Goal: Information Seeking & Learning: Compare options

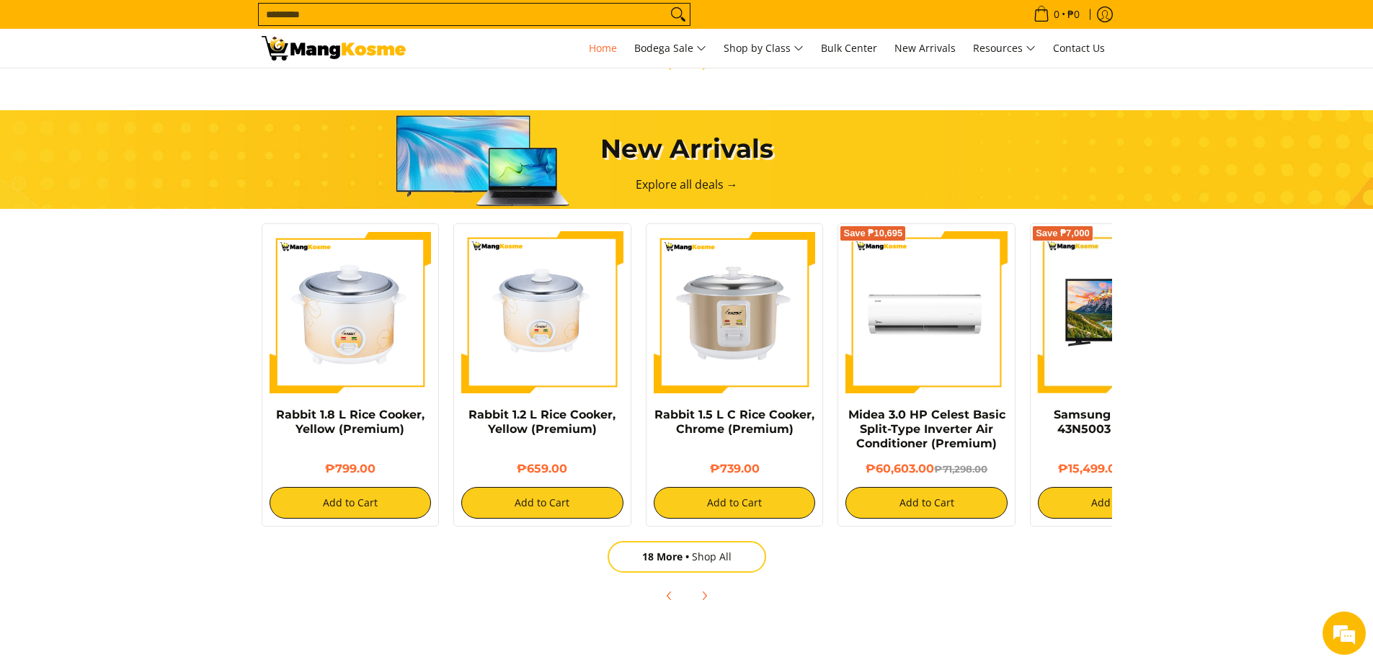
scroll to position [865, 0]
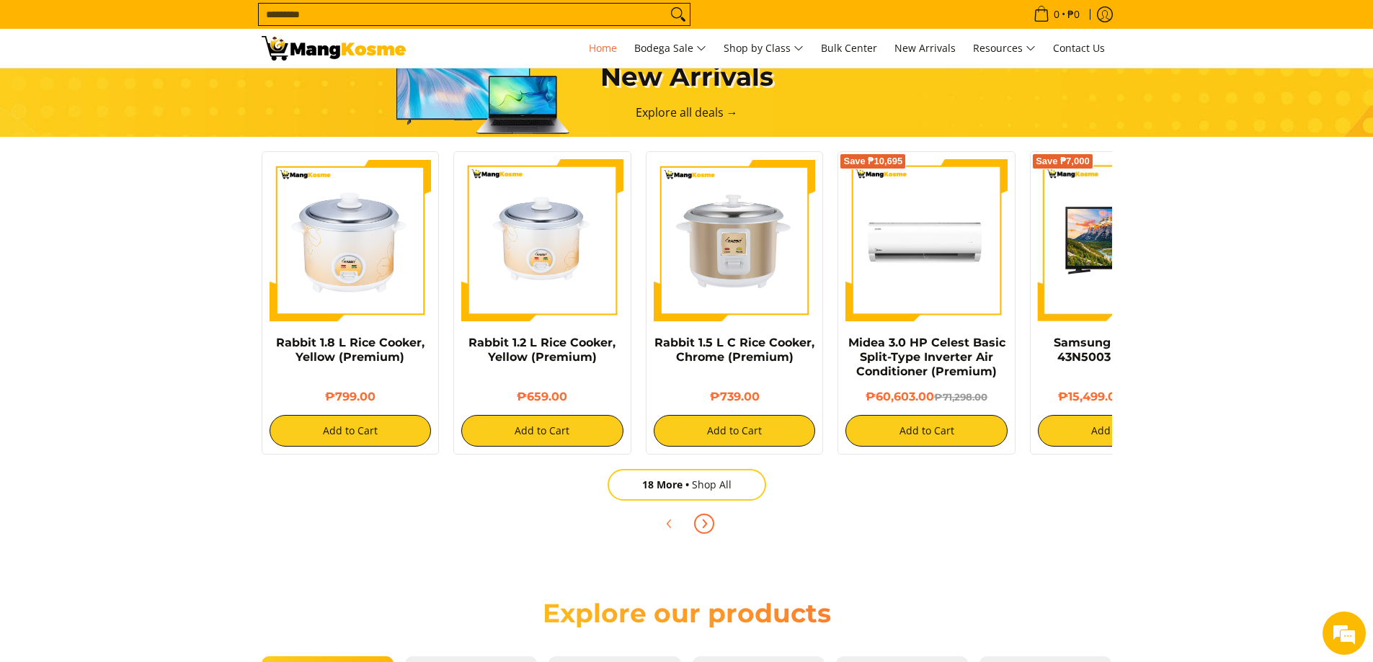
click at [701, 525] on icon "Next" at bounding box center [704, 524] width 12 height 12
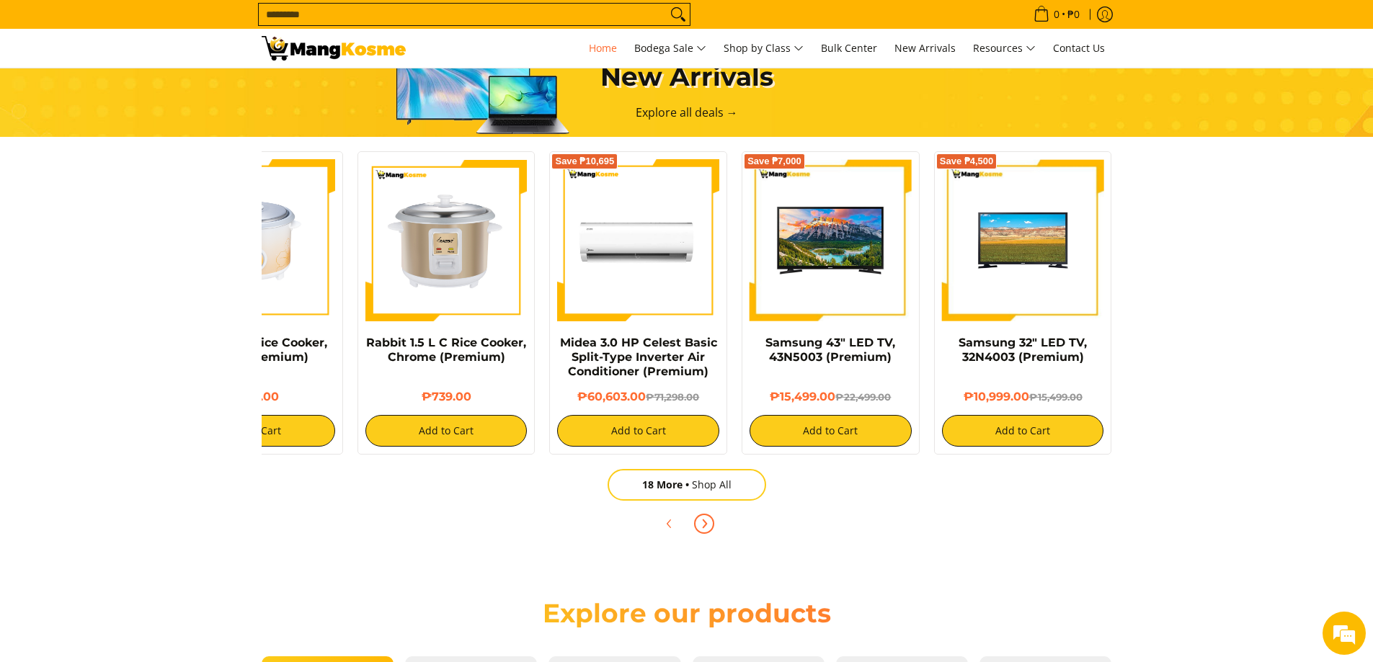
scroll to position [0, 1719]
click at [701, 525] on icon "Next" at bounding box center [704, 524] width 12 height 12
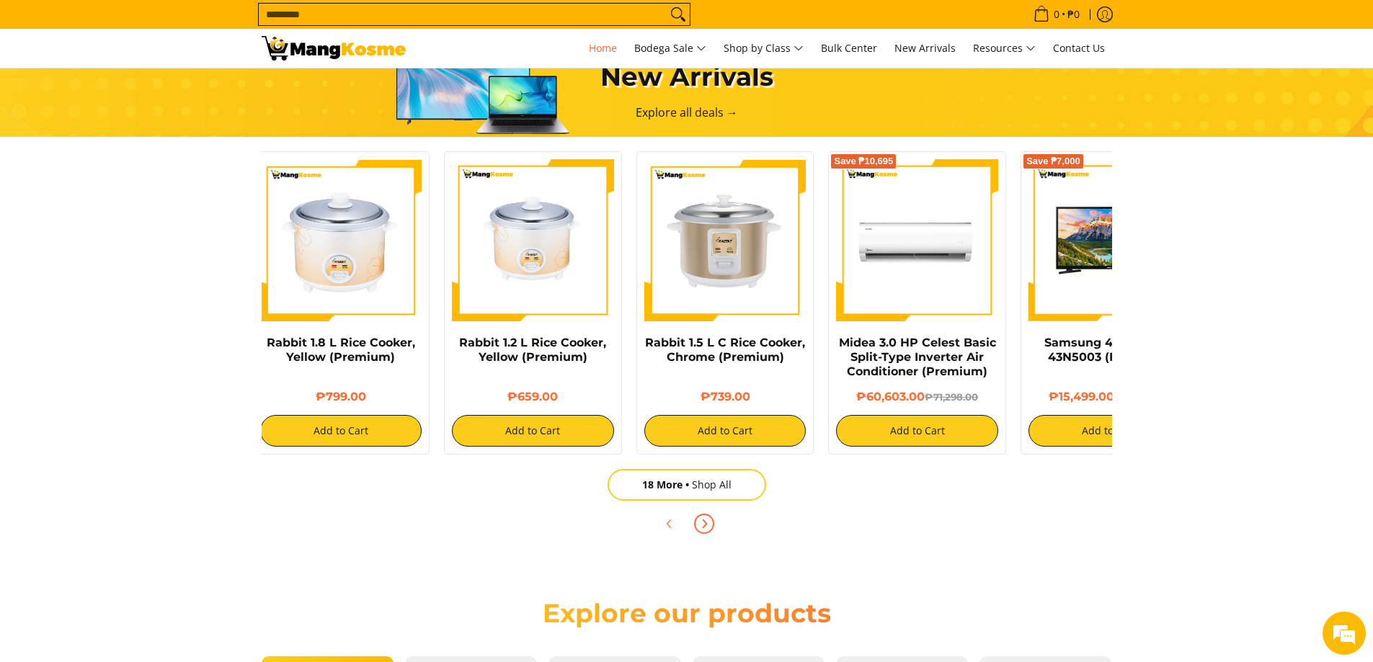
scroll to position [0, 0]
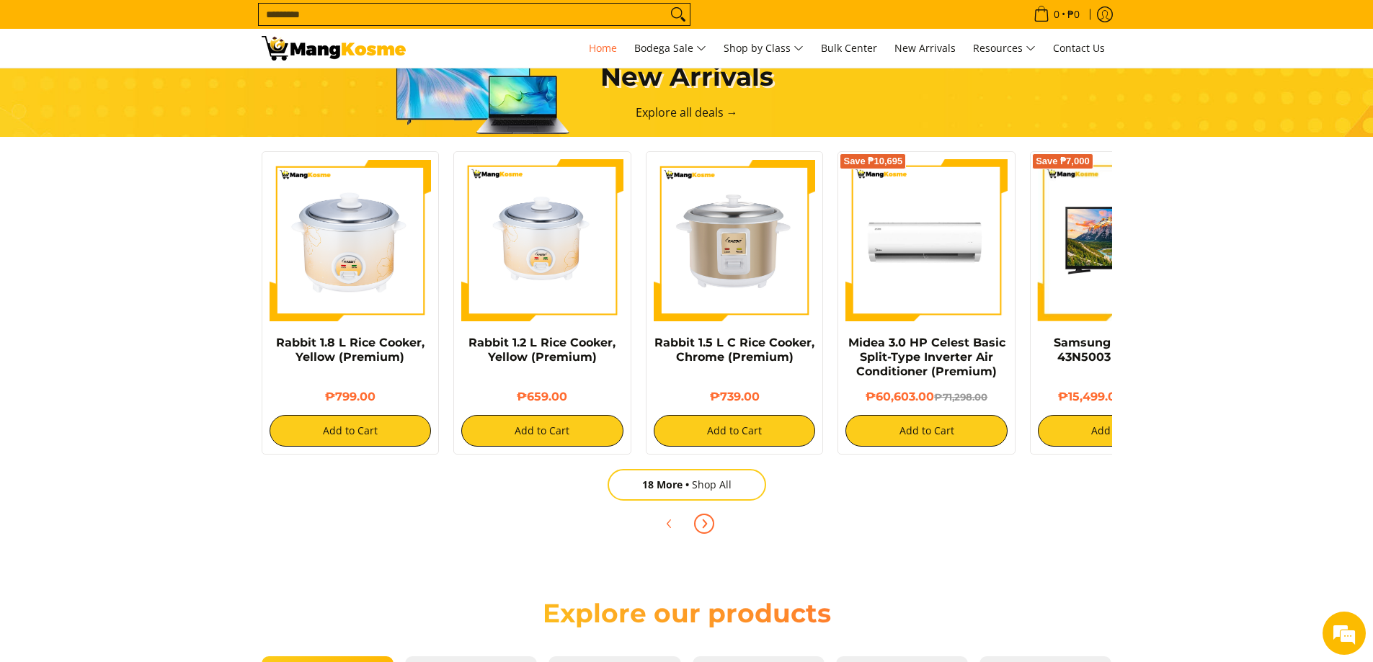
click at [701, 525] on icon "Next" at bounding box center [704, 524] width 12 height 12
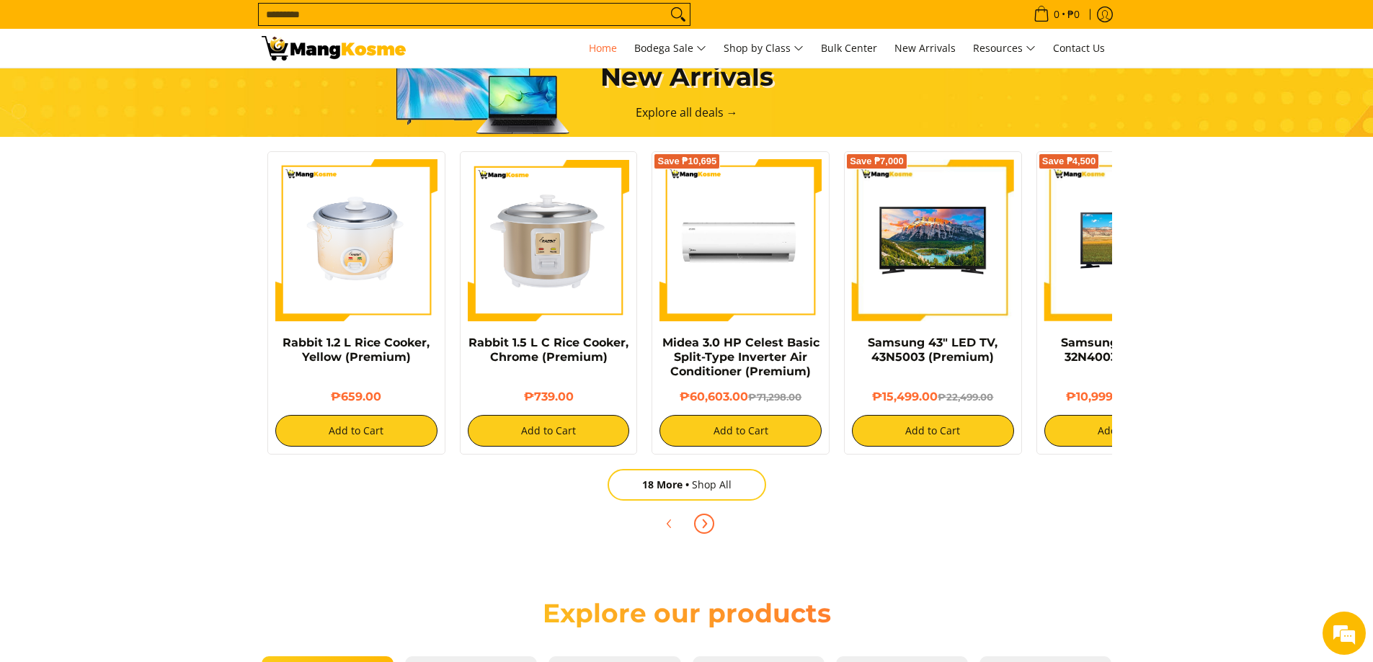
scroll to position [0, 288]
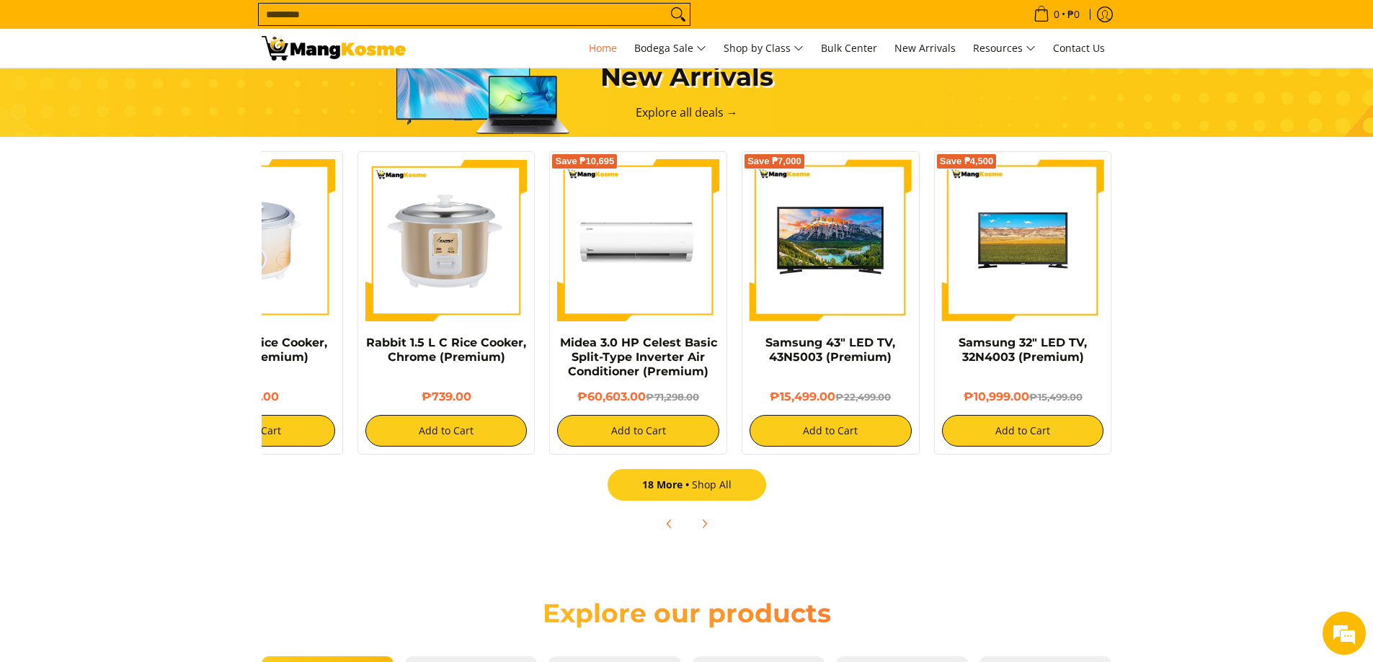
click at [704, 487] on link "18 More Shop All" at bounding box center [686, 485] width 159 height 32
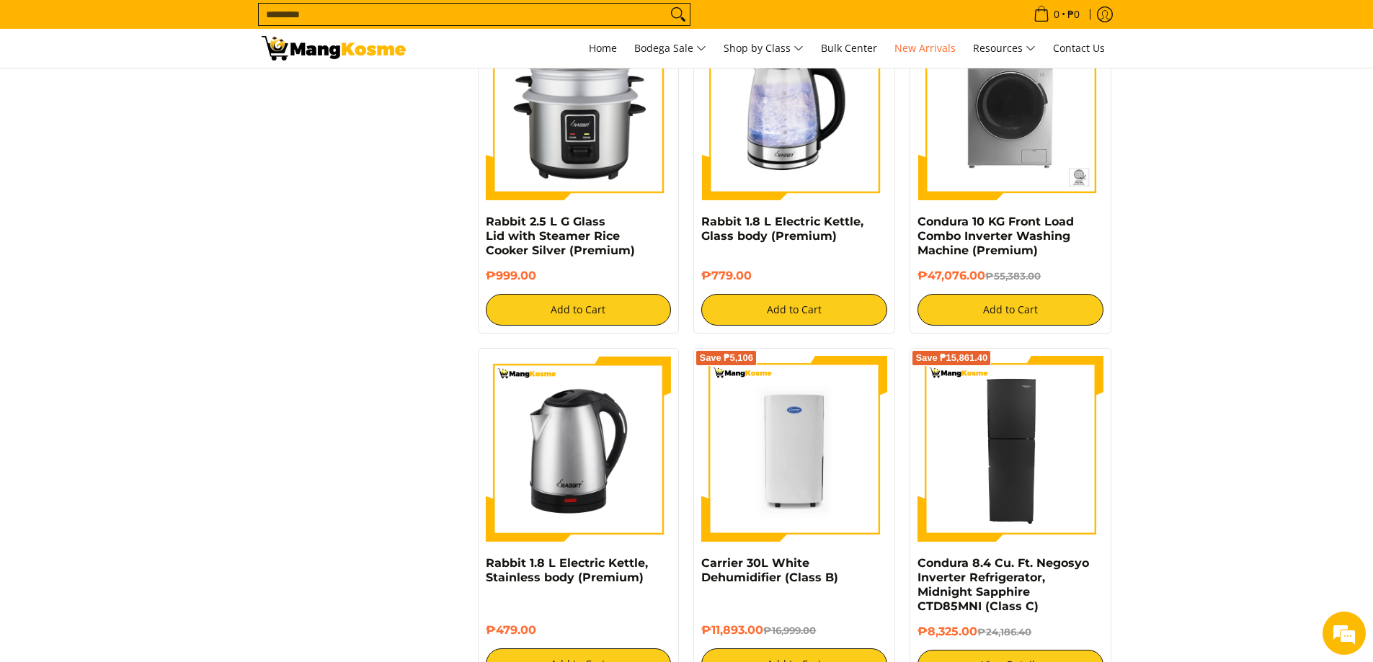
scroll to position [2090, 0]
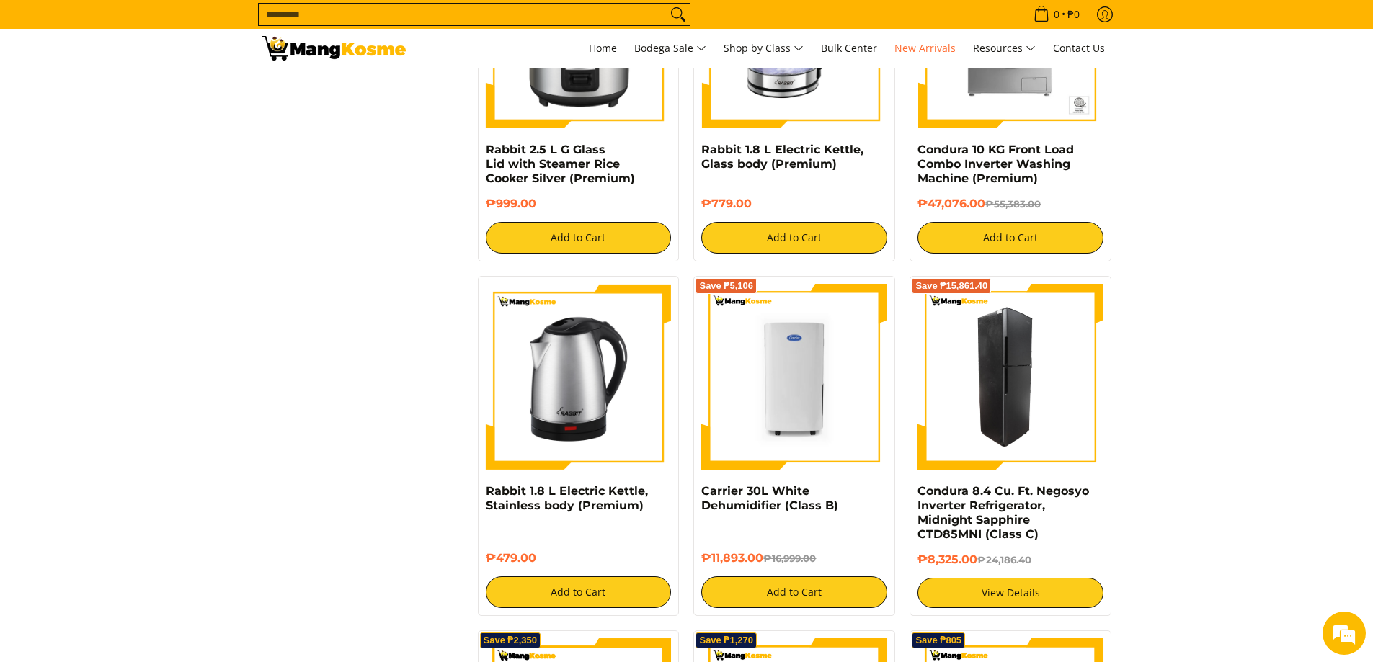
click at [1051, 380] on img at bounding box center [1010, 377] width 186 height 186
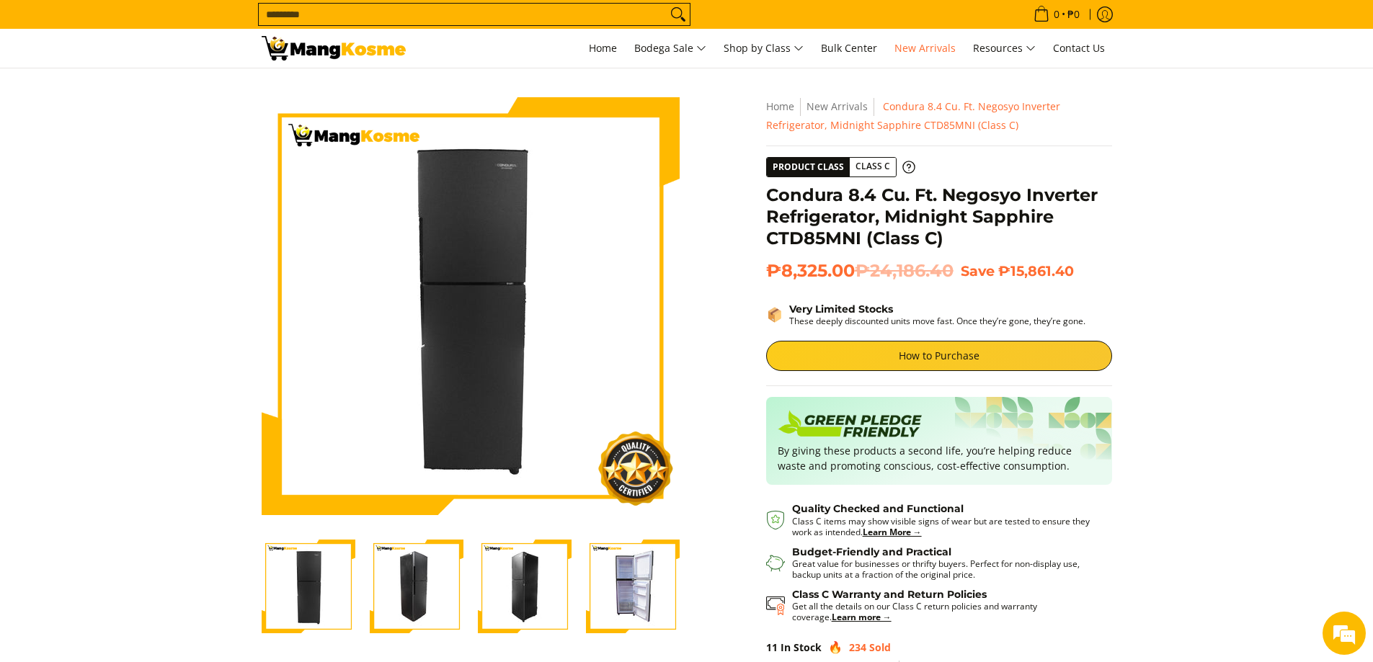
click at [112, 331] on section "Skip to Main Content Enable zoom Disable zoom Enable zoom Disable zoom Enable z…" at bounding box center [686, 414] width 1373 height 692
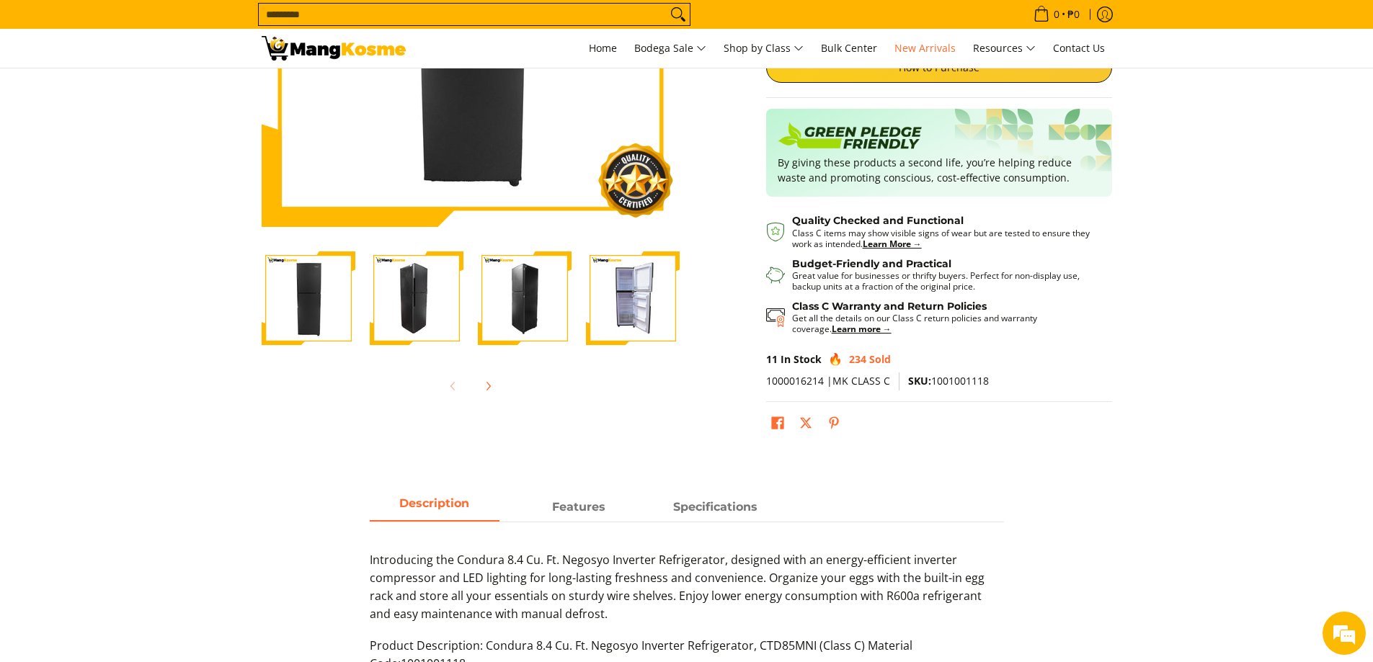
scroll to position [360, 0]
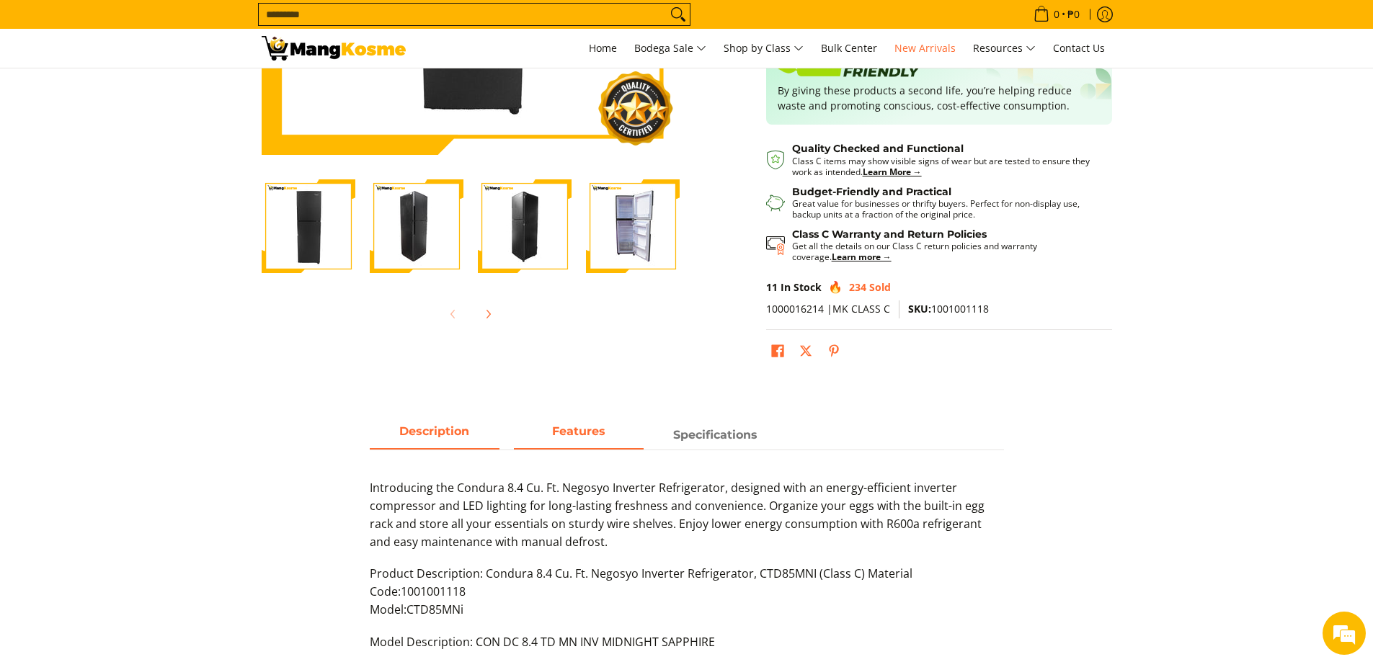
click at [596, 432] on strong "Features" at bounding box center [578, 431] width 53 height 14
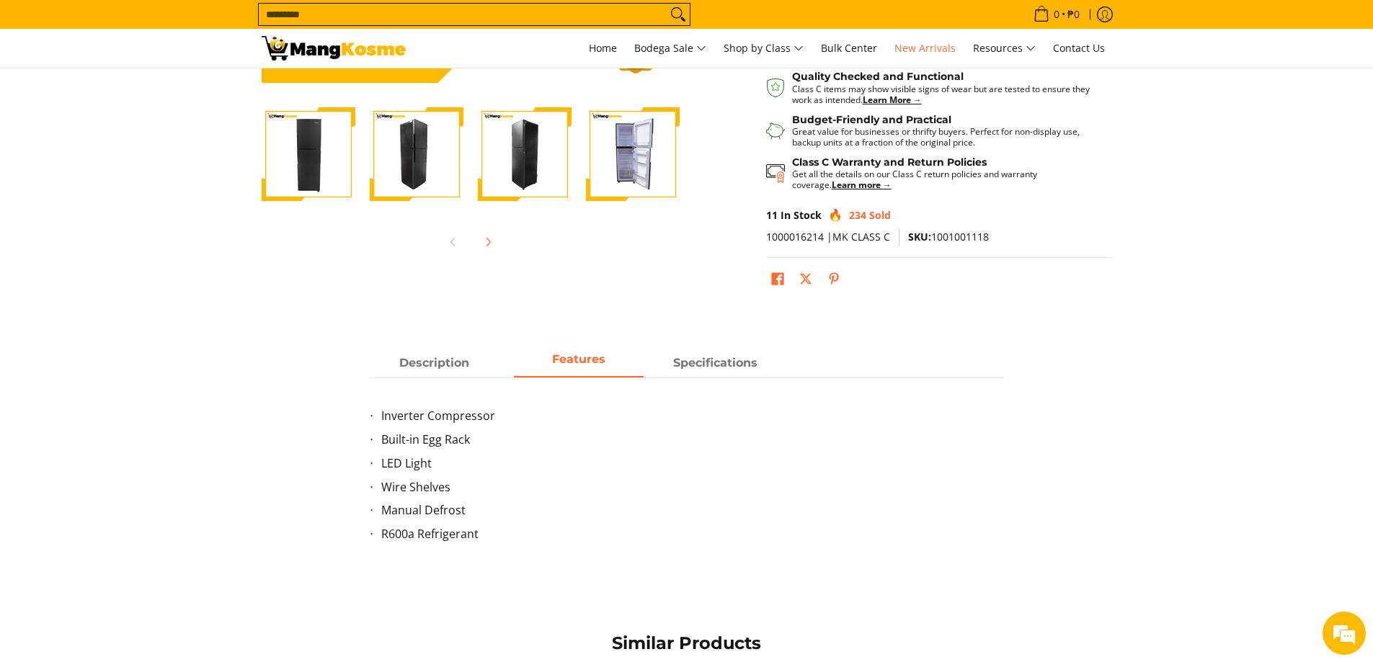
scroll to position [576, 0]
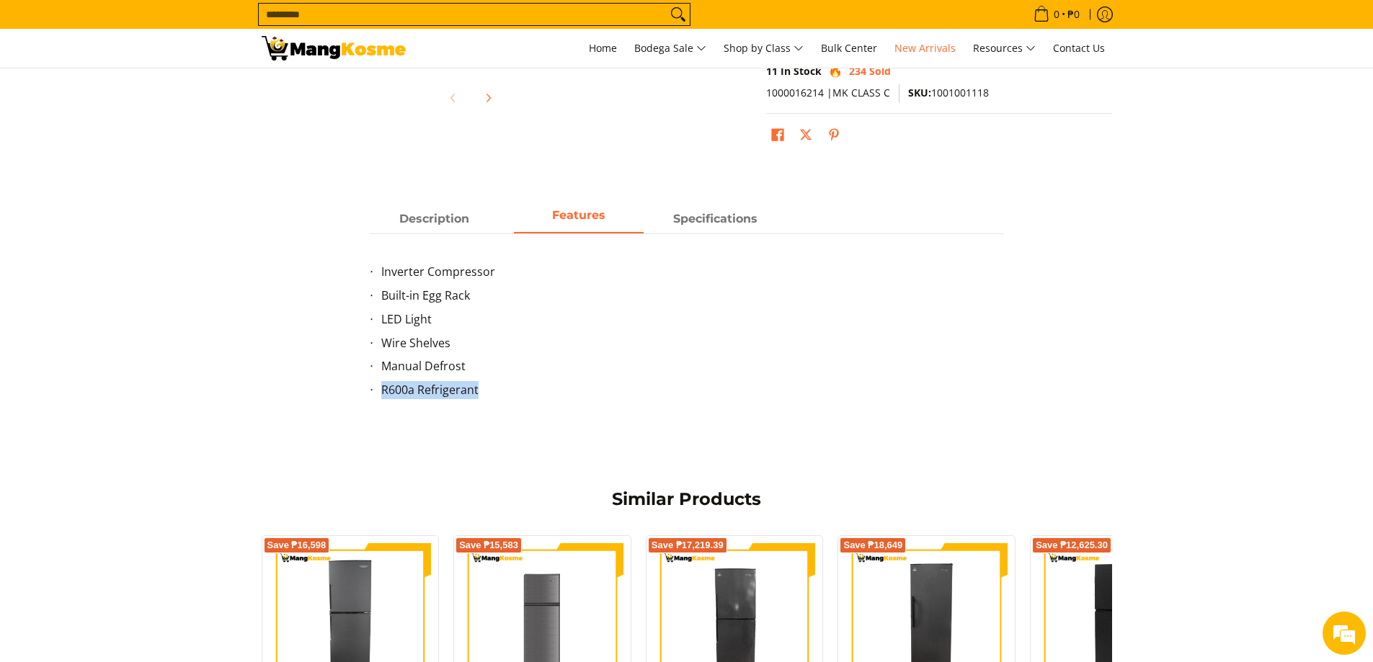
drag, startPoint x: 486, startPoint y: 392, endPoint x: 383, endPoint y: 392, distance: 102.3
click at [383, 392] on li "R600a Refrigerant" at bounding box center [692, 393] width 623 height 24
copy li "R600a Refrigerant"
click at [688, 220] on strong "Specifications" at bounding box center [715, 215] width 84 height 14
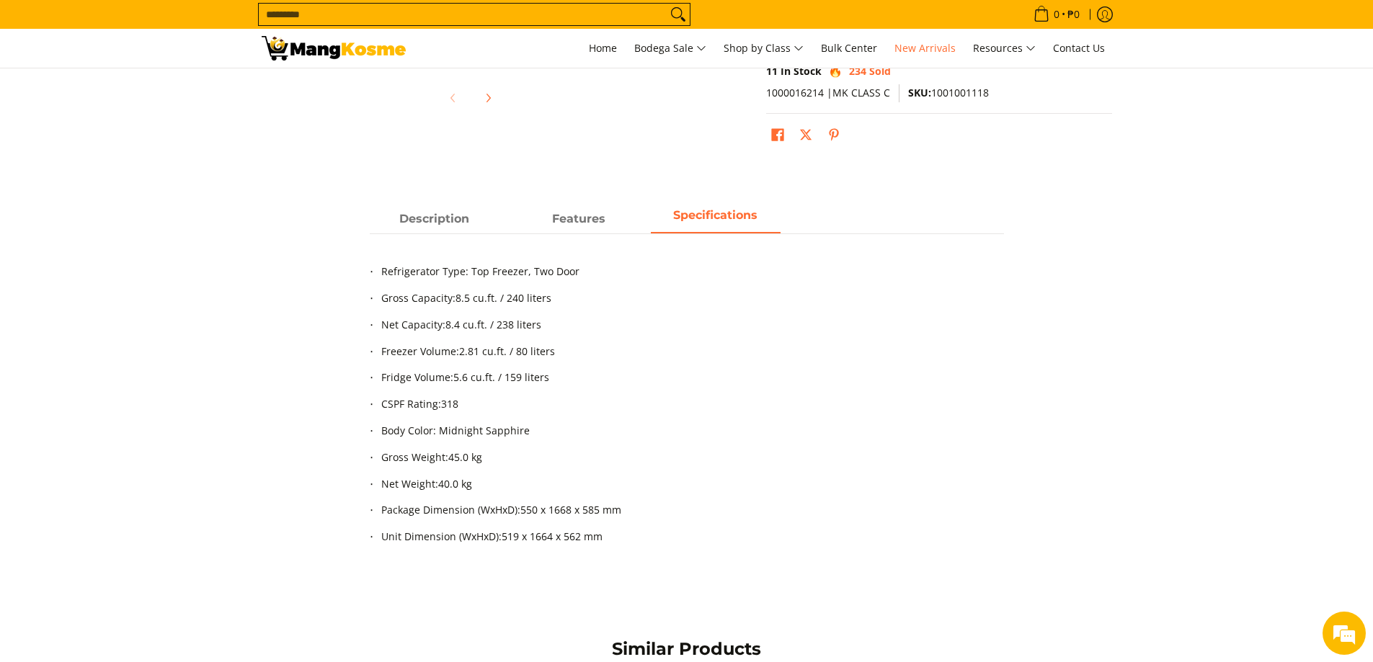
click at [448, 406] on span "318" at bounding box center [449, 404] width 17 height 14
click at [636, 476] on li "Net Weight: 40.0 kg" at bounding box center [692, 488] width 623 height 24
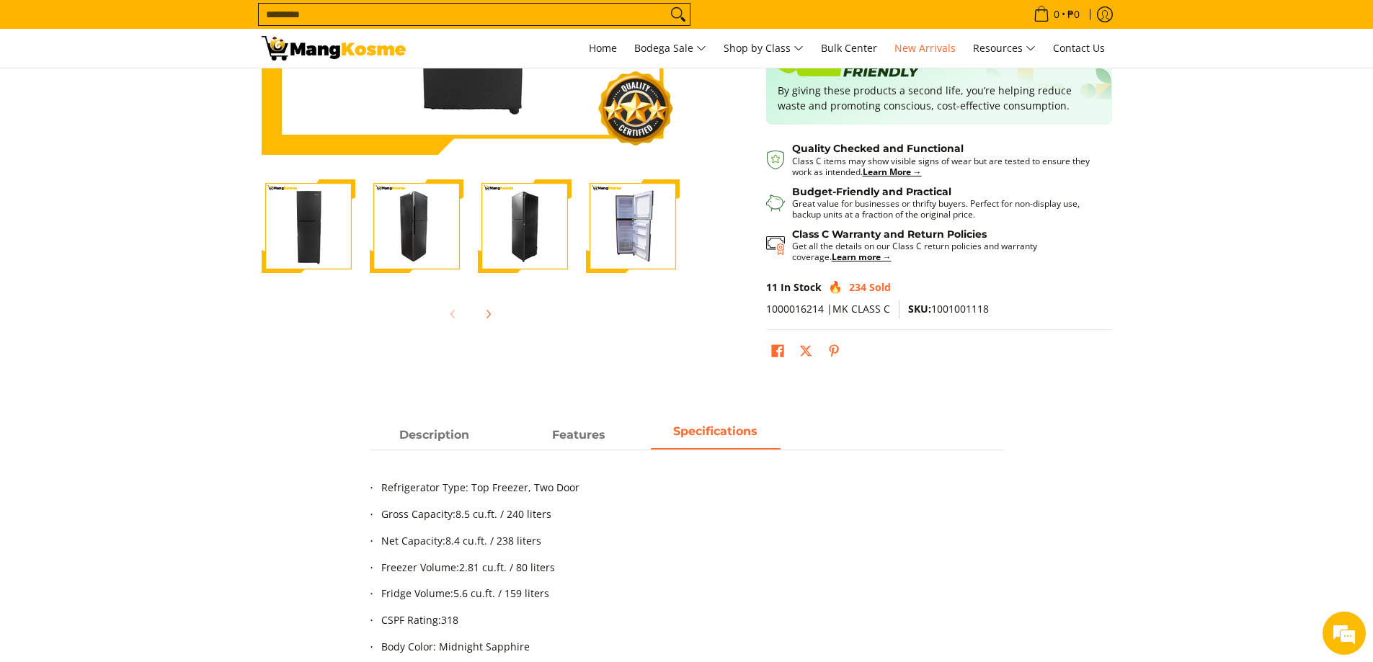
scroll to position [144, 0]
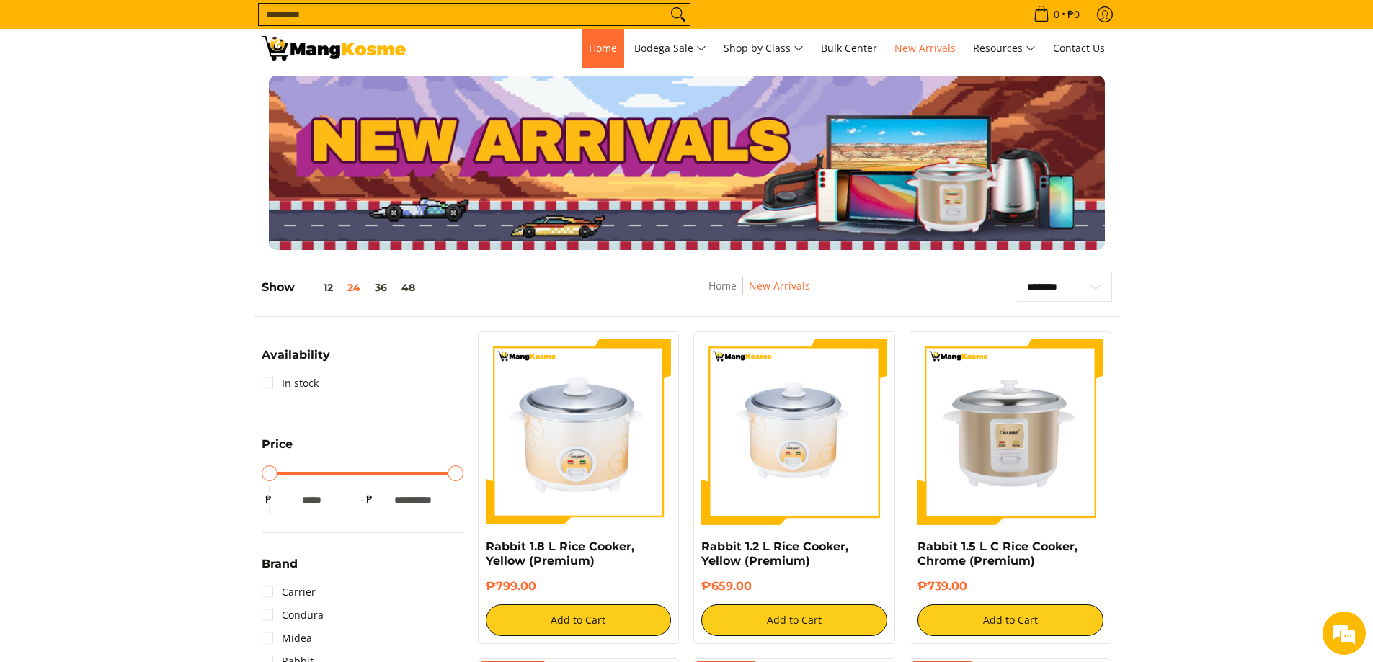
click at [600, 49] on span "Home" at bounding box center [603, 48] width 28 height 14
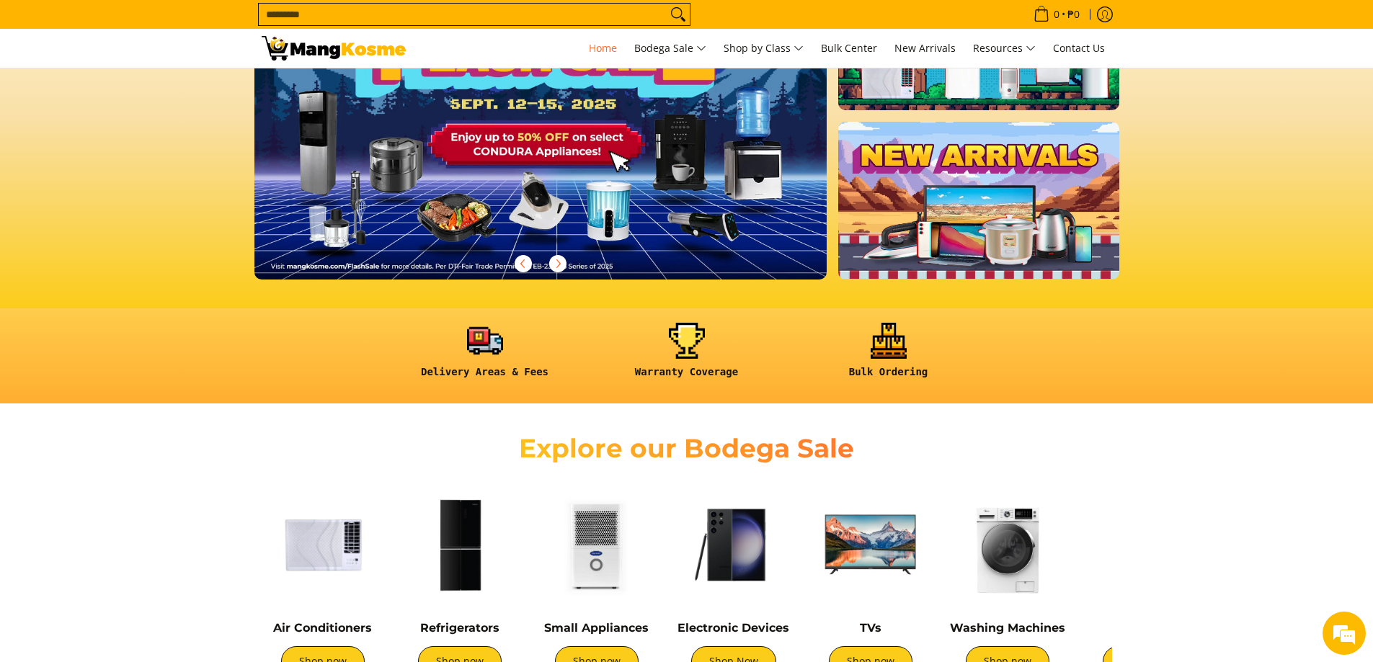
scroll to position [216, 0]
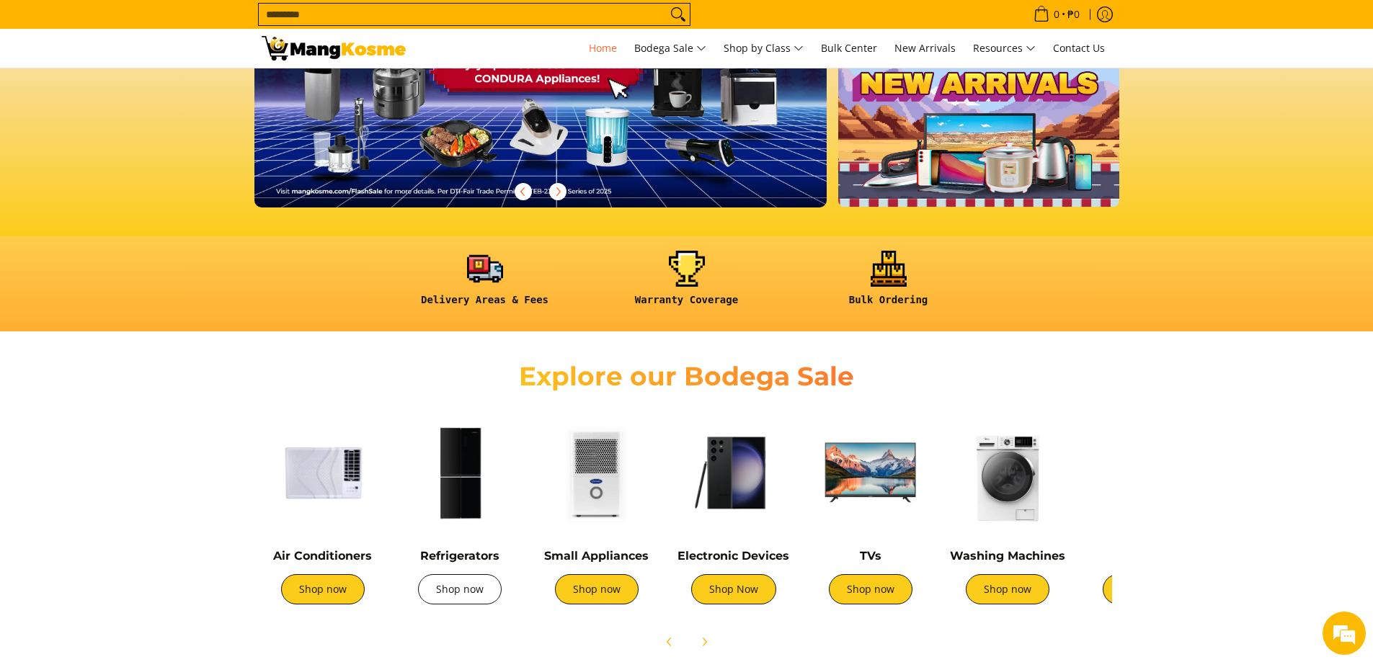
click at [467, 587] on link "Shop now" at bounding box center [460, 589] width 84 height 30
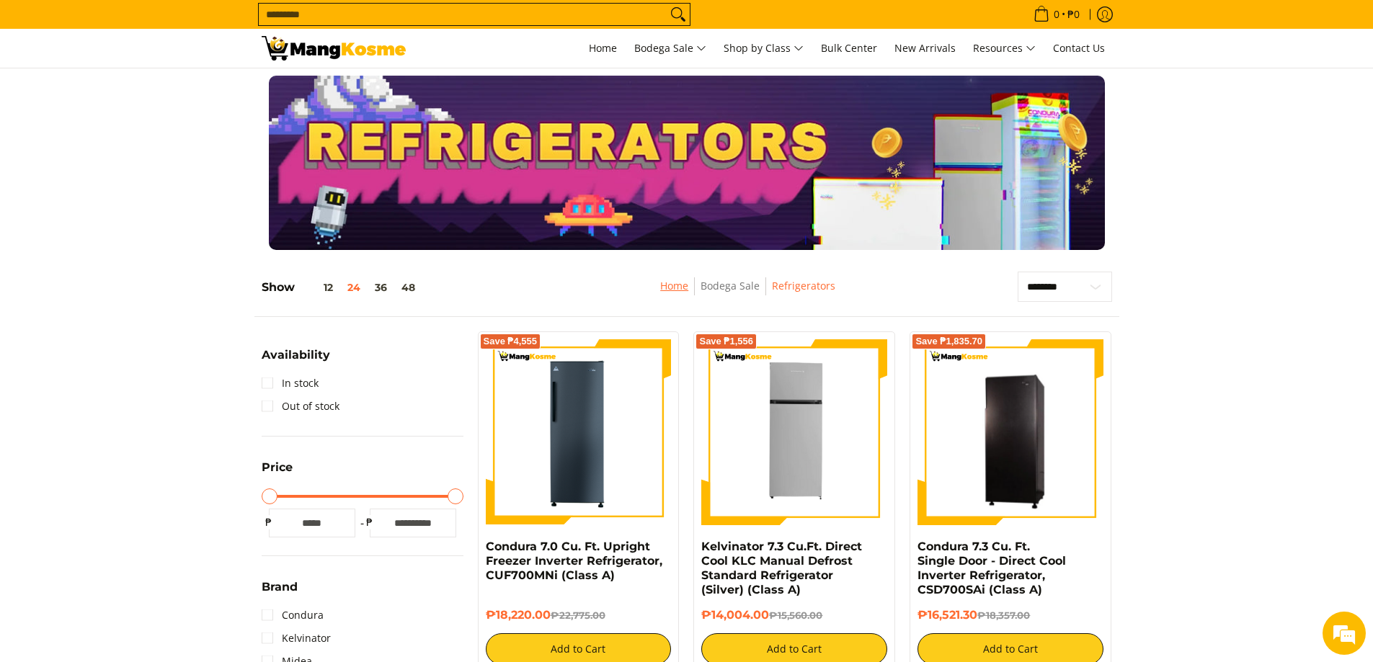
click at [684, 287] on link "Home" at bounding box center [674, 286] width 28 height 14
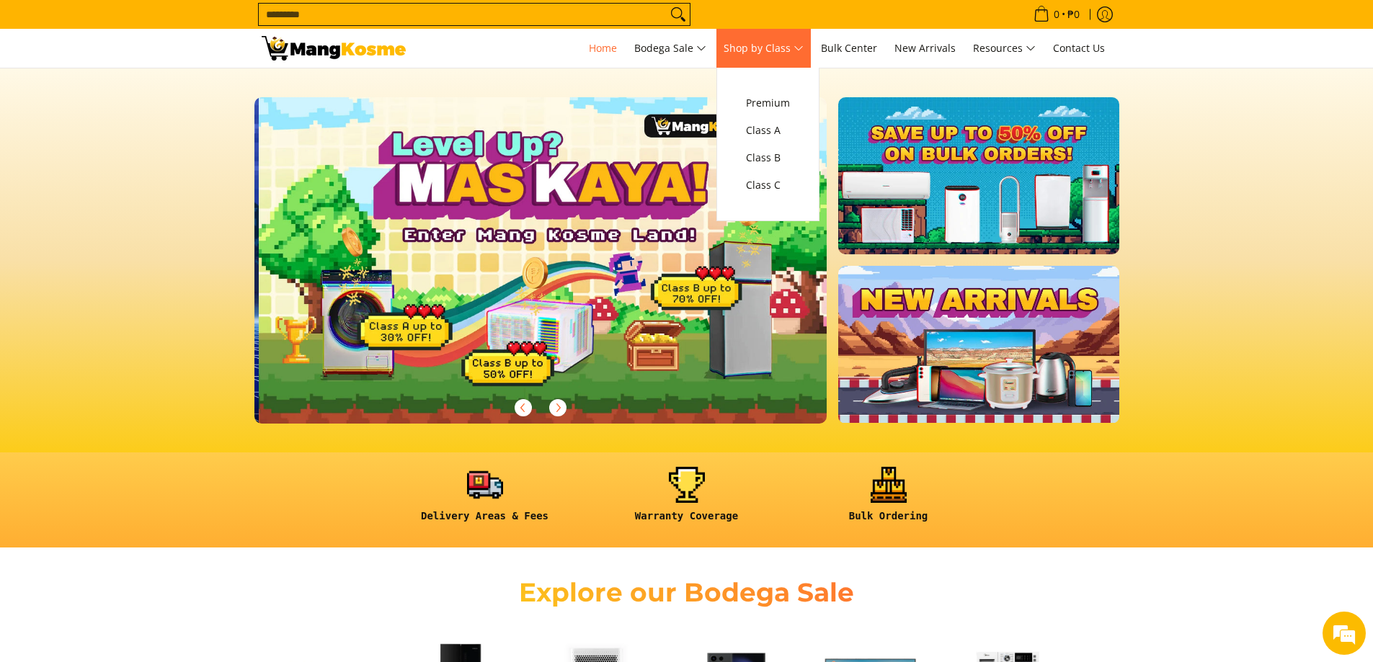
scroll to position [0, 573]
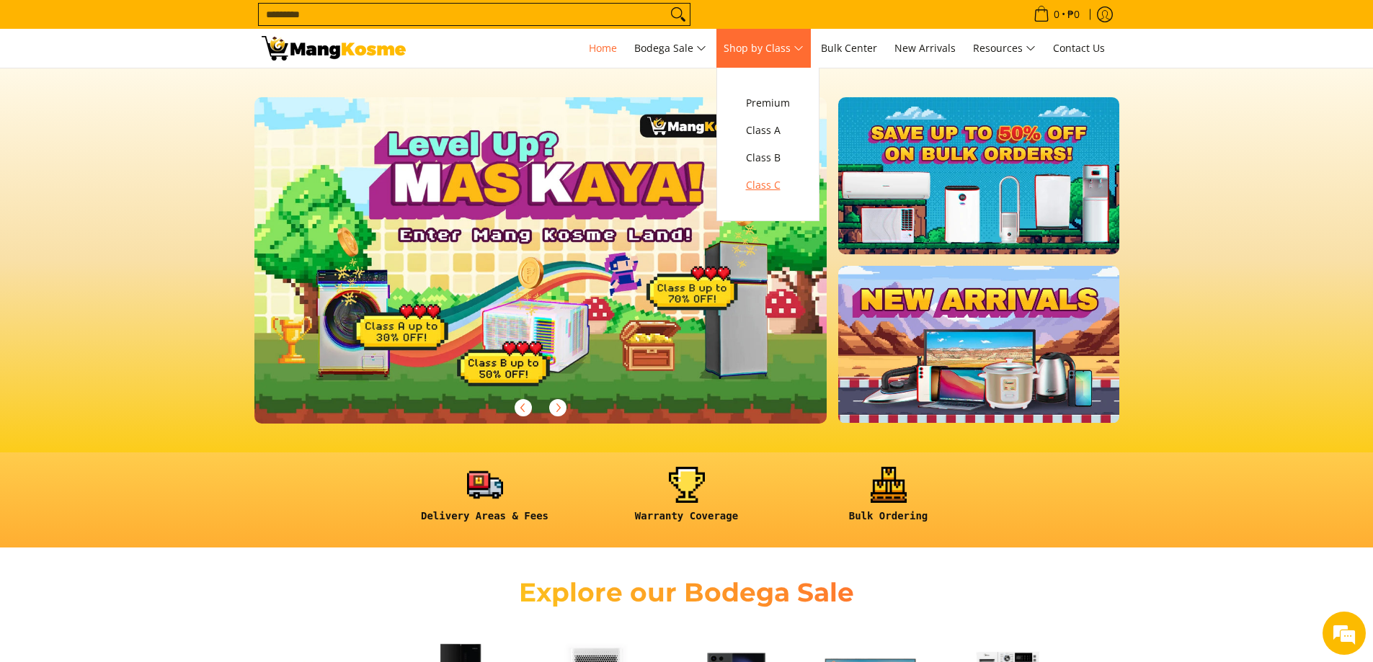
click at [771, 184] on span "Class C" at bounding box center [768, 186] width 44 height 18
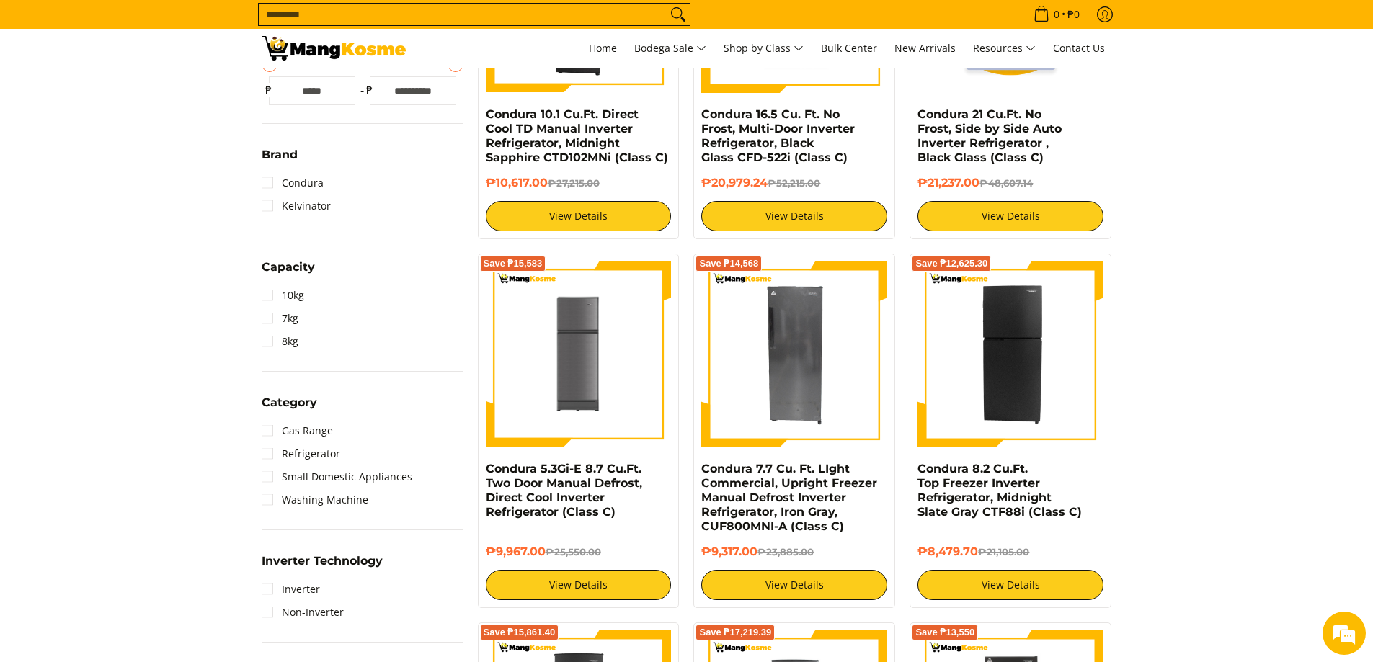
scroll to position [504, 0]
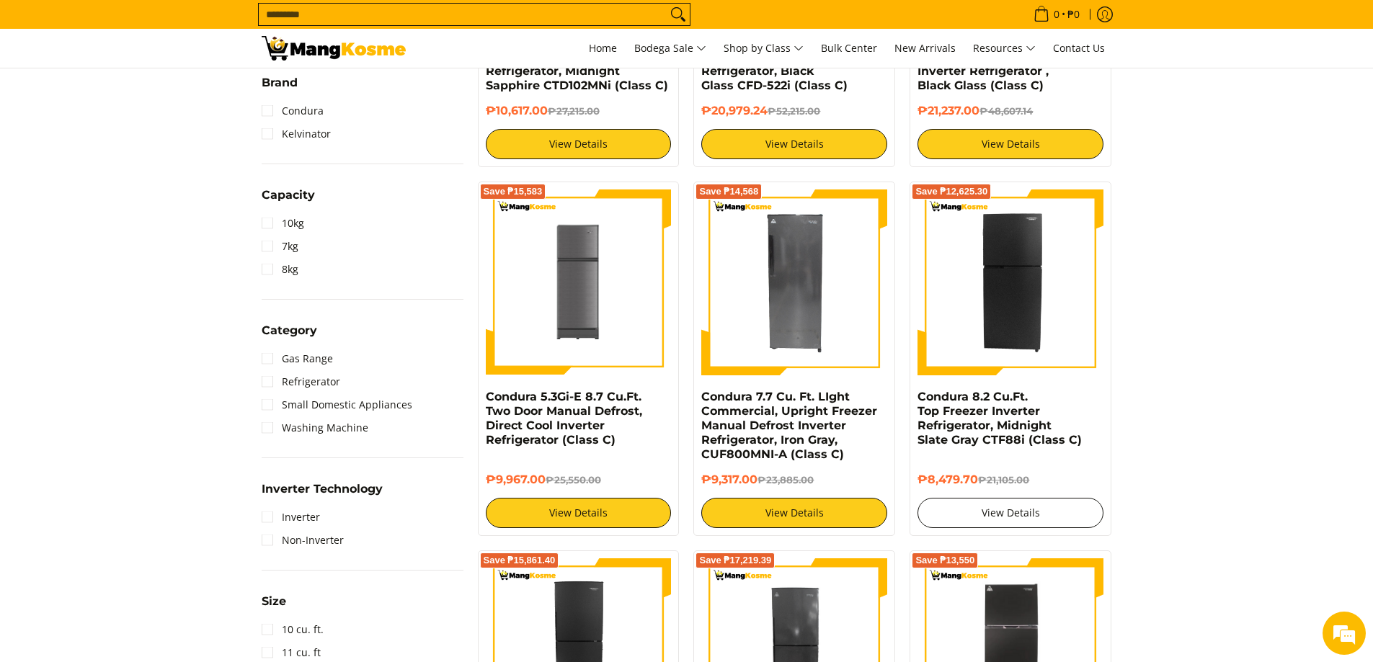
click at [1001, 516] on link "View Details" at bounding box center [1010, 513] width 186 height 30
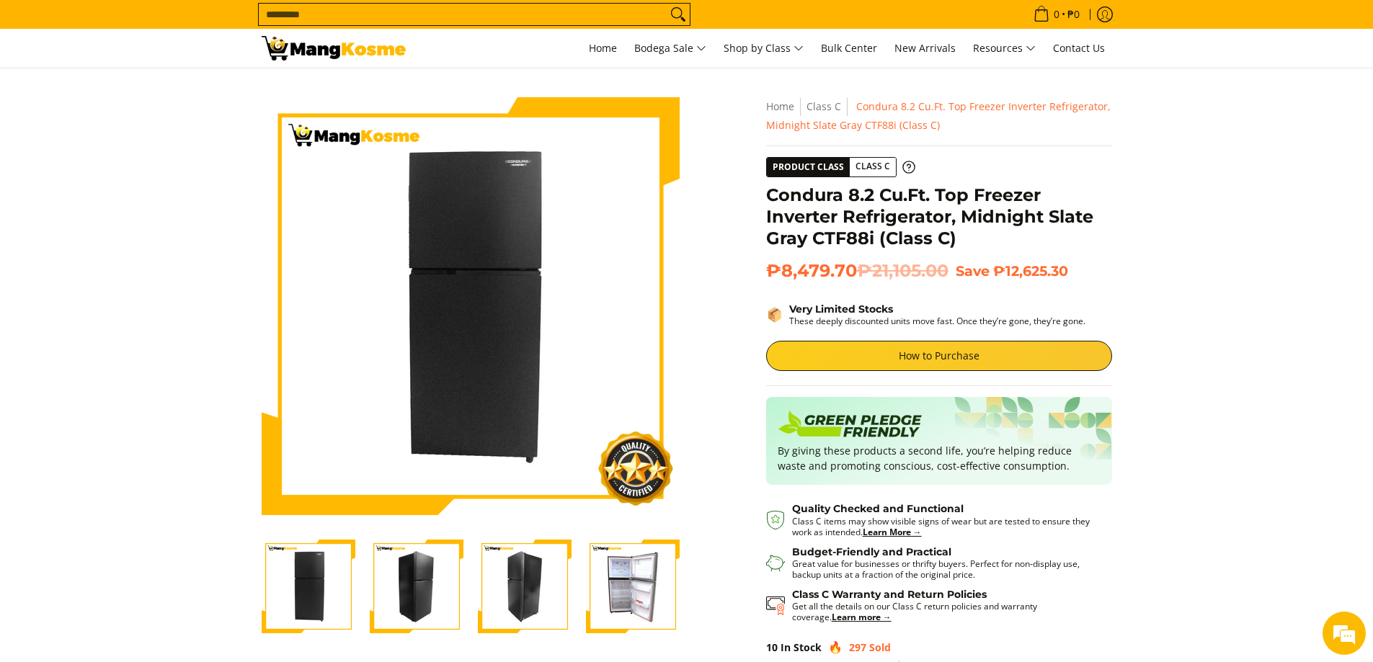
click at [637, 593] on img "Condura 8.2 Cu.Ft. Top Freezer Inverter Refrigerator, Midnight Slate Gray CTF88…" at bounding box center [633, 587] width 94 height 94
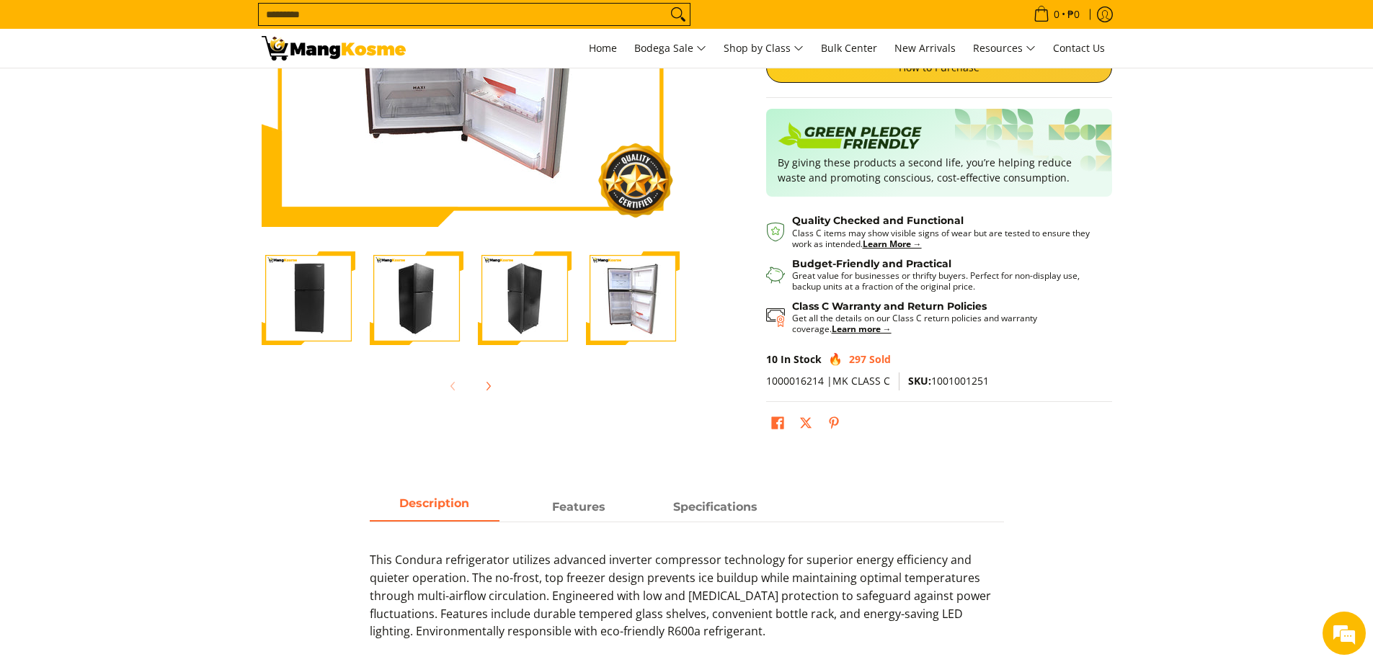
scroll to position [360, 0]
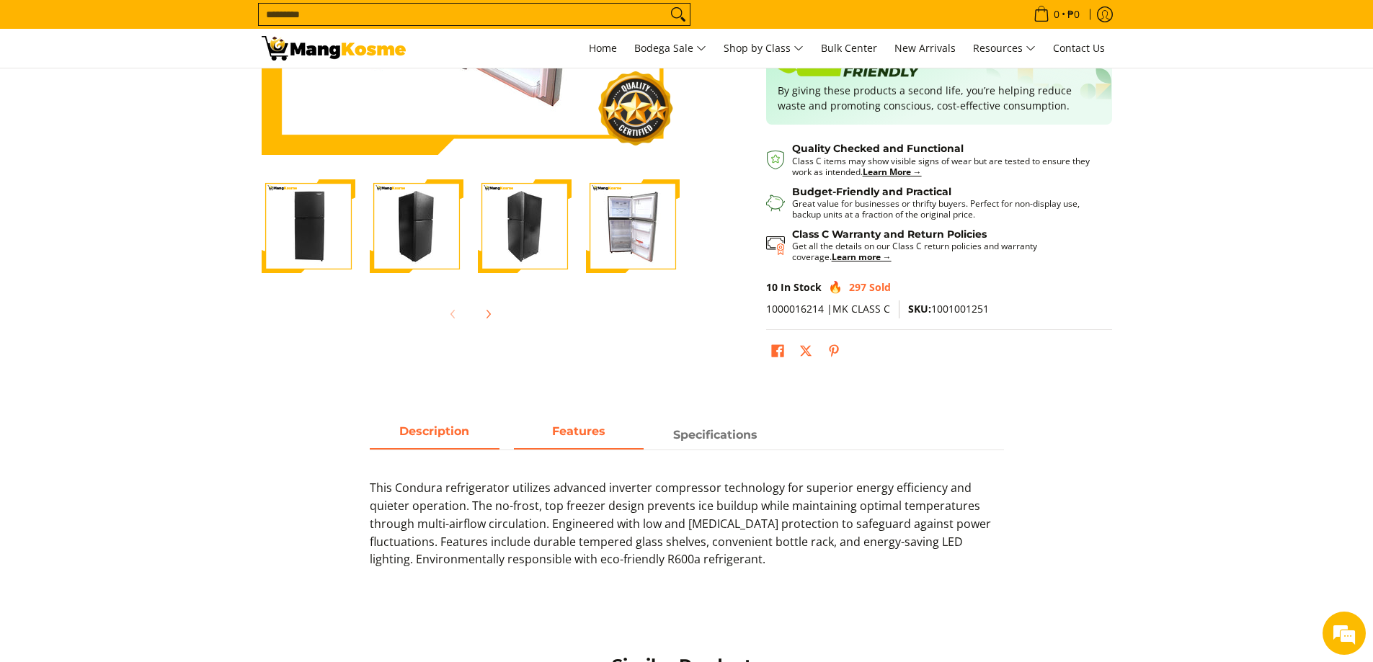
click at [594, 442] on span "Features" at bounding box center [579, 435] width 130 height 26
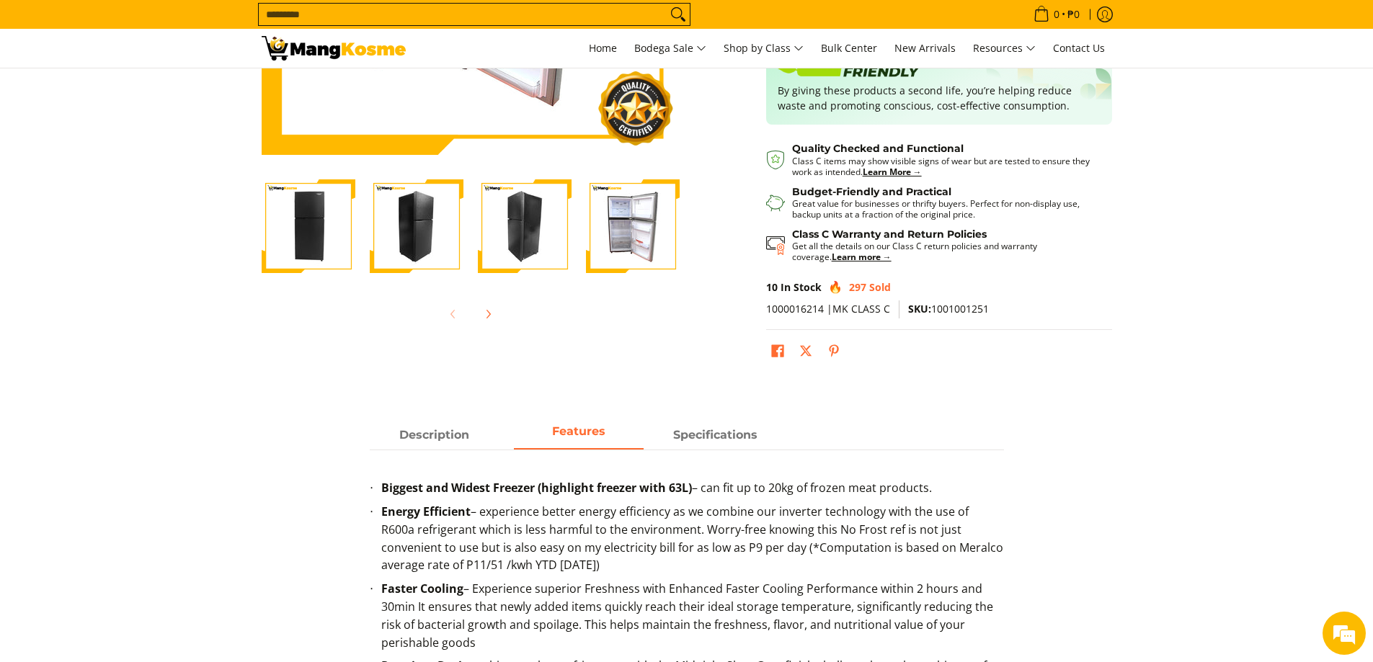
scroll to position [504, 0]
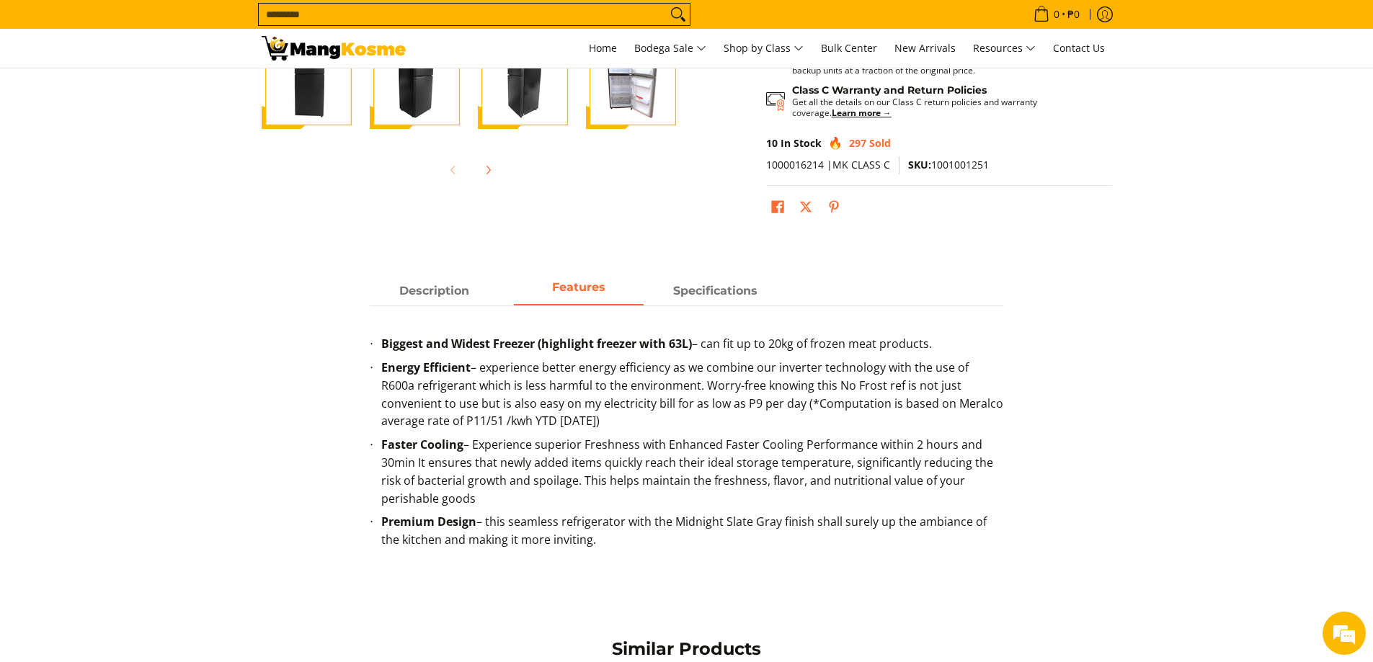
click at [682, 405] on li "Energy Efficient – experience better energy efficiency as we combine our invert…" at bounding box center [692, 397] width 623 height 77
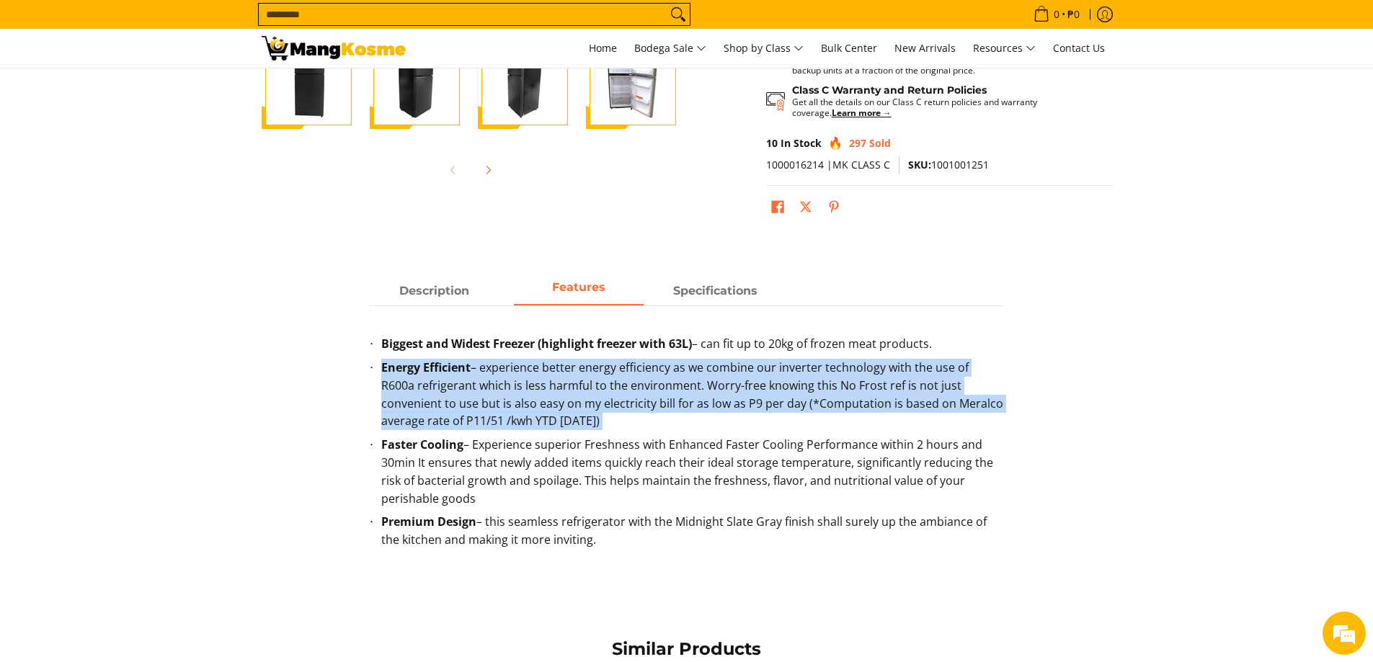
click at [682, 405] on li "Energy Efficient – experience better energy efficiency as we combine our invert…" at bounding box center [692, 397] width 623 height 77
click at [685, 427] on li "Energy Efficient – experience better energy efficiency as we combine our invert…" at bounding box center [692, 397] width 623 height 77
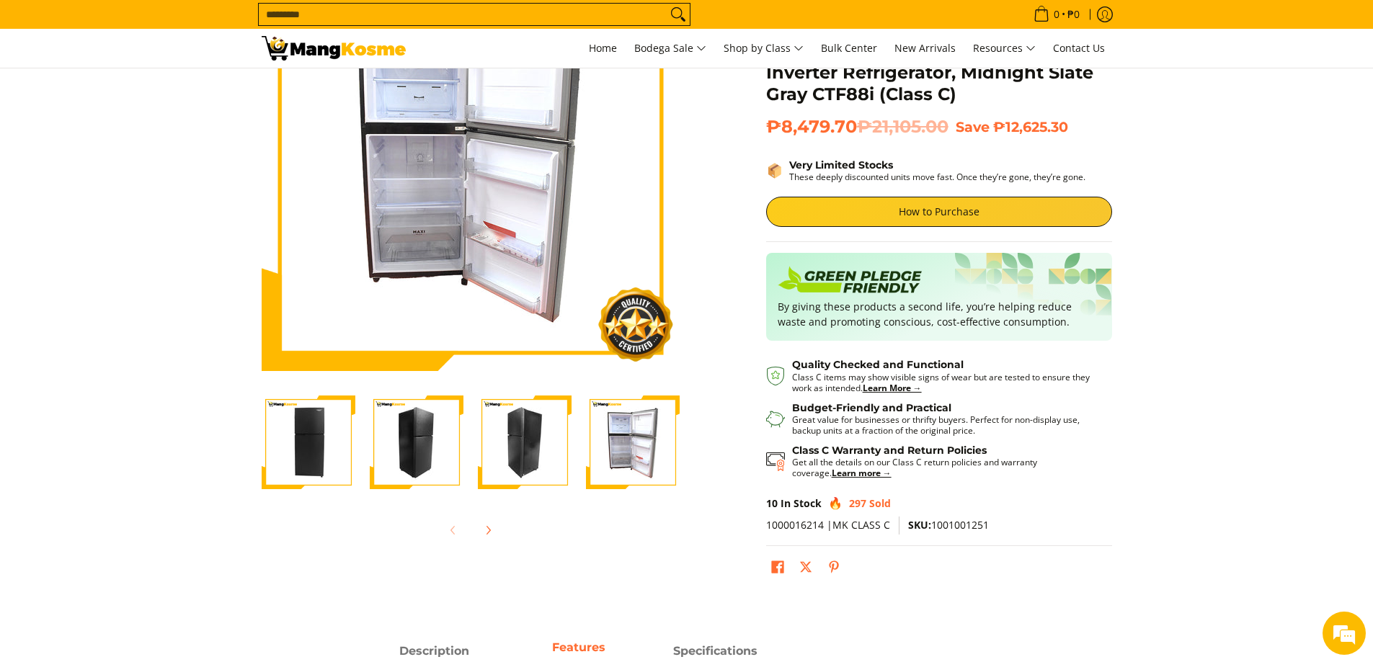
scroll to position [360, 0]
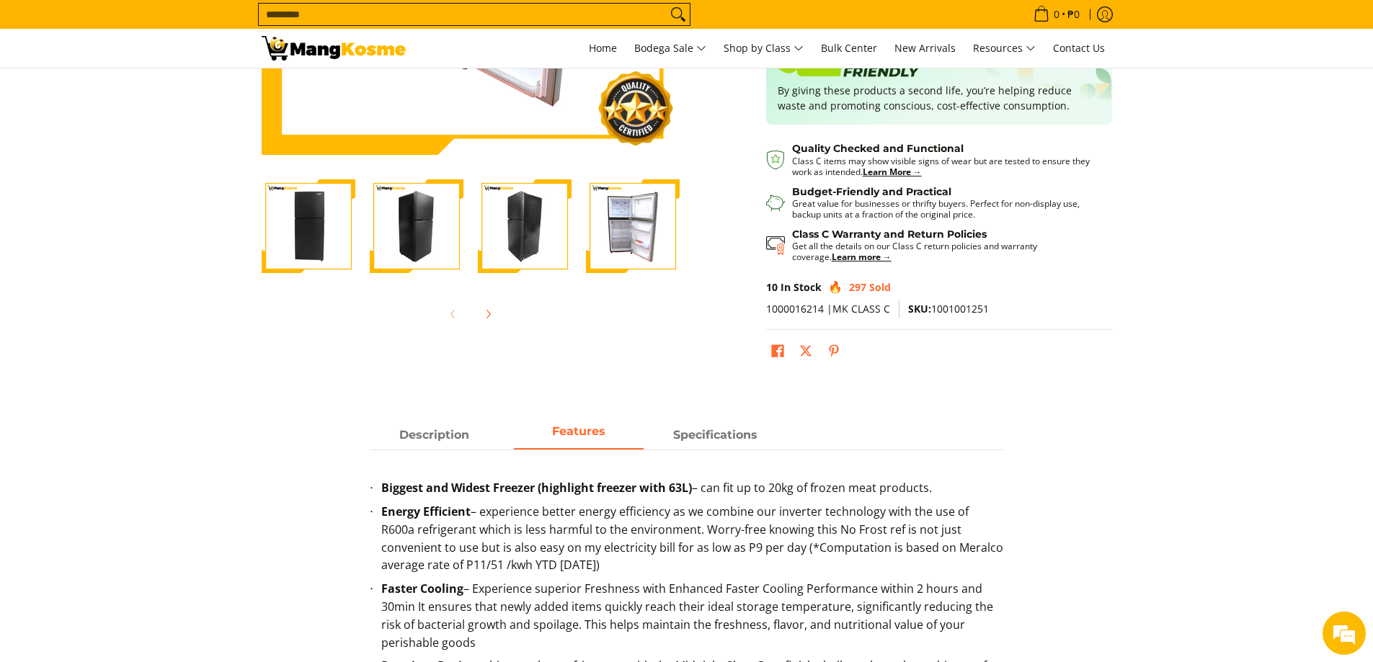
click at [670, 549] on li "Energy Efficient – experience better energy efficiency as we combine our invert…" at bounding box center [692, 541] width 623 height 77
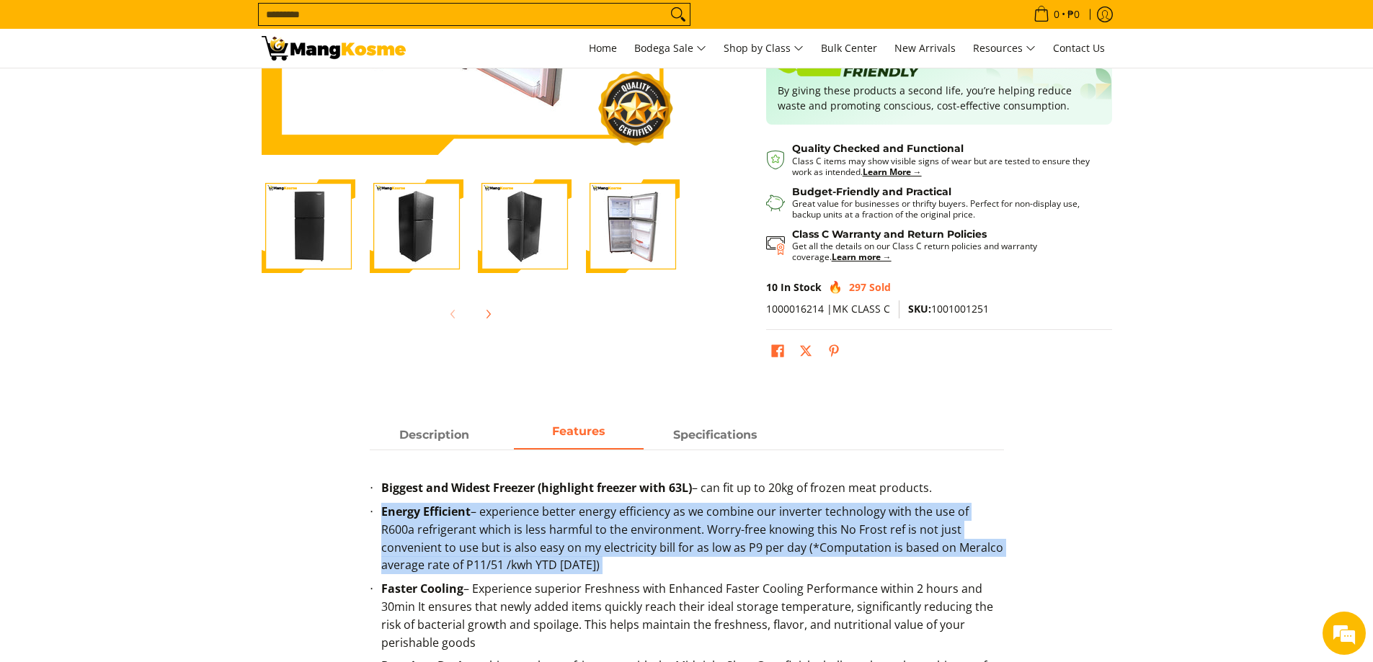
click at [670, 548] on li "Energy Efficient – experience better energy efficiency as we combine our invert…" at bounding box center [692, 541] width 623 height 77
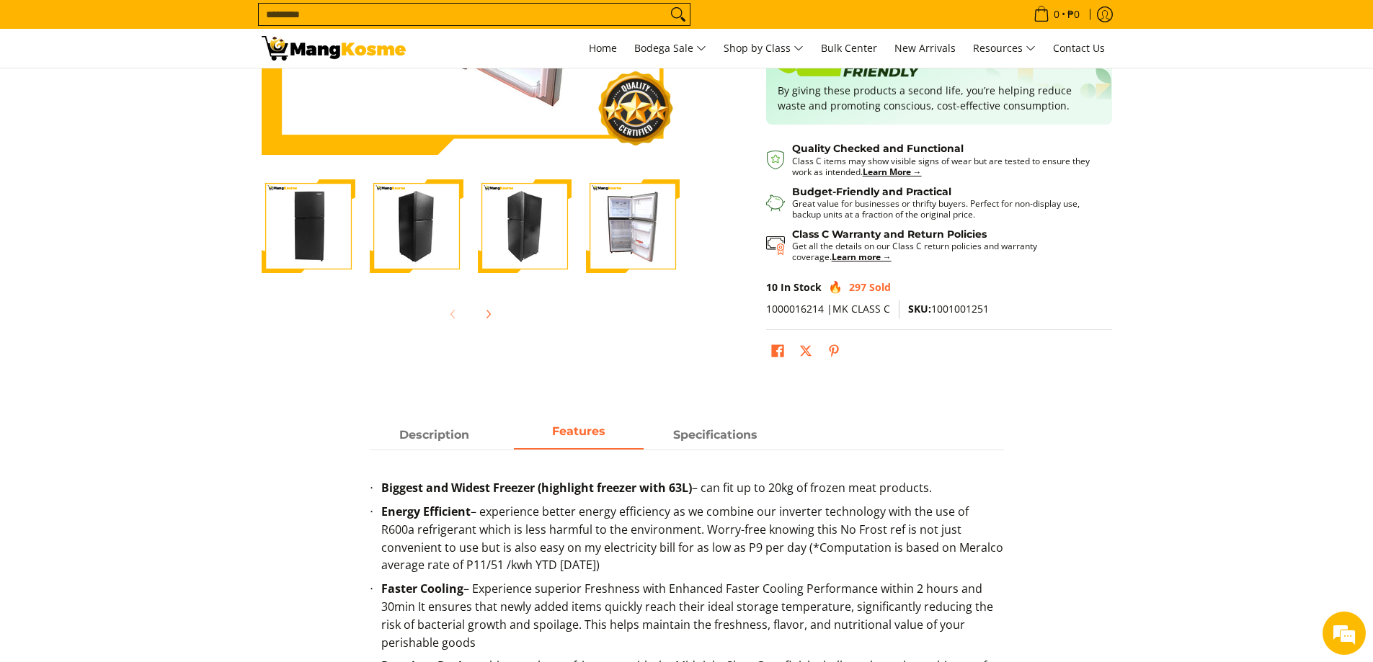
drag, startPoint x: 668, startPoint y: 548, endPoint x: 678, endPoint y: 561, distance: 16.4
click at [678, 561] on li "Energy Efficient – experience better energy efficiency as we combine our invert…" at bounding box center [692, 541] width 623 height 77
click at [651, 578] on li "Energy Efficient – experience better energy efficiency as we combine our invert…" at bounding box center [692, 541] width 623 height 77
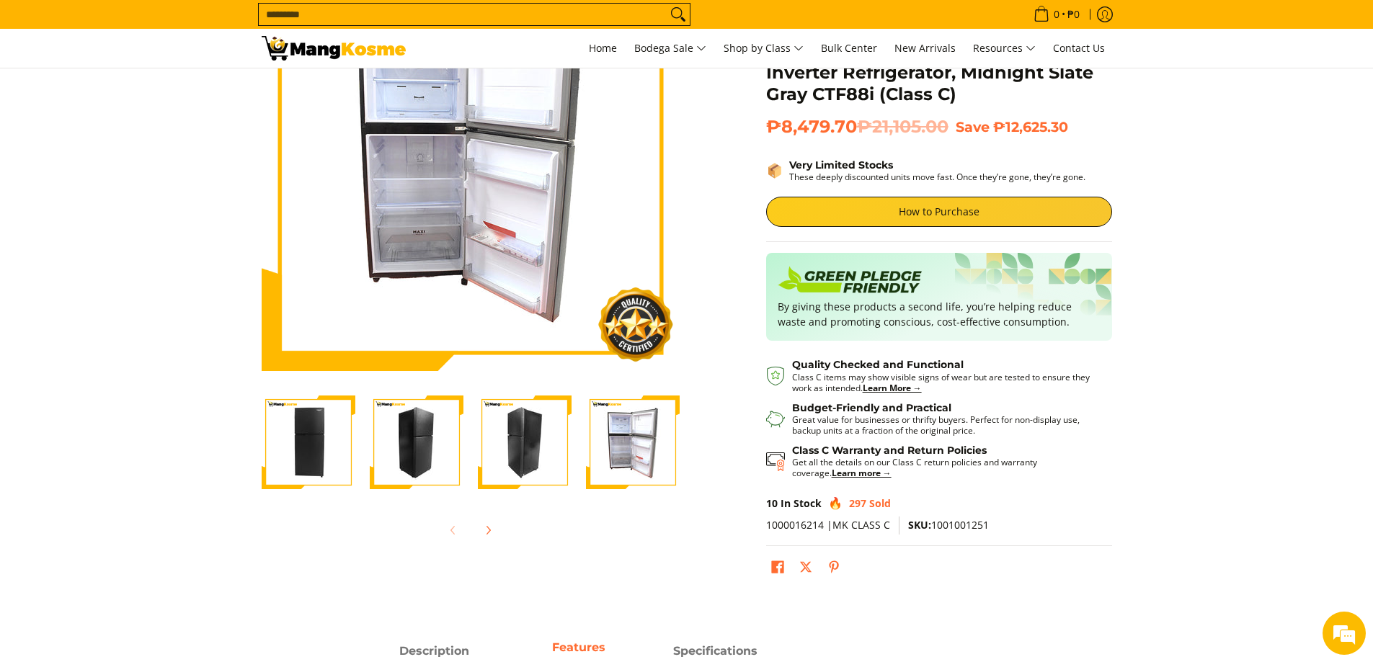
scroll to position [288, 0]
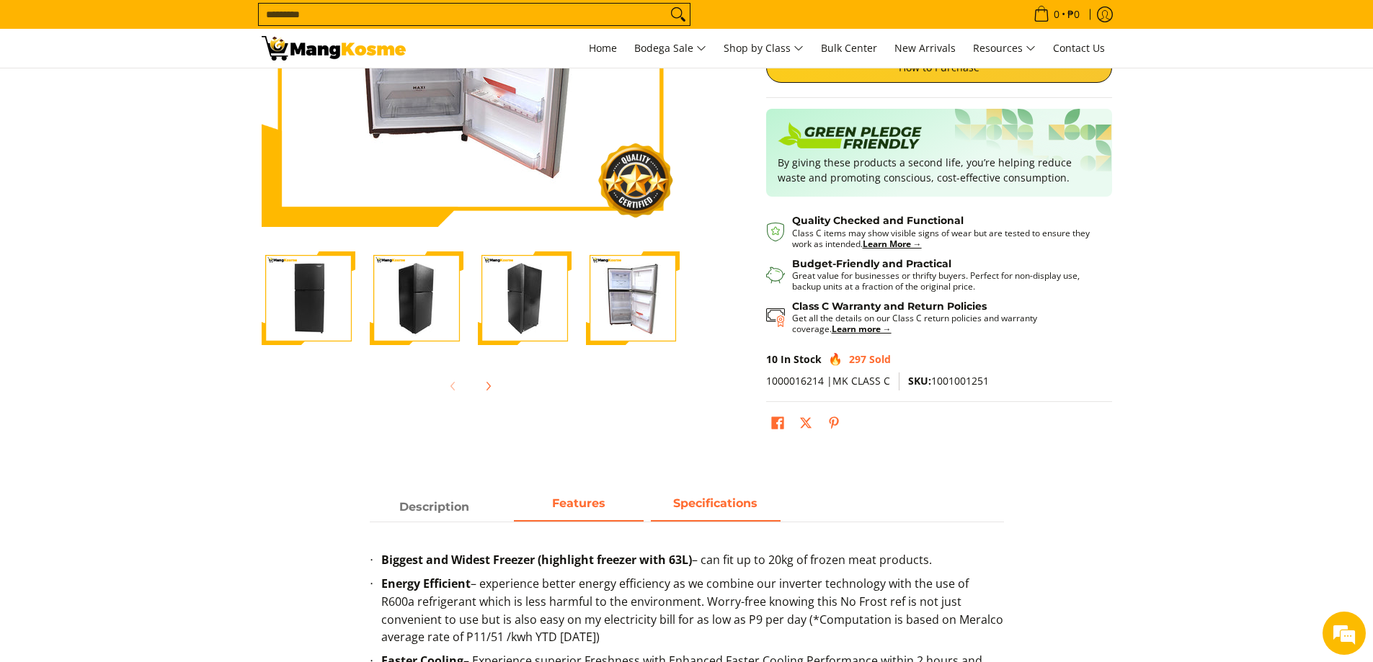
click at [695, 510] on strong "Specifications" at bounding box center [715, 503] width 84 height 14
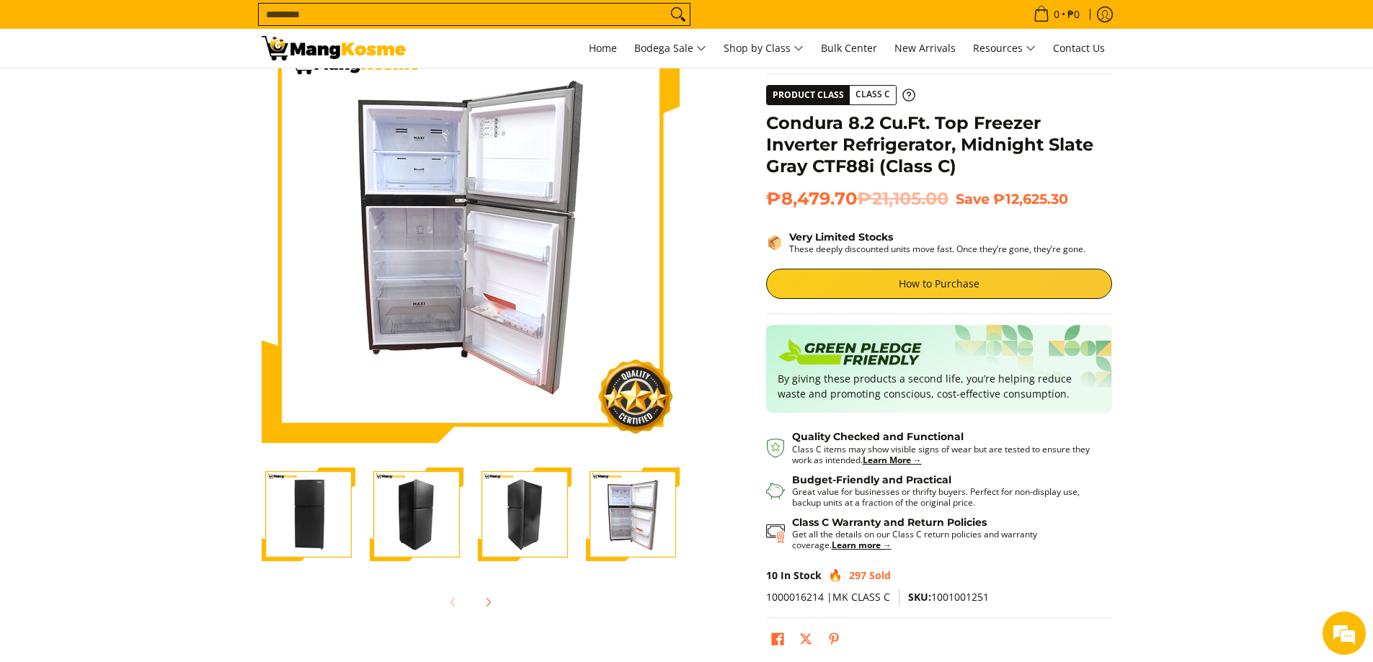
scroll to position [0, 0]
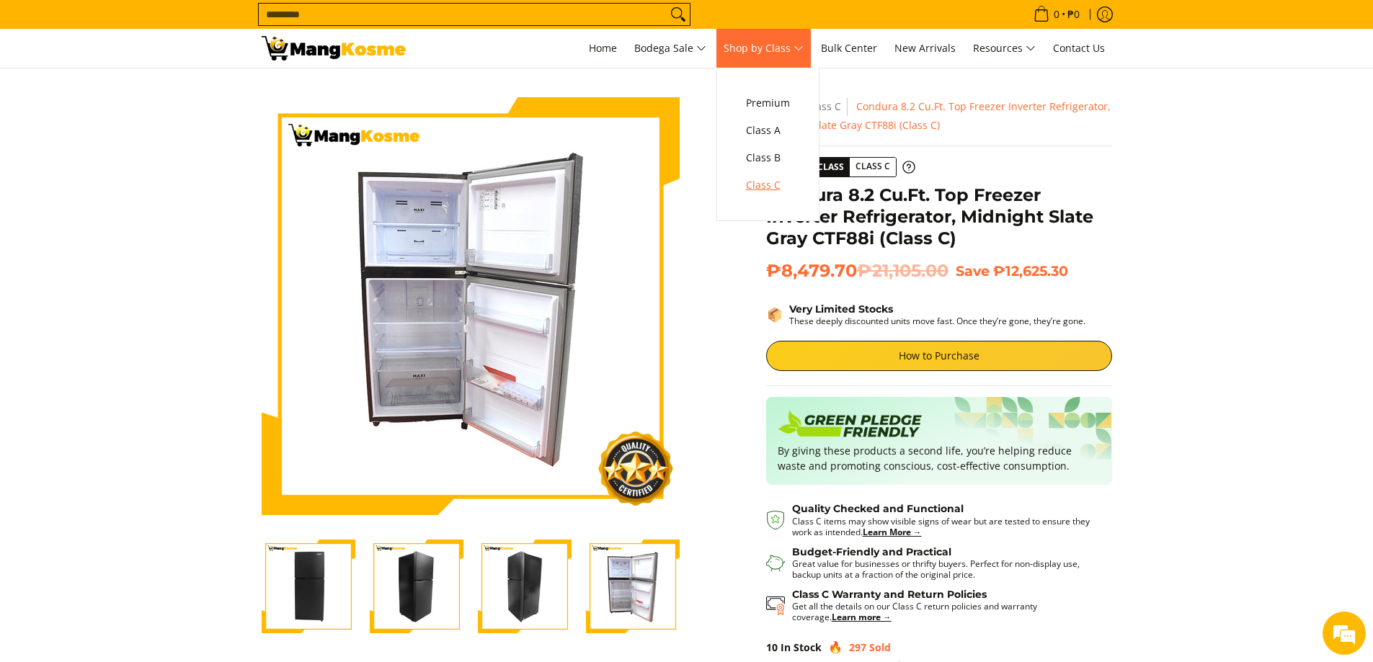
click at [774, 187] on span "Class C" at bounding box center [768, 186] width 44 height 18
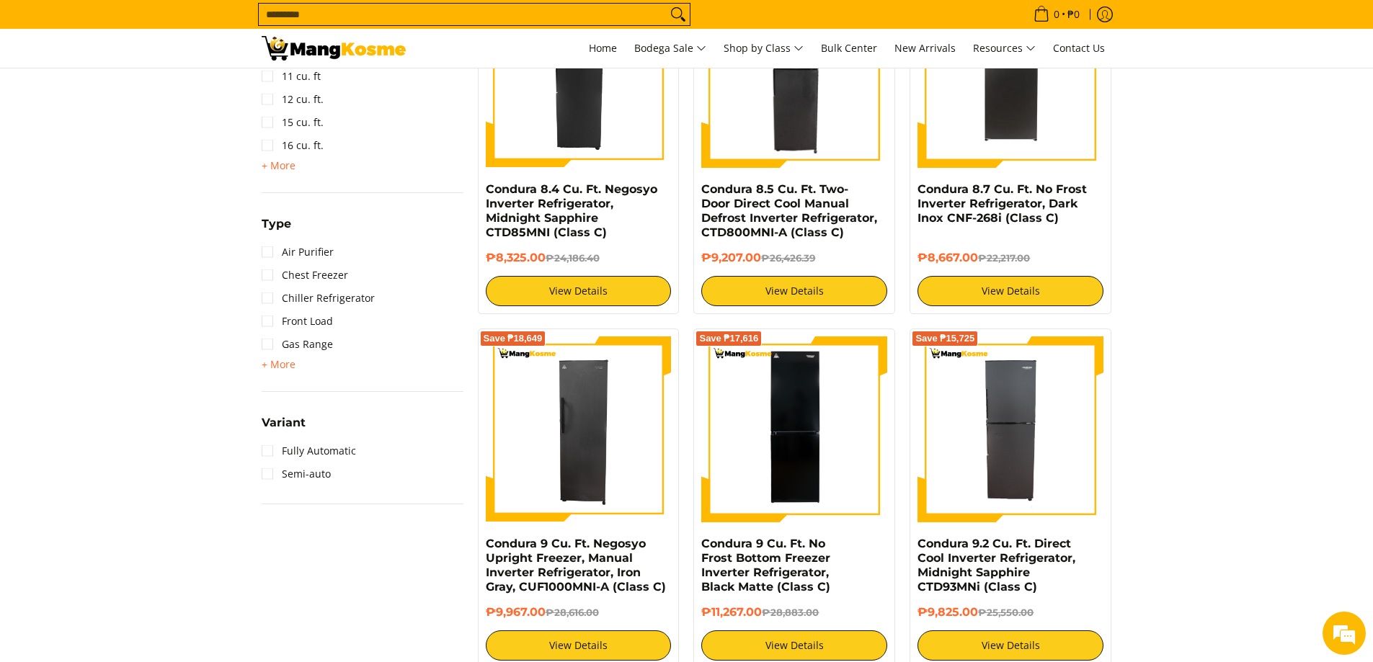
scroll to position [1153, 0]
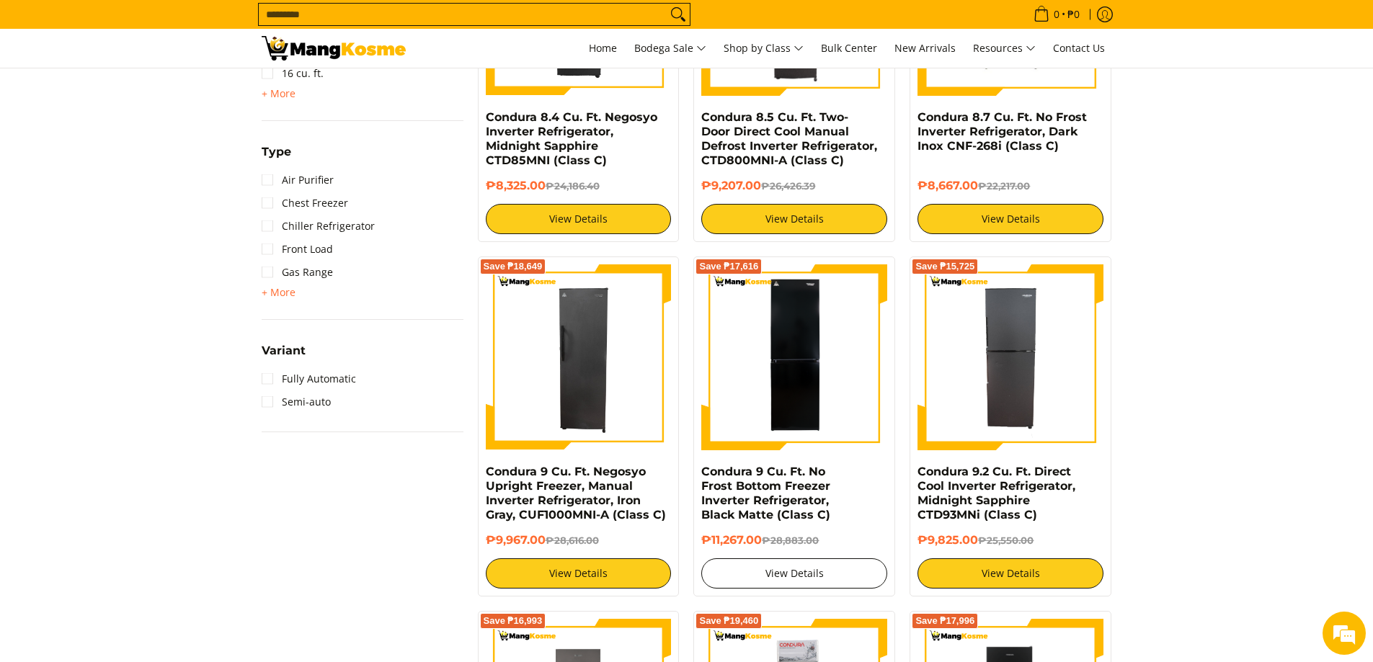
click at [781, 570] on link "View Details" at bounding box center [794, 573] width 186 height 30
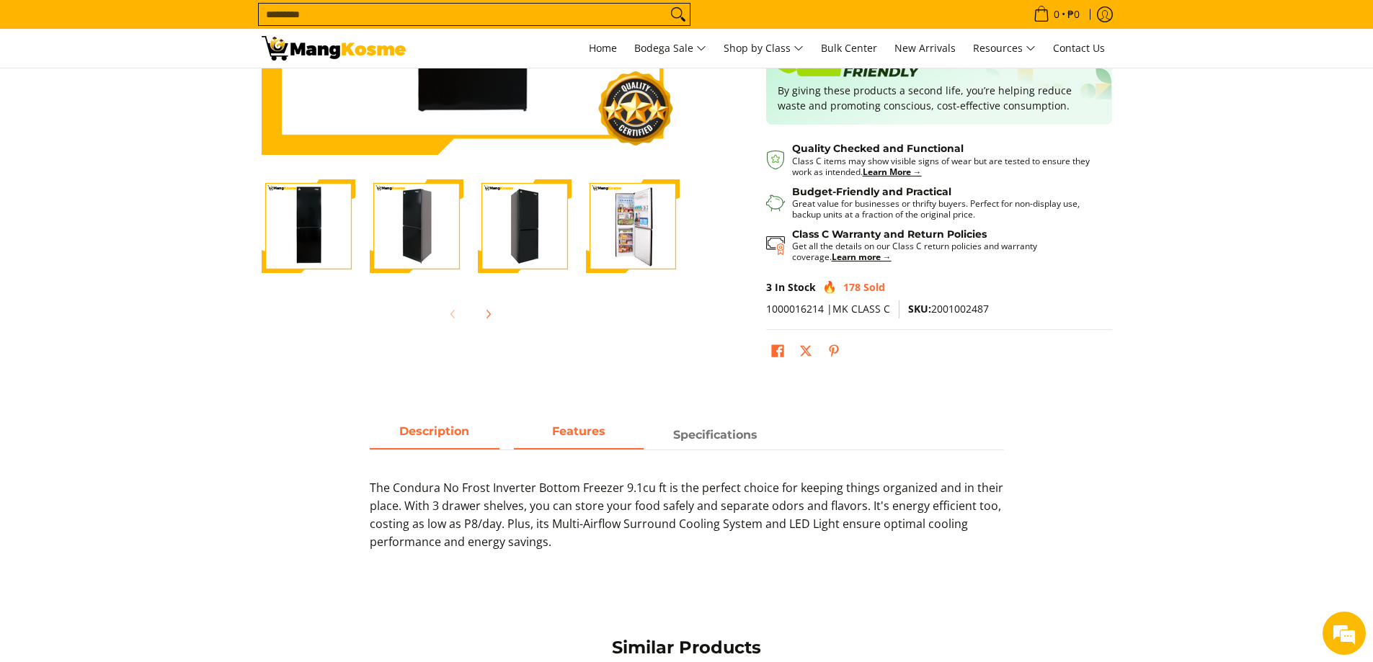
click at [572, 434] on strong "Features" at bounding box center [578, 431] width 53 height 14
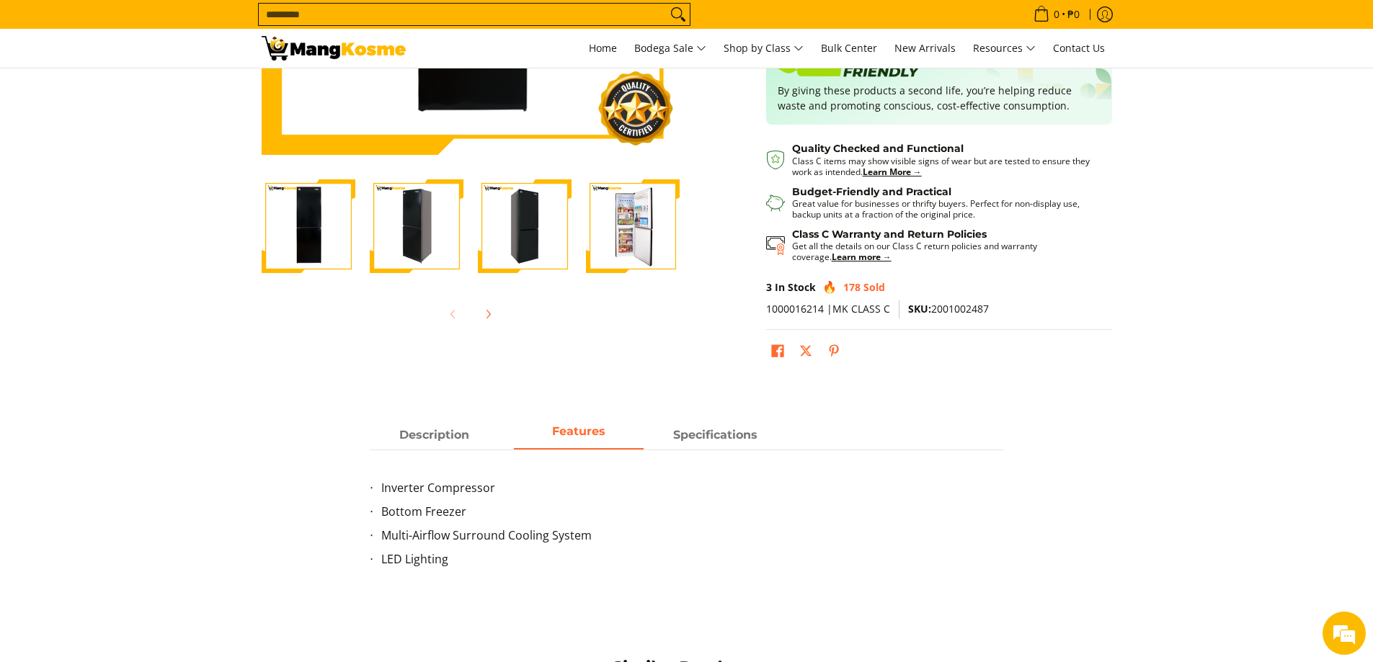
scroll to position [504, 0]
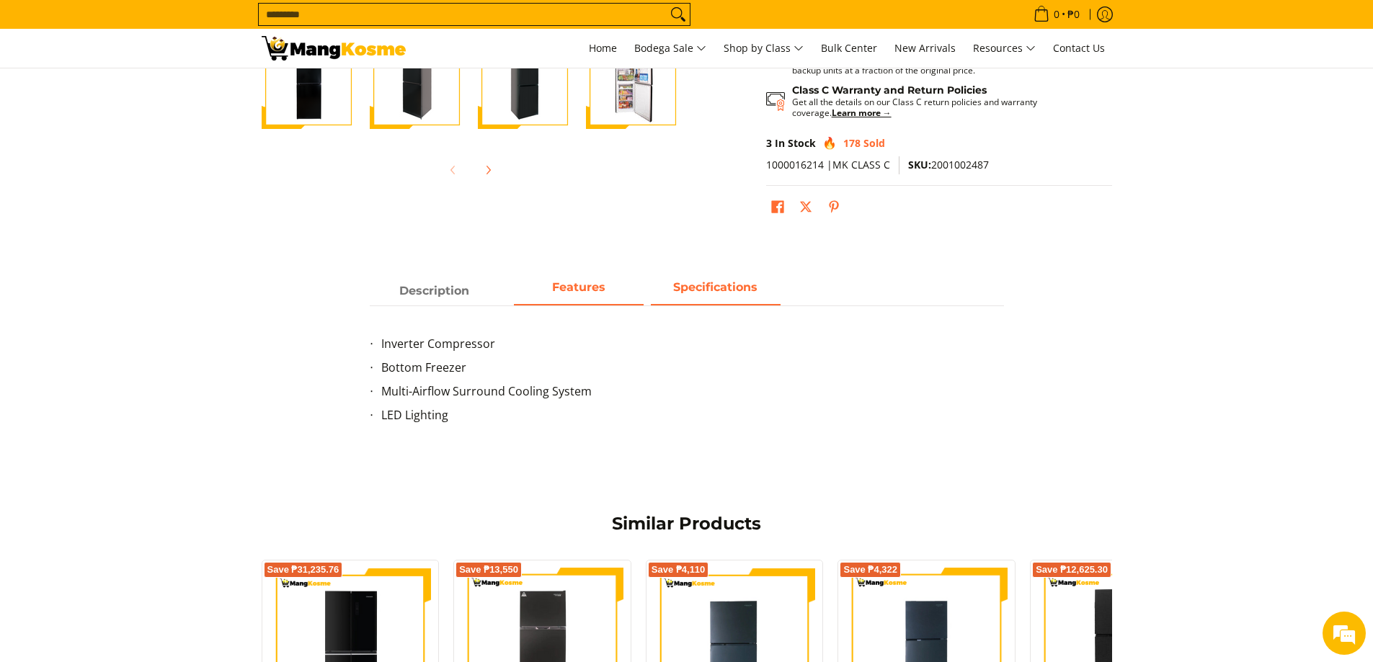
click at [712, 291] on strong "Specifications" at bounding box center [715, 287] width 84 height 14
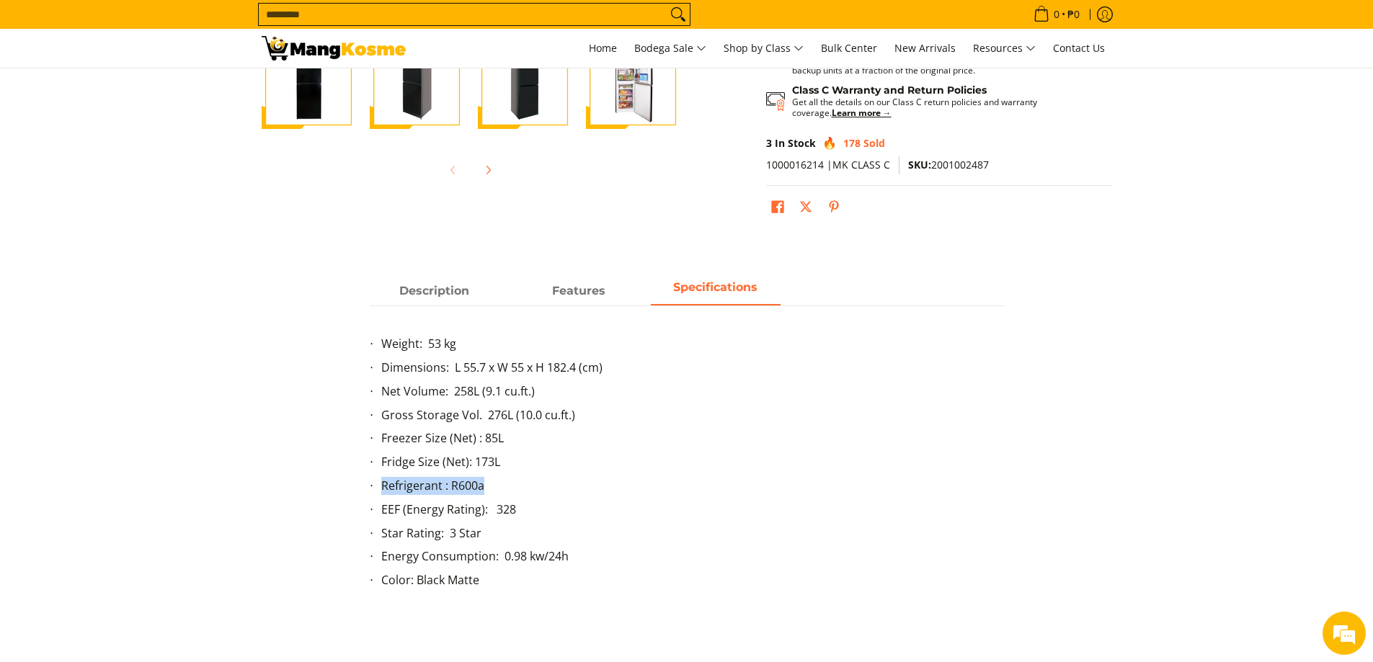
drag, startPoint x: 484, startPoint y: 486, endPoint x: 381, endPoint y: 487, distance: 103.0
click at [381, 487] on li "Refrigerant : R600a" at bounding box center [692, 489] width 623 height 24
click at [853, 502] on li "EEF (Energy Rating): 328" at bounding box center [692, 513] width 623 height 24
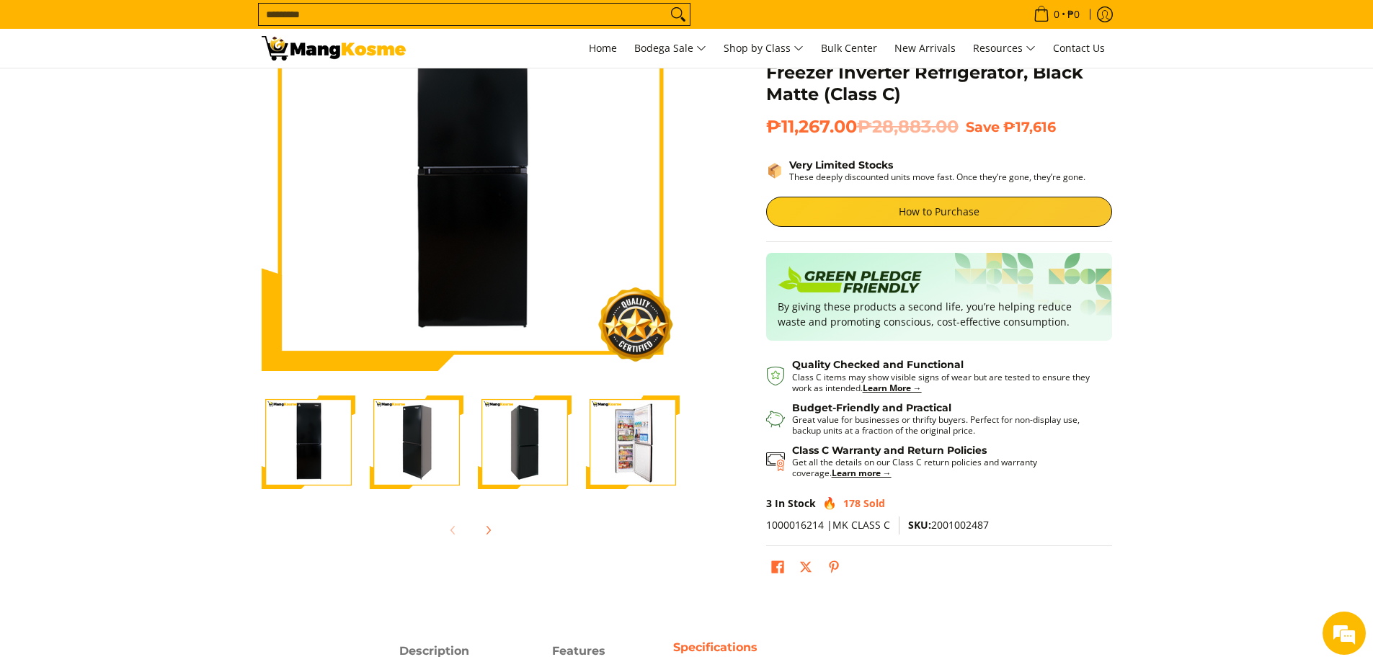
scroll to position [72, 0]
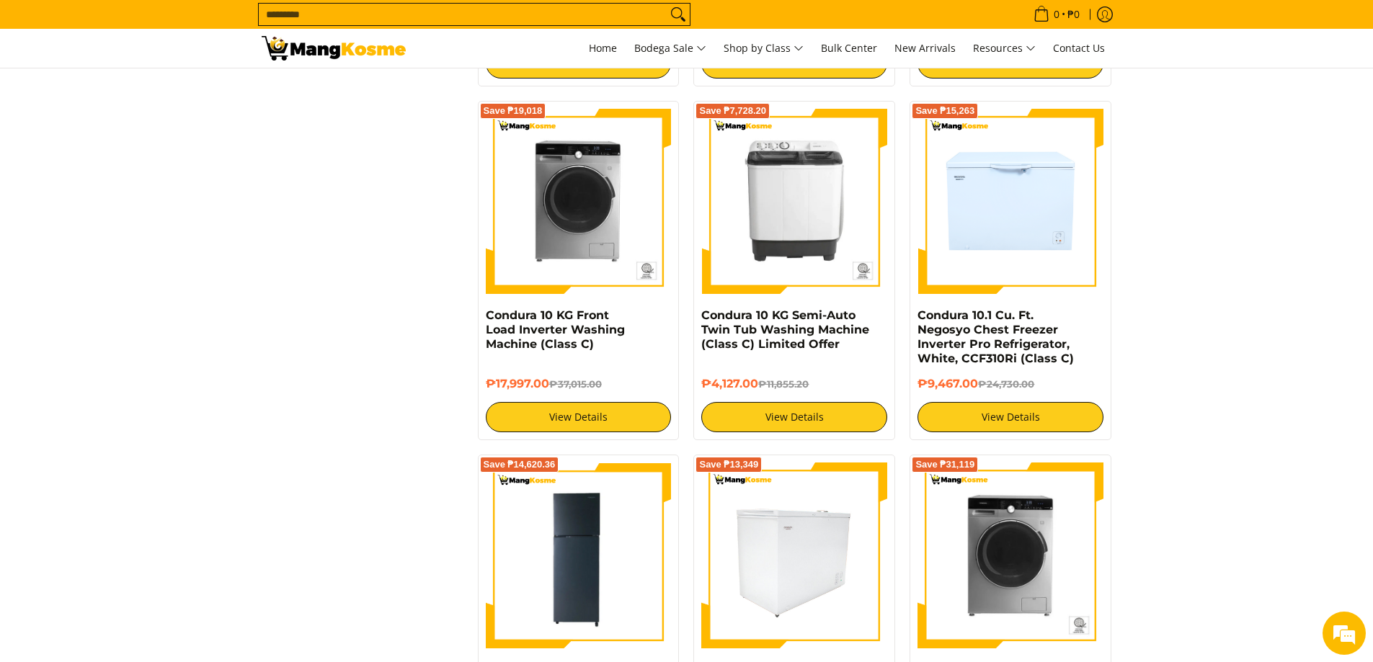
scroll to position [2162, 0]
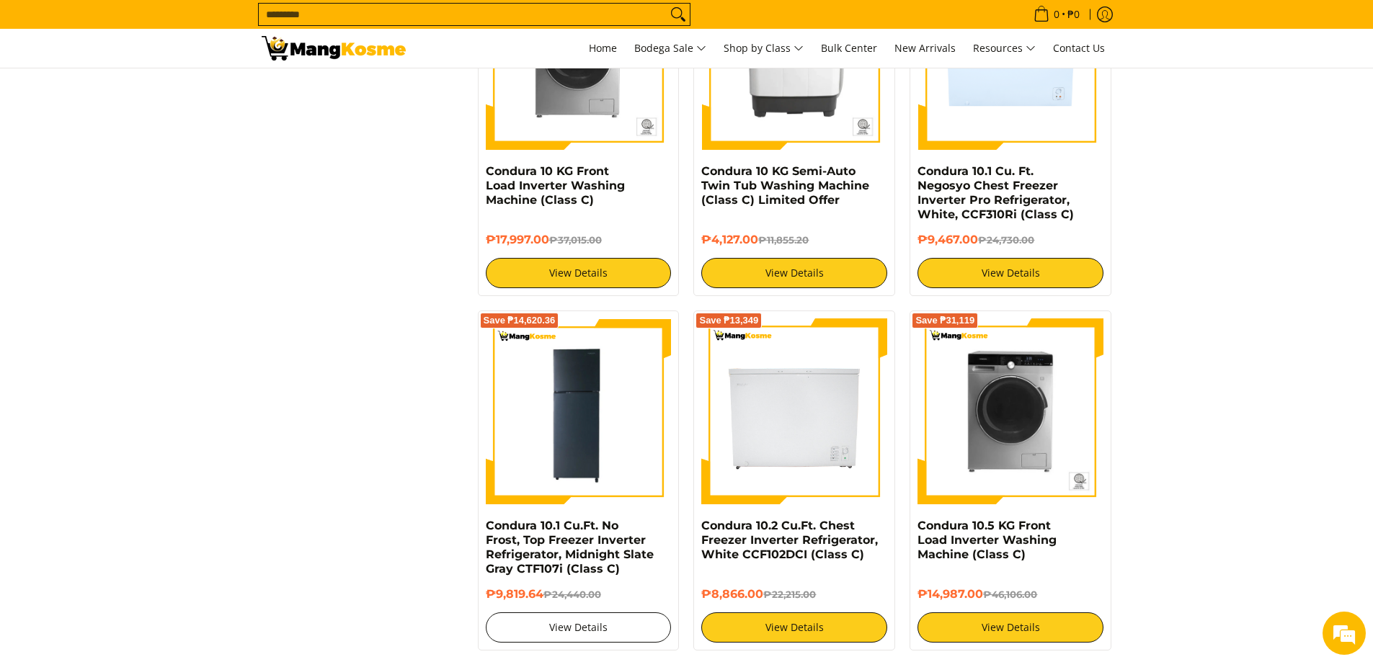
click at [590, 621] on link "View Details" at bounding box center [579, 627] width 186 height 30
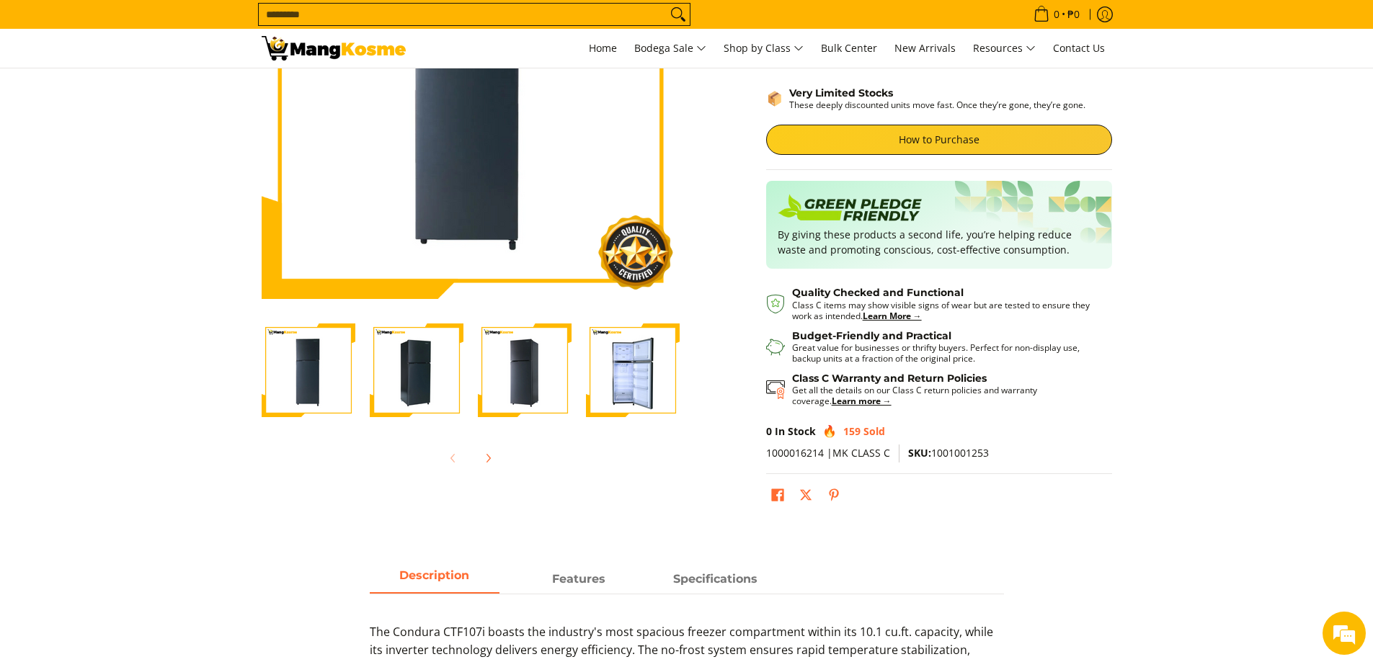
scroll to position [288, 0]
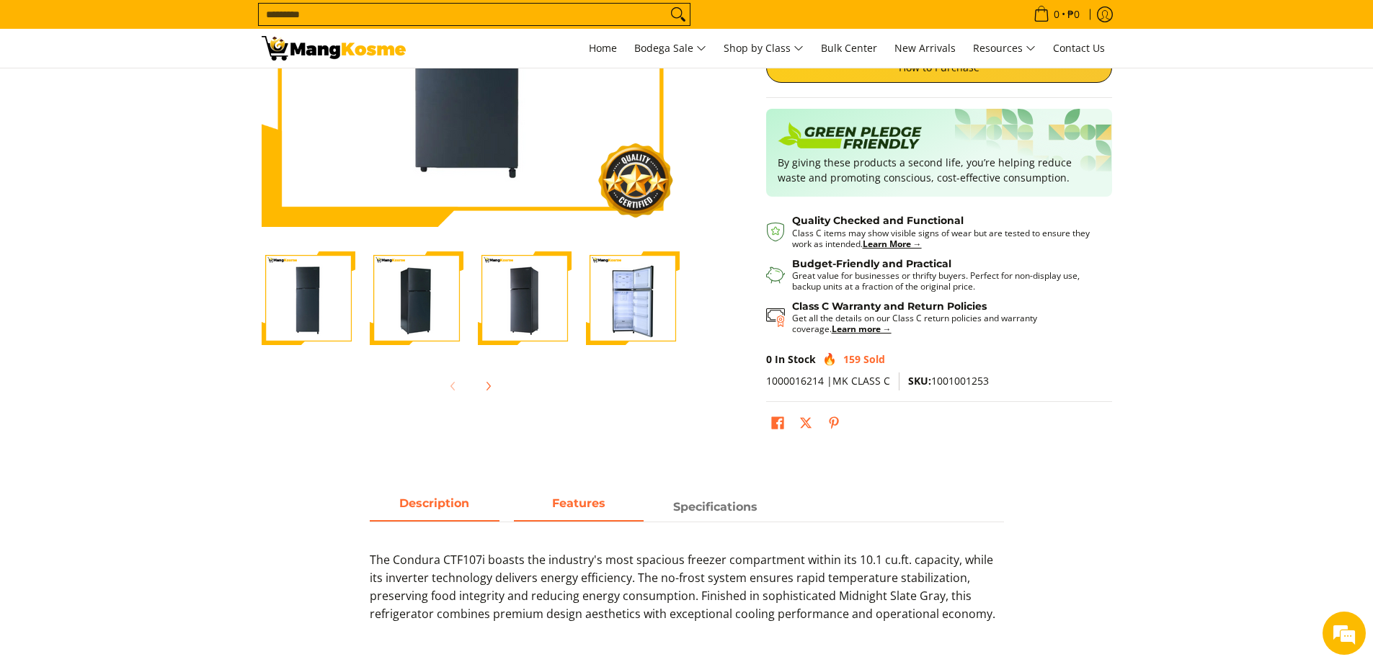
click at [570, 510] on strong "Features" at bounding box center [578, 503] width 53 height 14
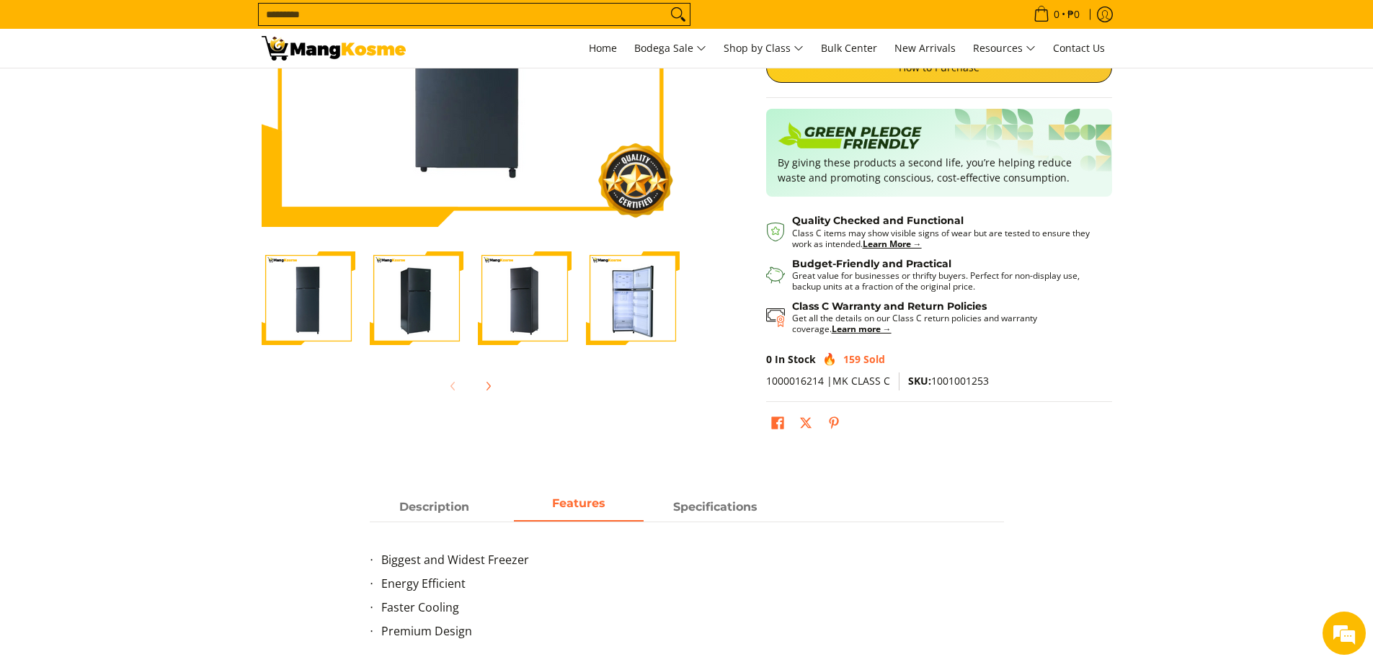
scroll to position [360, 0]
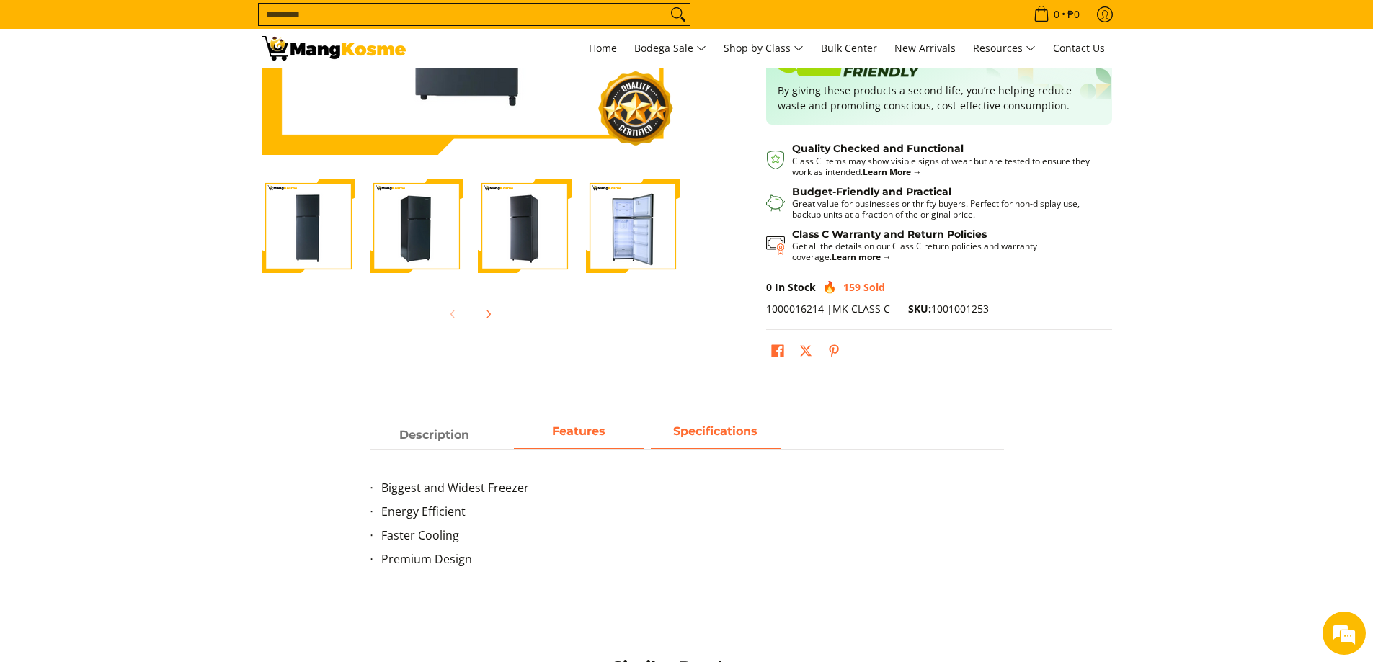
click at [698, 439] on span "Specifications" at bounding box center [716, 435] width 130 height 26
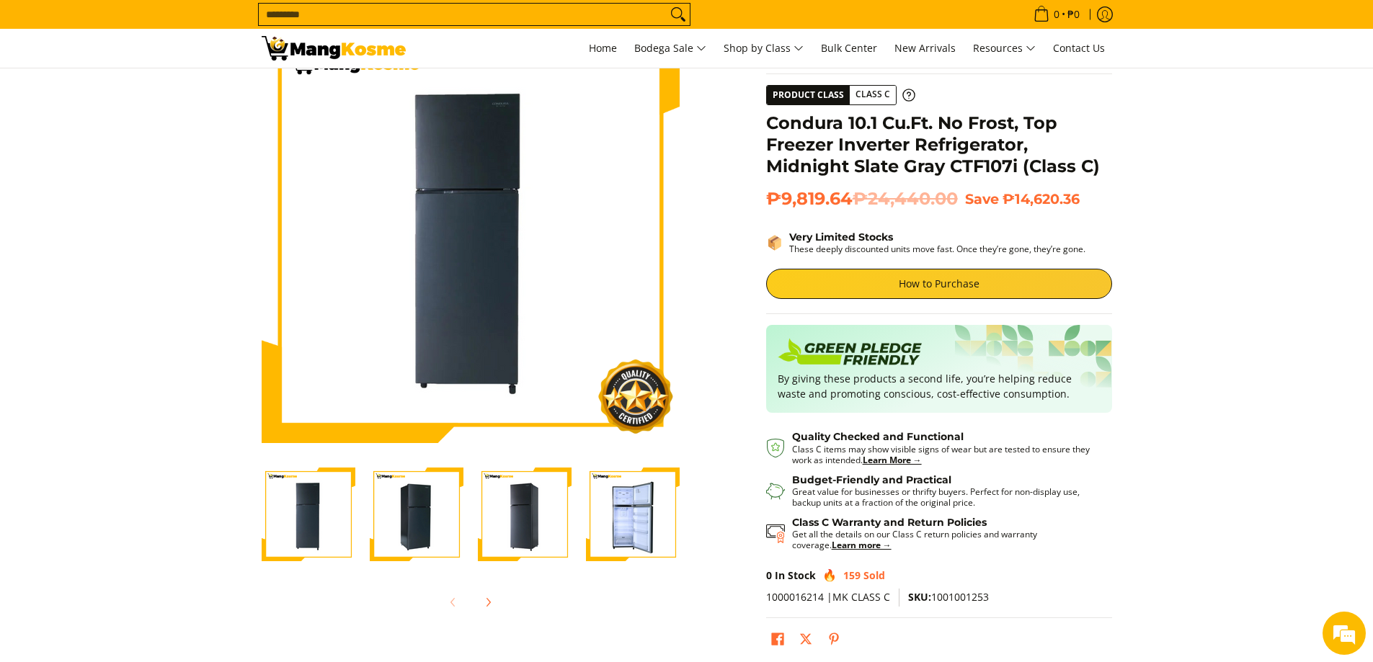
scroll to position [0, 0]
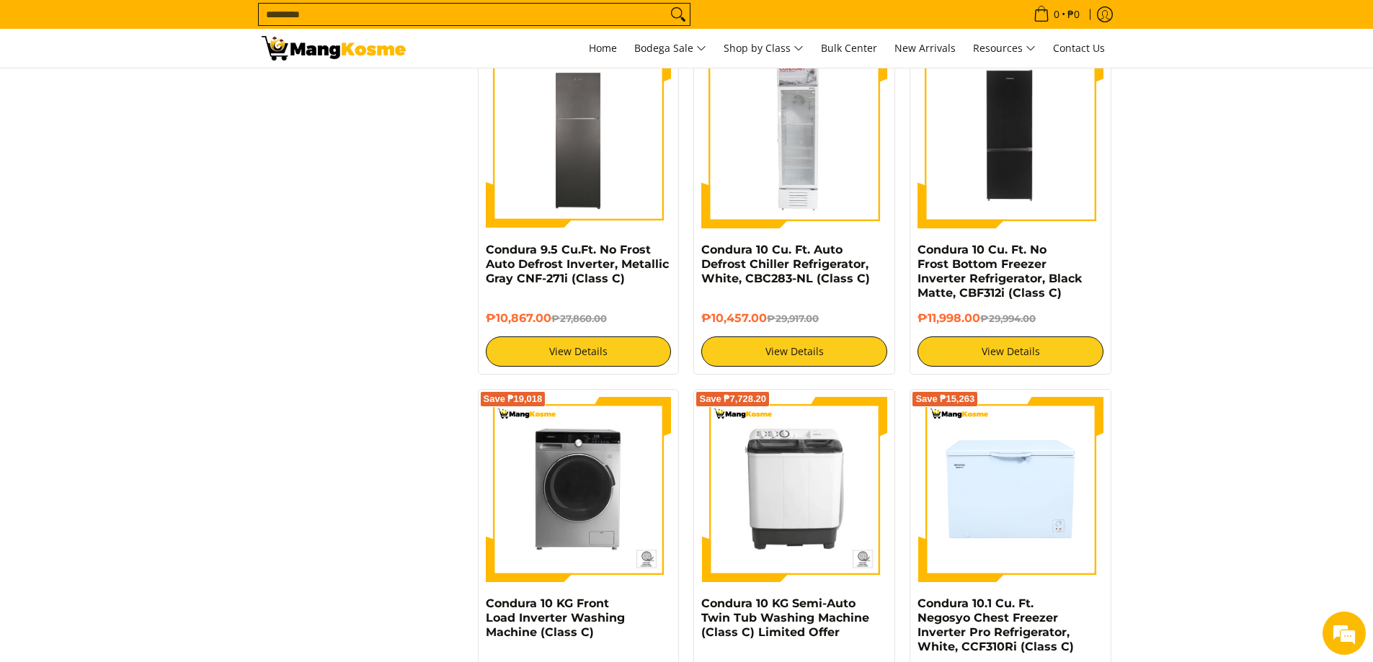
scroll to position [1657, 0]
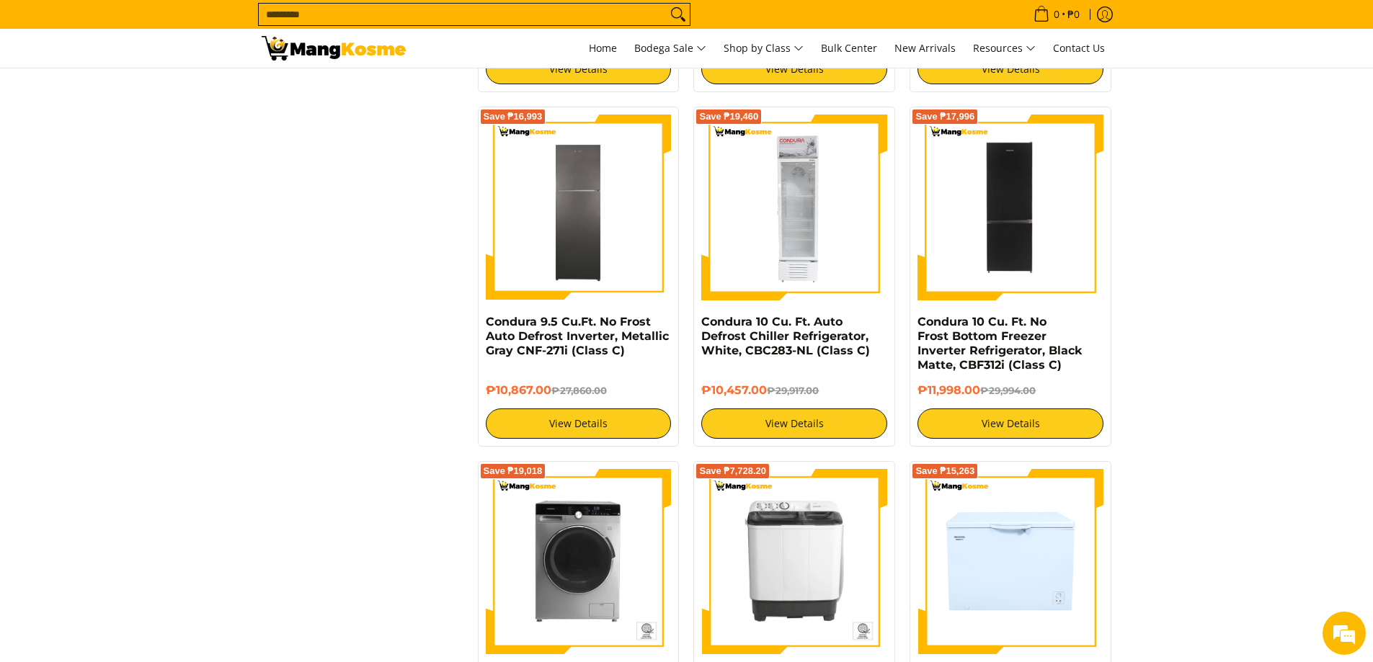
click at [406, 374] on div "**********" at bounding box center [686, 103] width 865 height 2978
click at [628, 421] on link "View Details" at bounding box center [579, 424] width 186 height 30
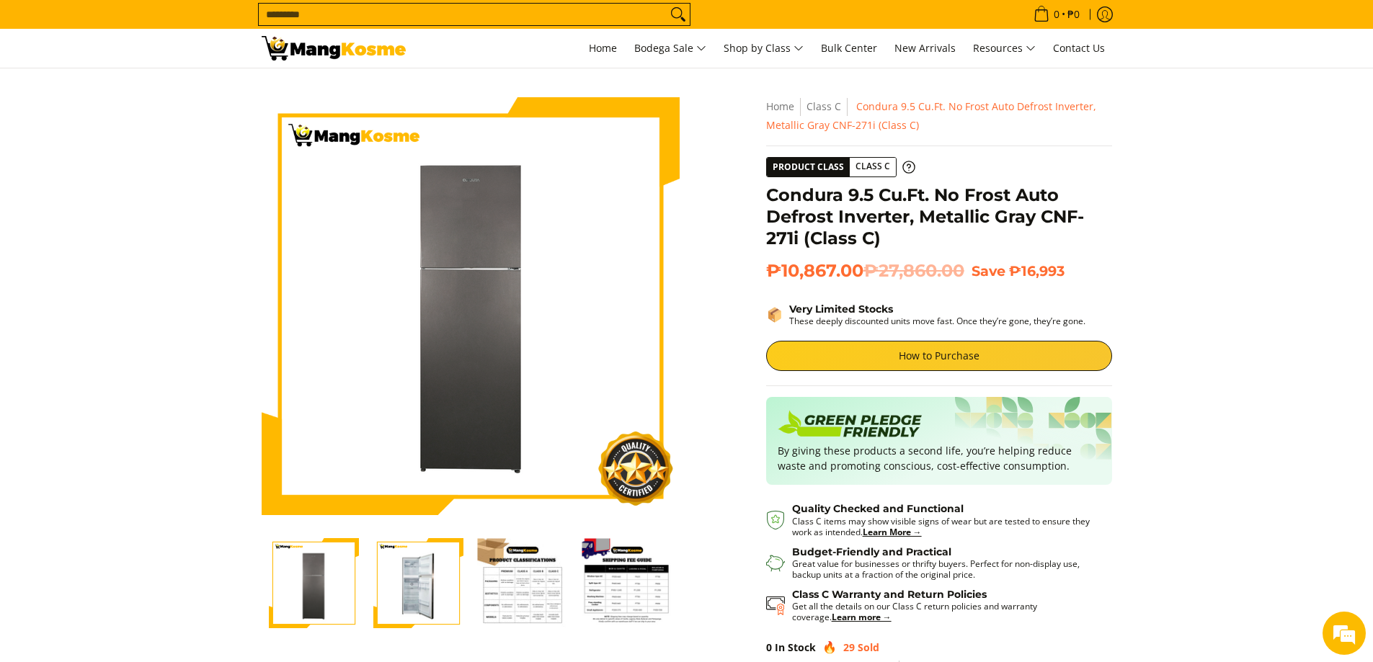
scroll to position [144, 0]
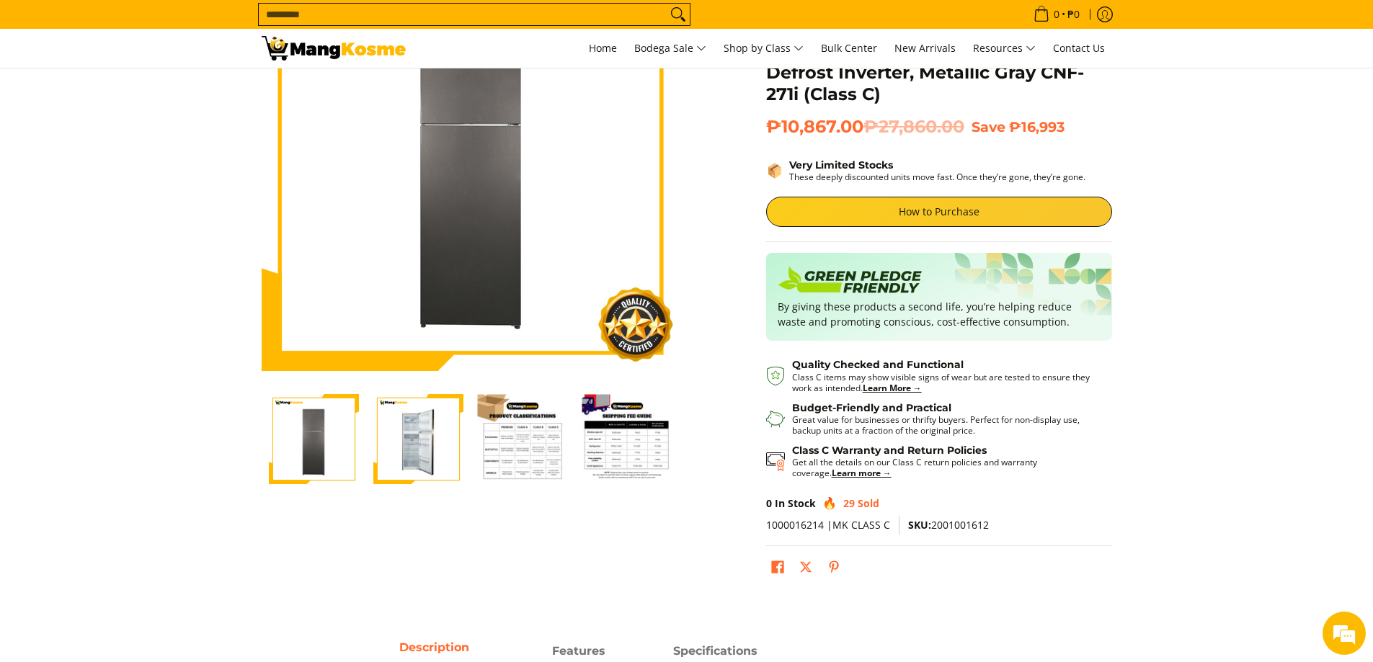
click at [637, 441] on img "Condura 9.5 Cu.Ft. No Frost Auto Defrost Inverter, Metallic Gray CNF-271i (Clas…" at bounding box center [627, 439] width 90 height 90
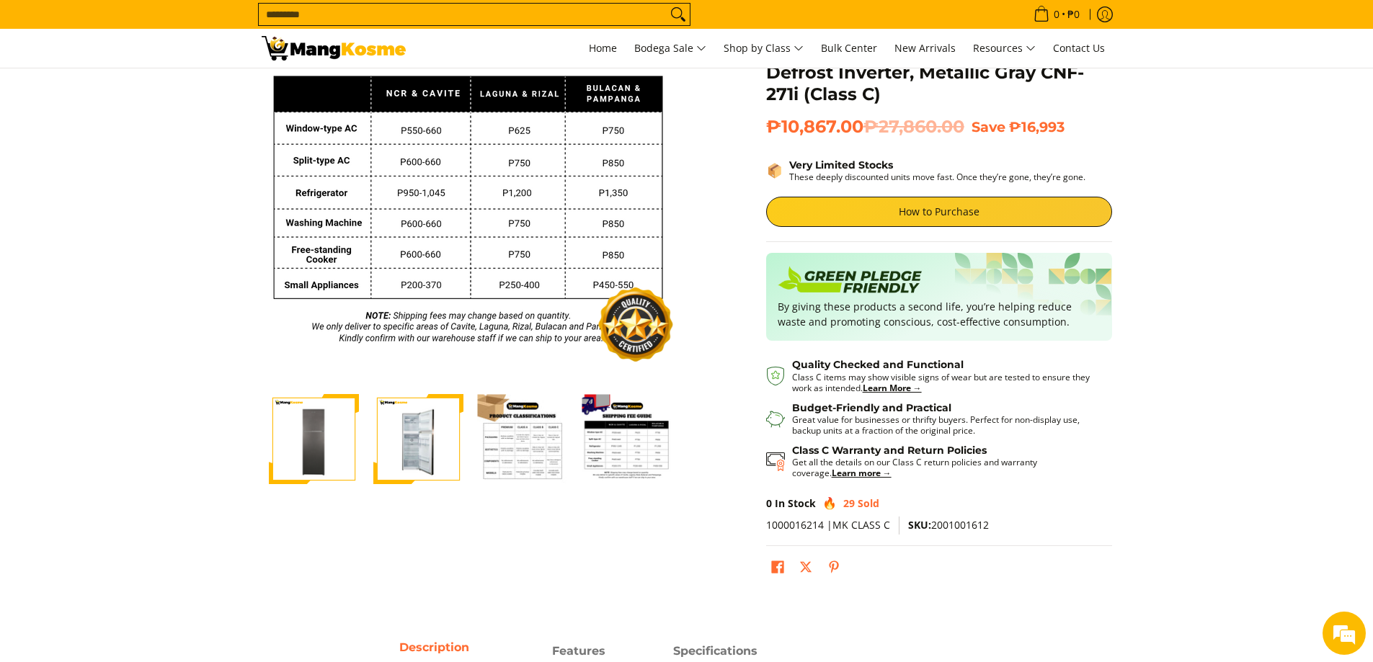
click at [535, 448] on img "Condura 9.5 Cu.Ft. No Frost Auto Defrost Inverter, Metallic Gray CNF-271i (Clas…" at bounding box center [523, 439] width 90 height 90
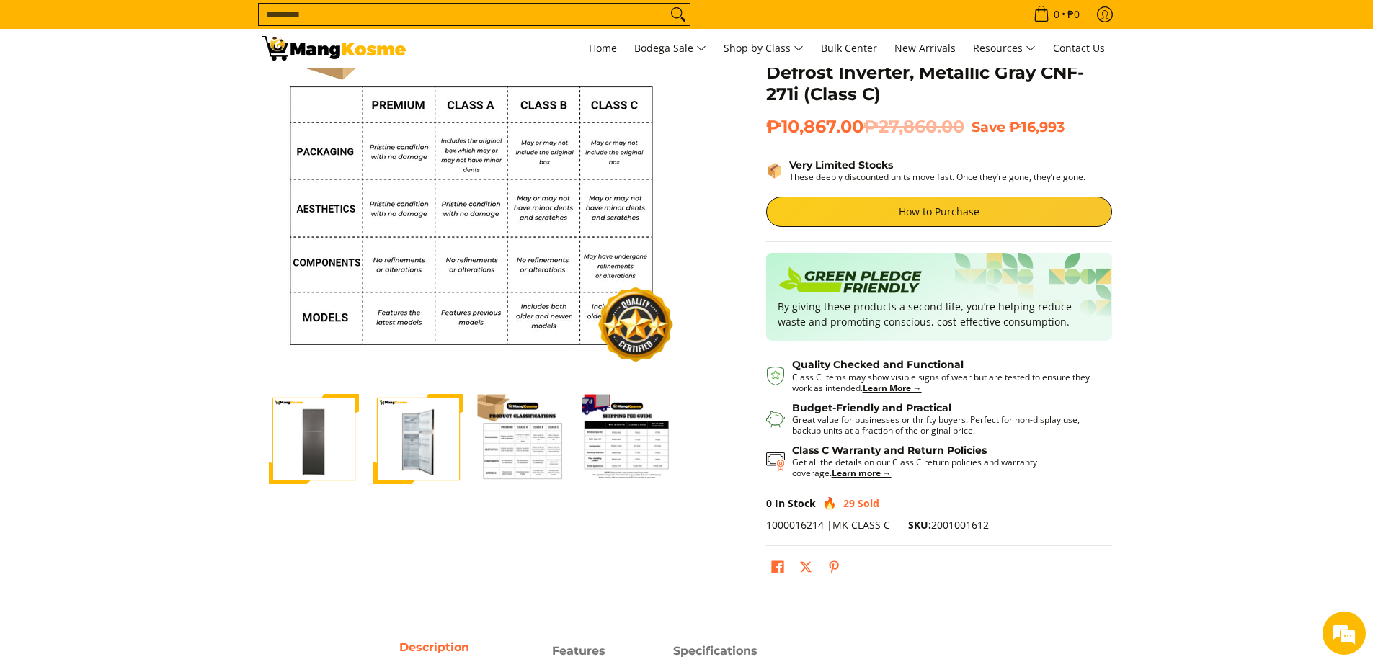
scroll to position [288, 0]
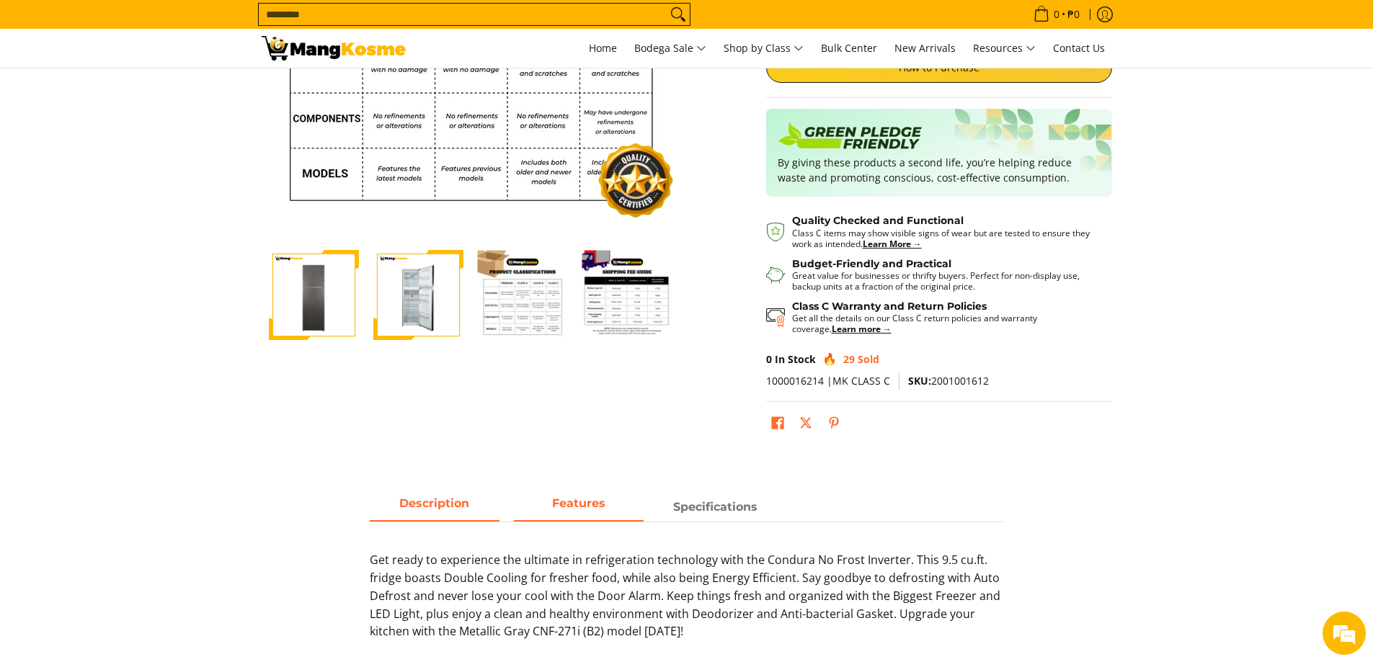
click at [587, 509] on span "Features" at bounding box center [579, 507] width 130 height 26
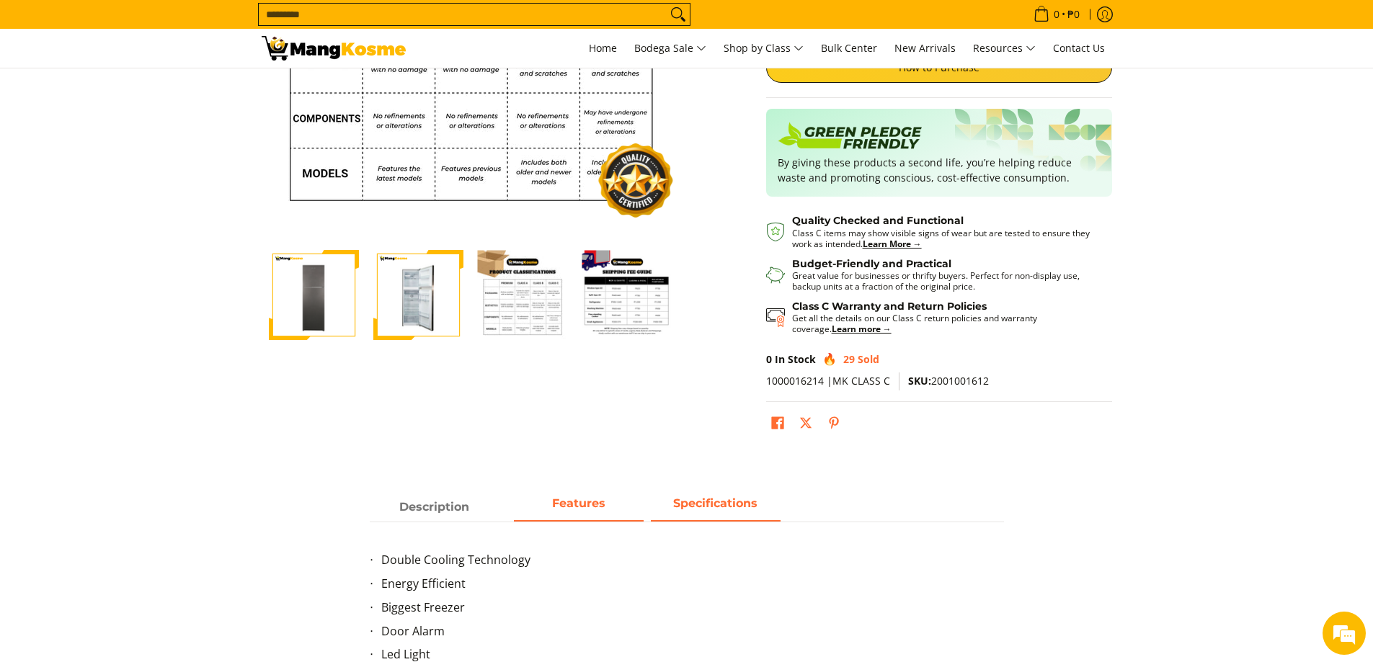
click at [702, 507] on span "Specifications" at bounding box center [716, 507] width 130 height 26
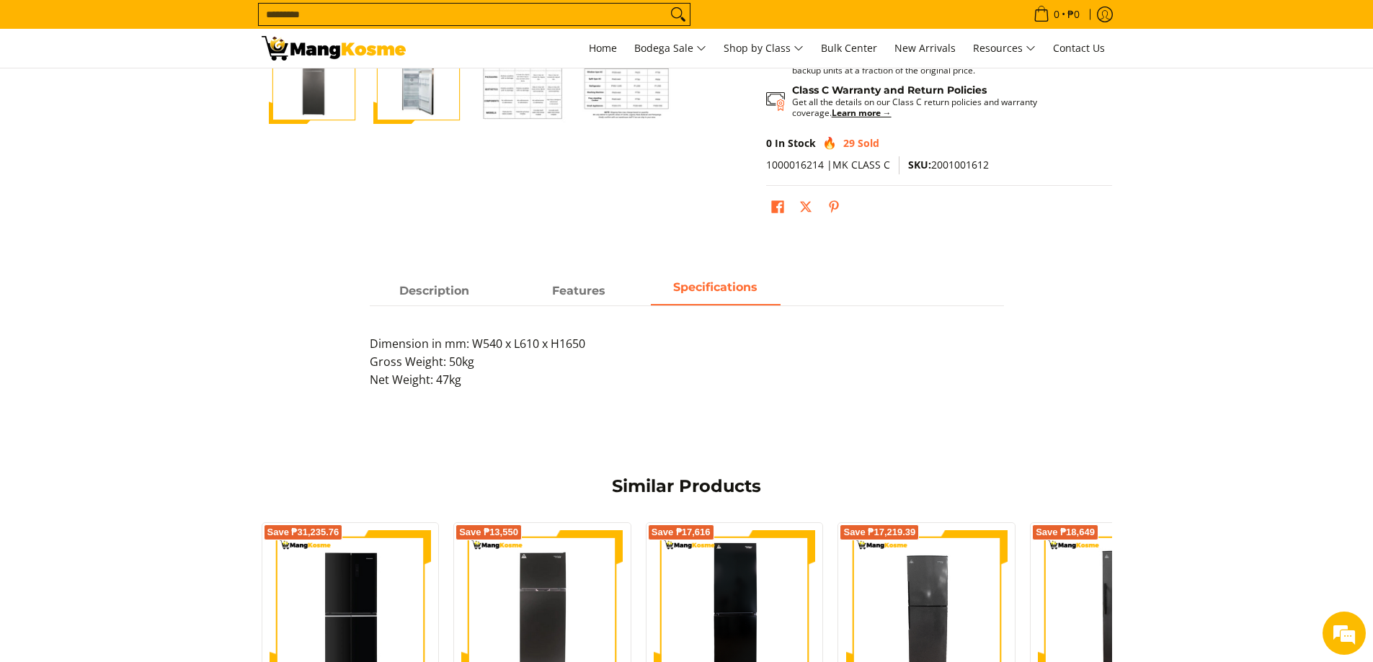
click at [603, 294] on span "Features" at bounding box center [579, 291] width 130 height 26
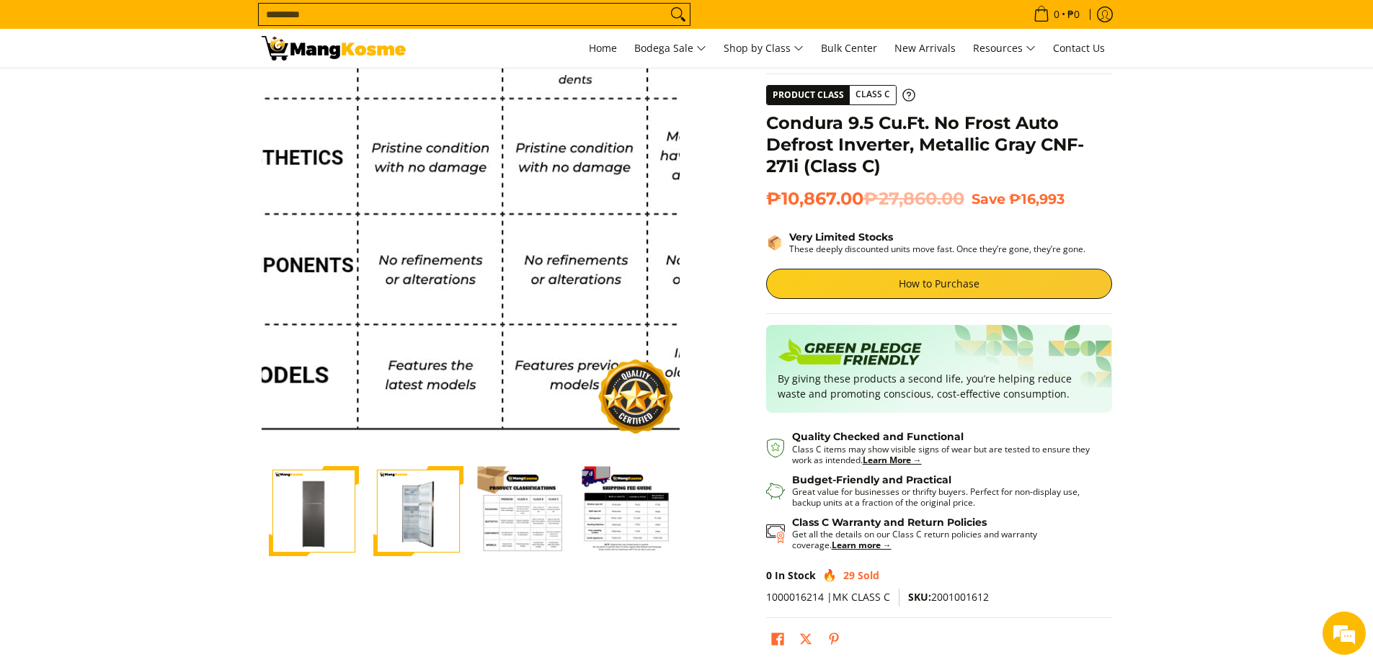
scroll to position [0, 0]
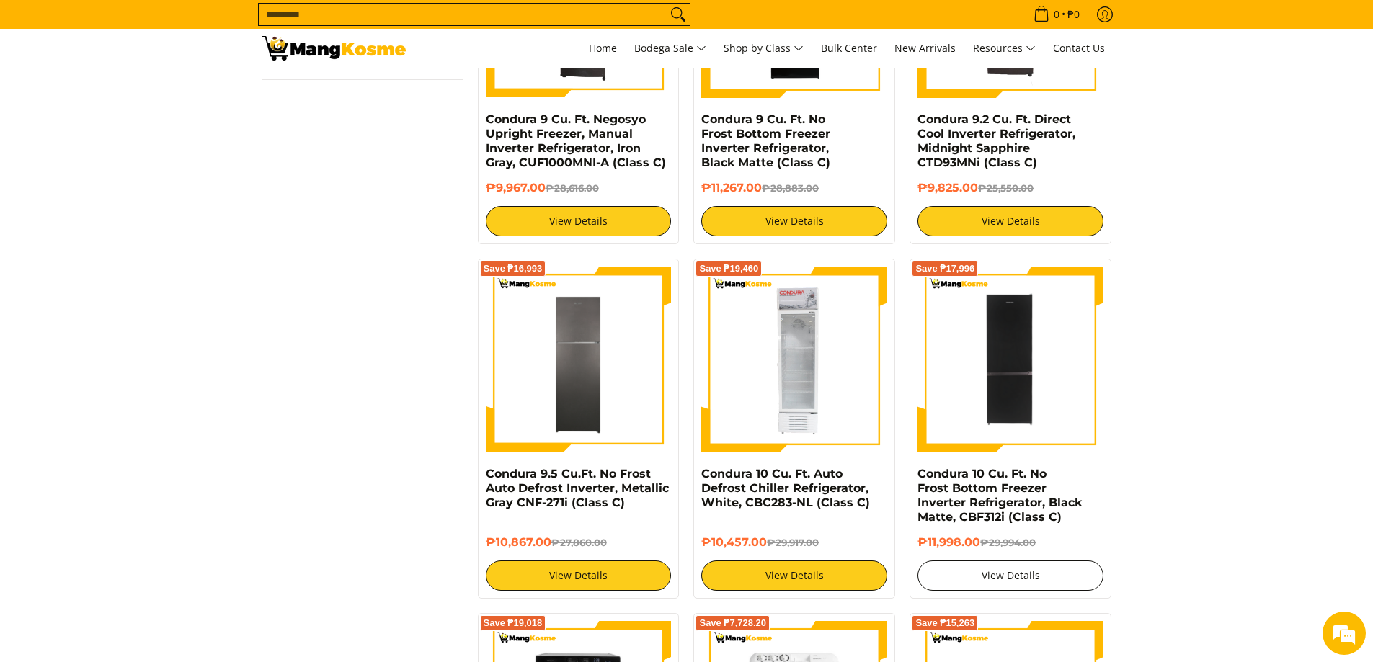
click at [1022, 574] on link "View Details" at bounding box center [1010, 576] width 186 height 30
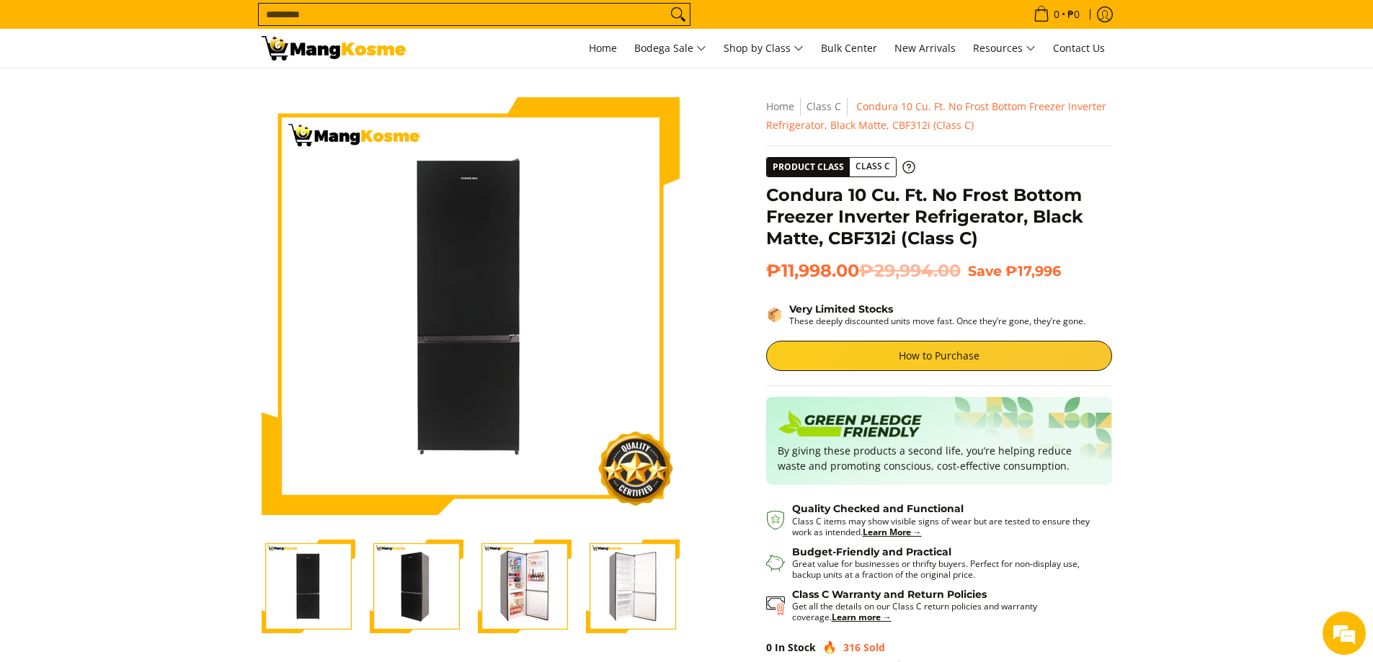
scroll to position [144, 0]
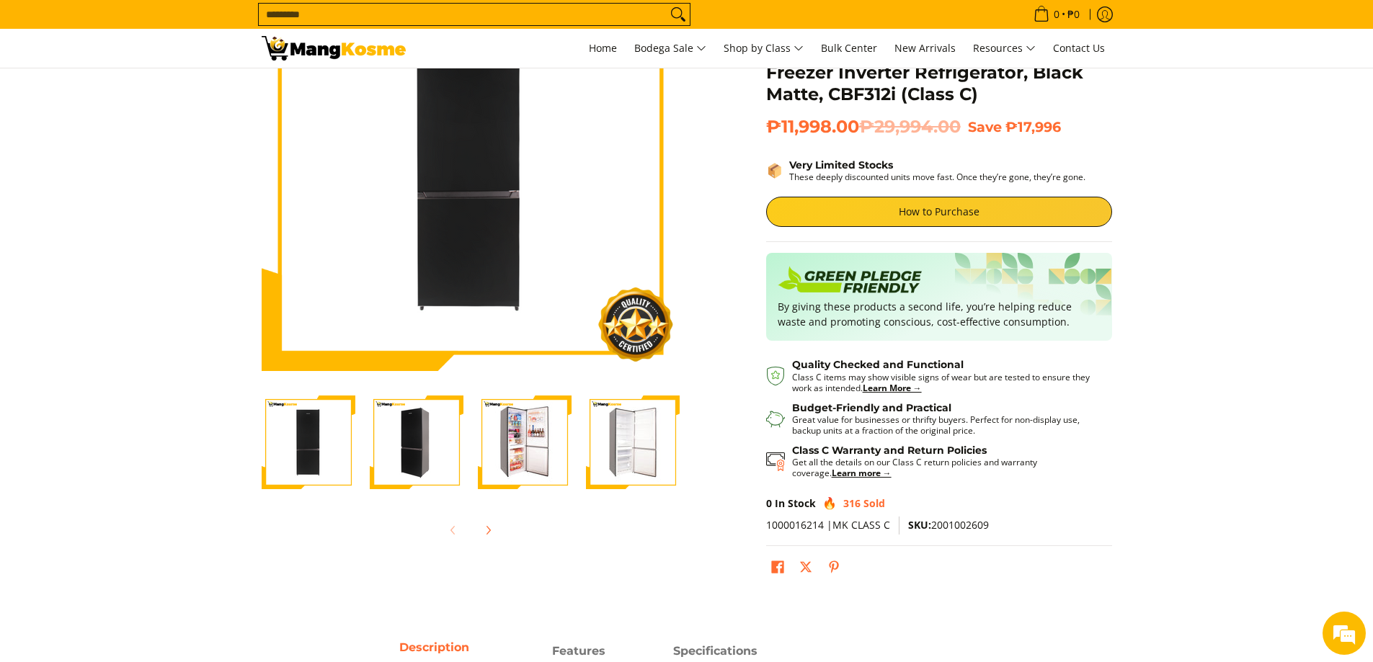
click at [517, 445] on img "Condura 10 Cu. Ft. No Frost Bottom Freezer Inverter Refrigerator, Black Matte, …" at bounding box center [525, 443] width 94 height 94
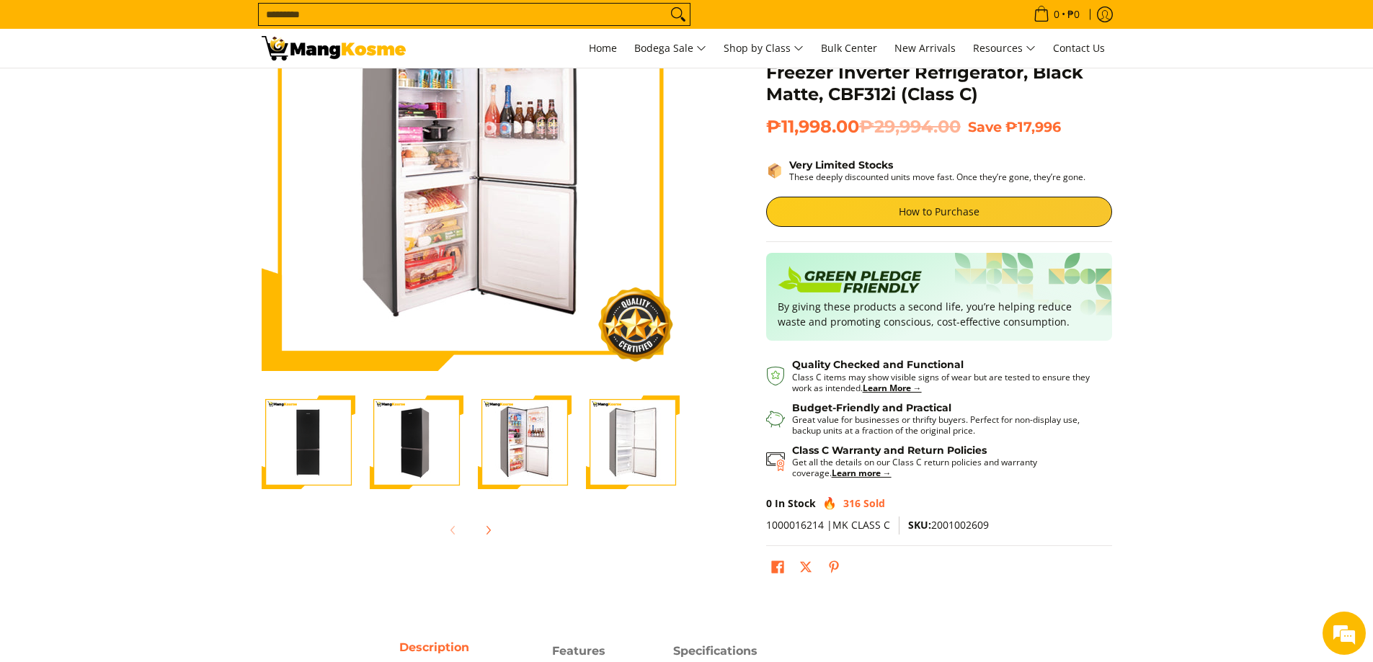
click at [628, 440] on img "Condura 10 Cu. Ft. No Frost Bottom Freezer Inverter Refrigerator, Black Matte, …" at bounding box center [633, 443] width 94 height 94
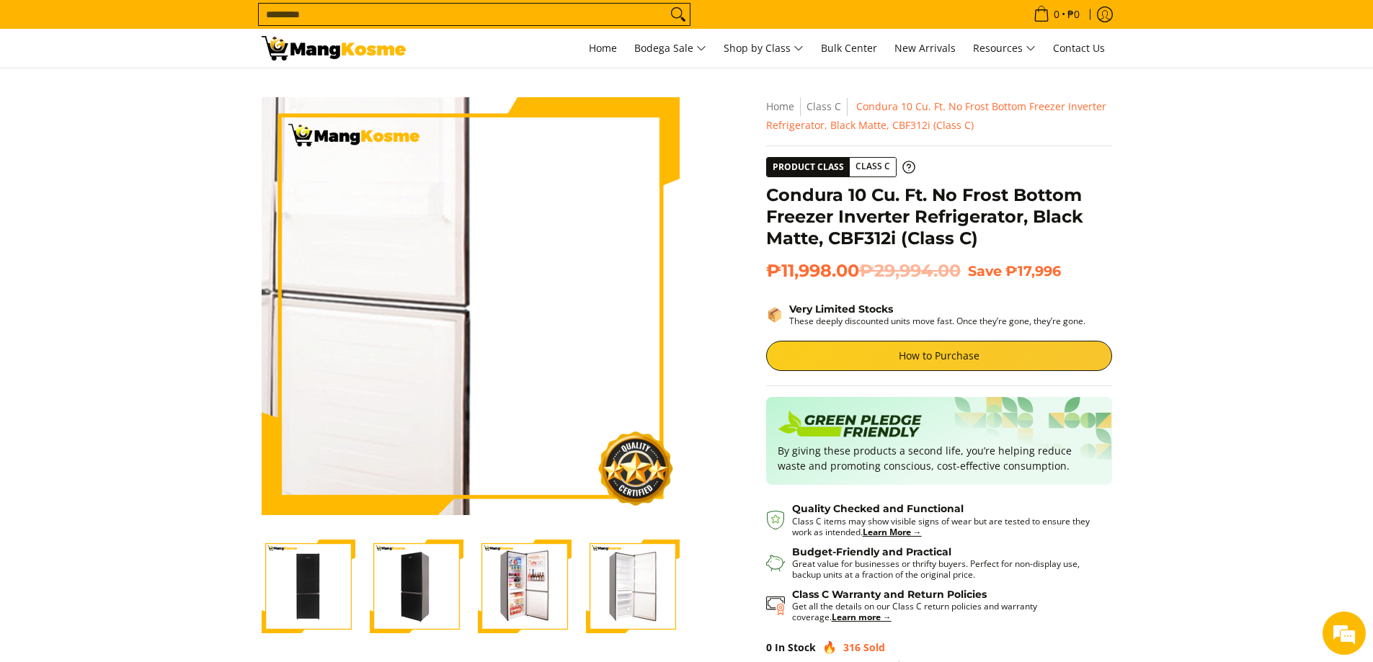
scroll to position [0, 0]
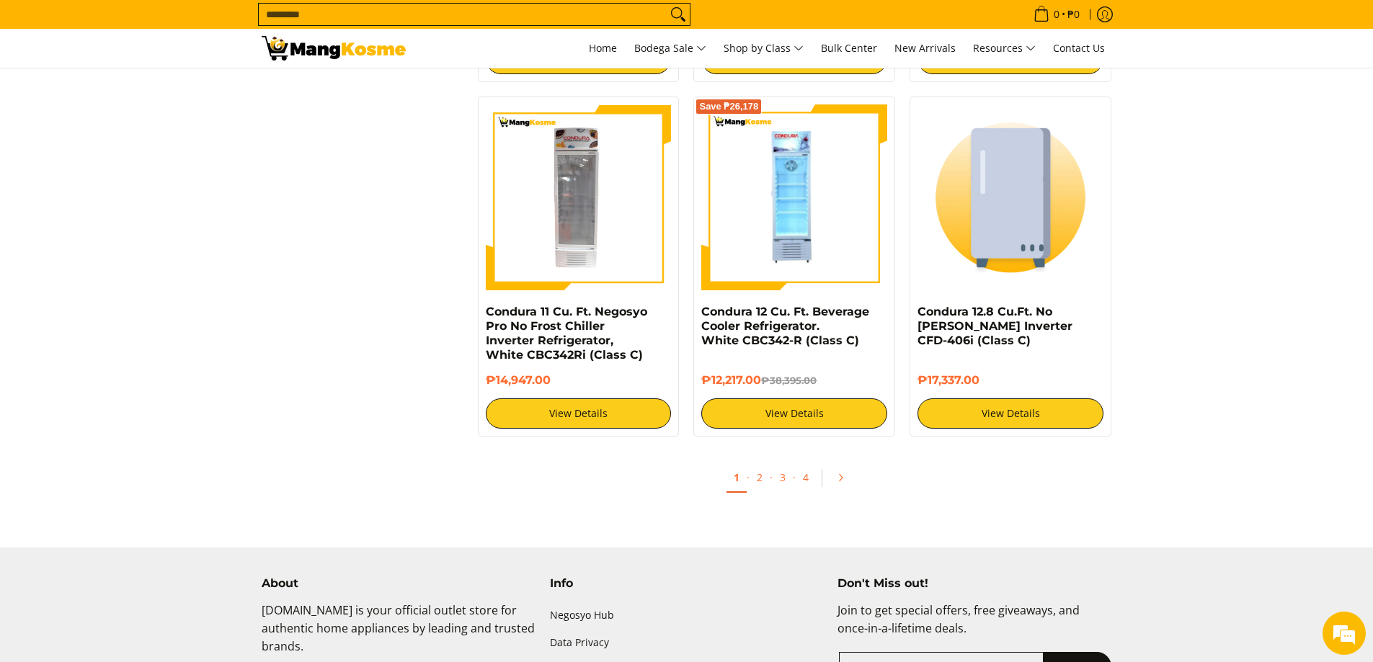
scroll to position [2874, 0]
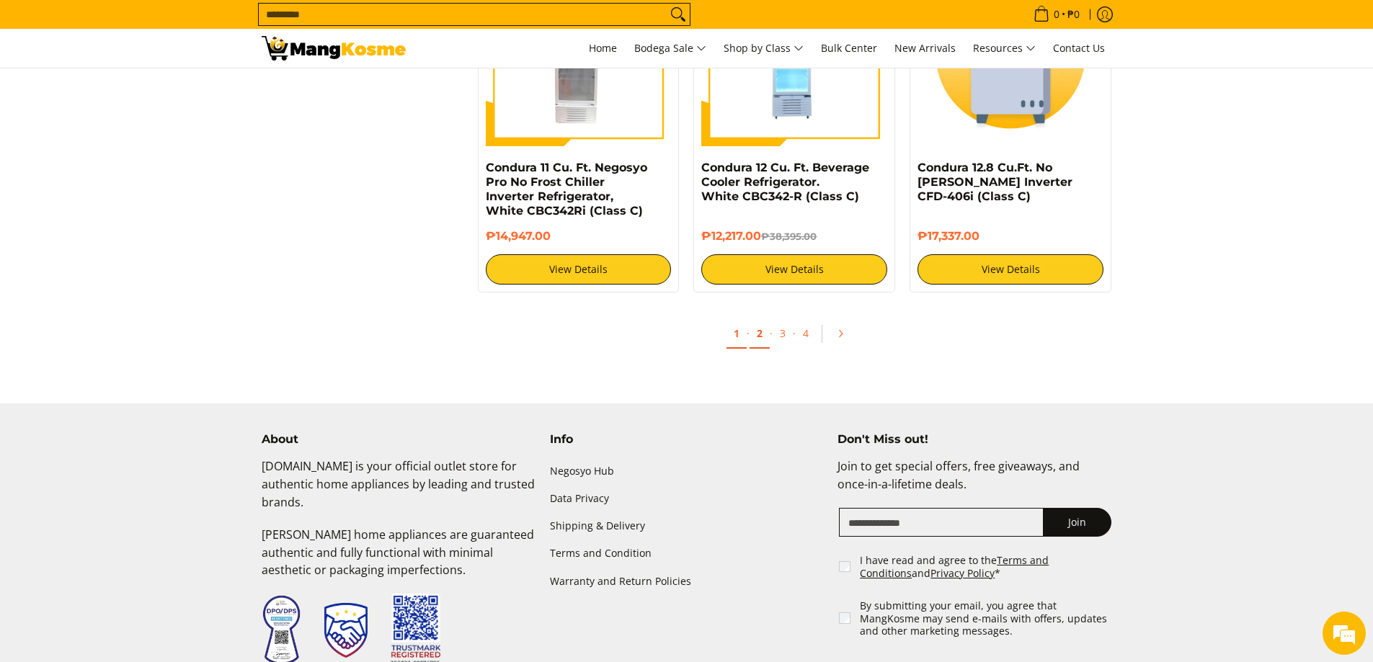
click at [763, 341] on link "2" at bounding box center [759, 334] width 20 height 30
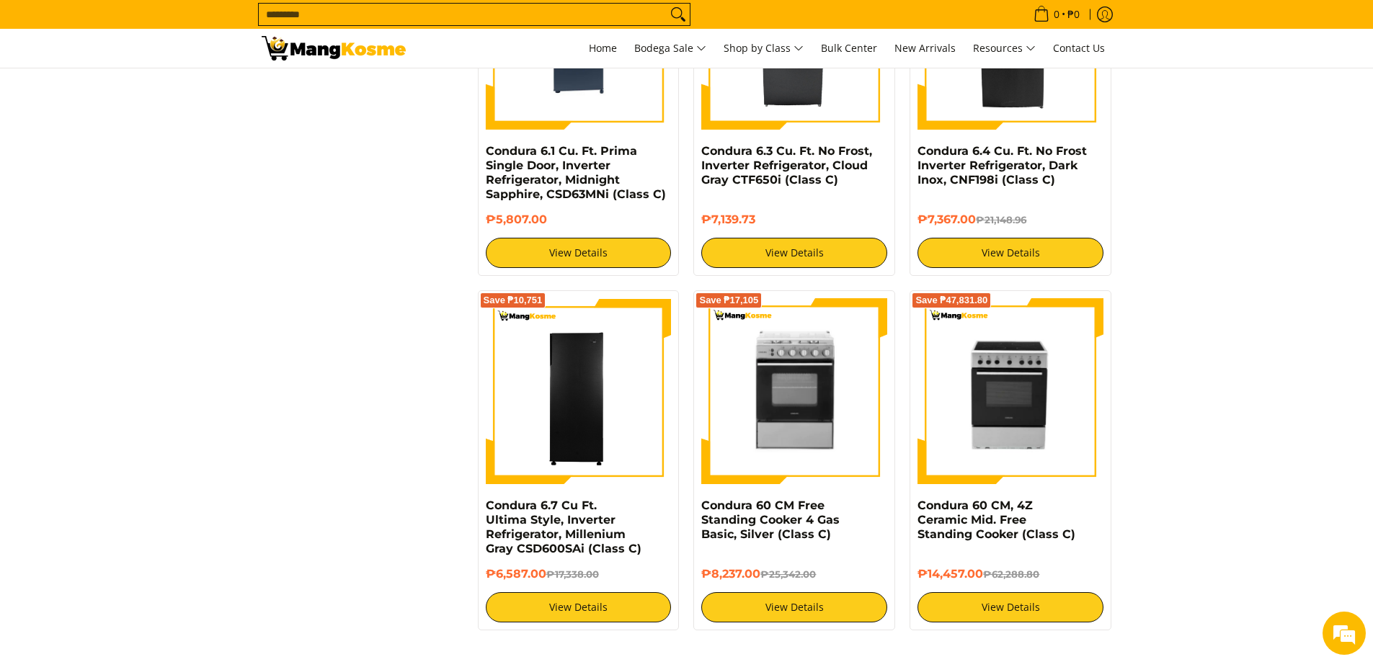
scroll to position [2666, 0]
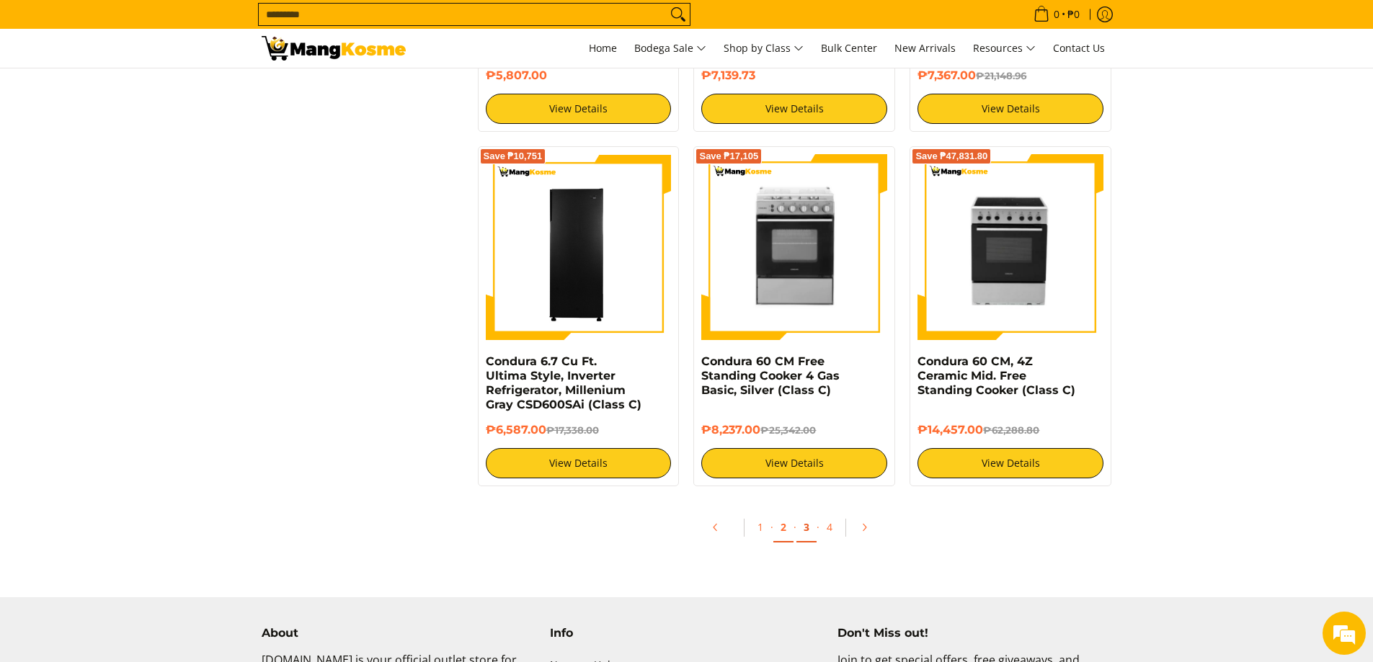
click at [806, 532] on link "3" at bounding box center [806, 528] width 20 height 30
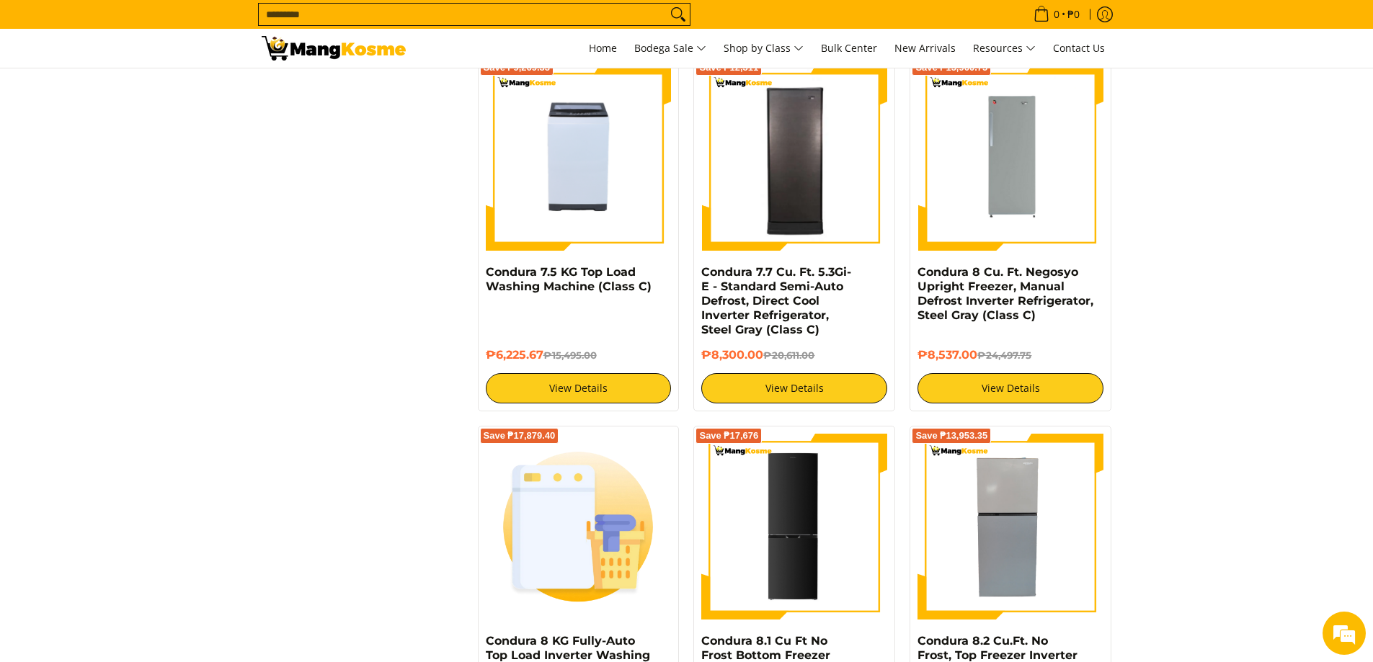
scroll to position [2162, 0]
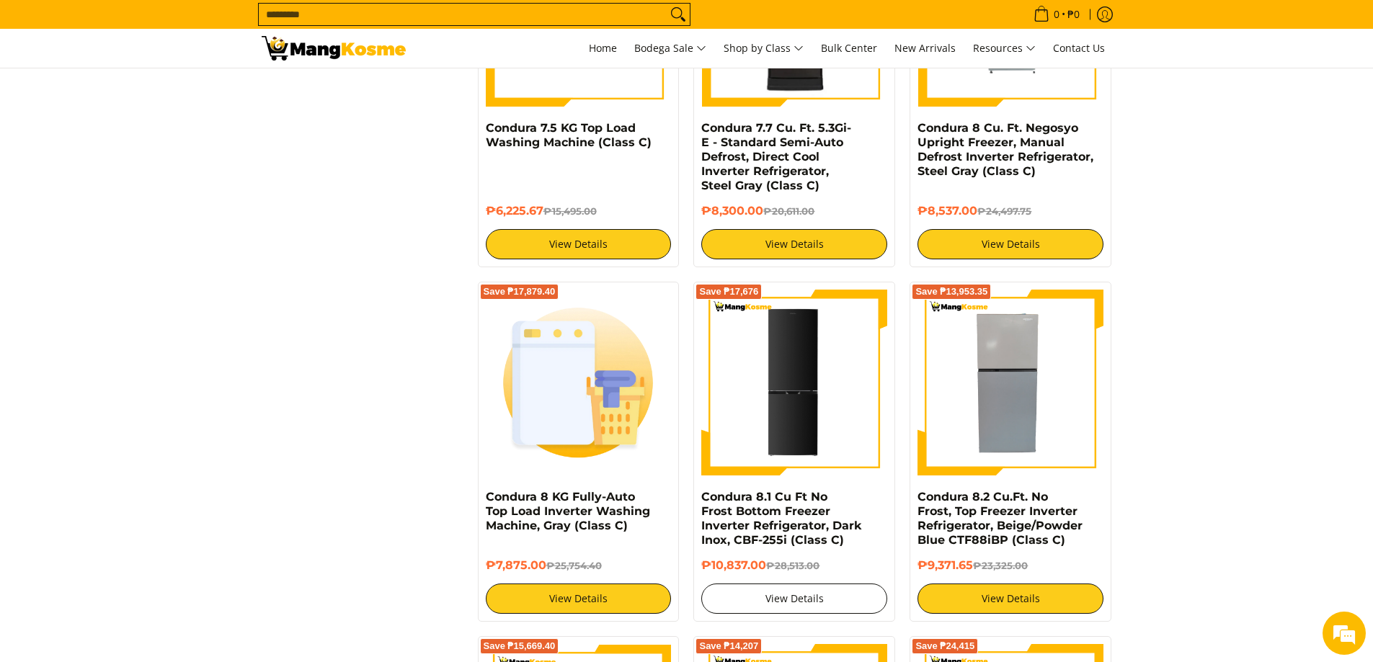
click at [767, 599] on link "View Details" at bounding box center [794, 599] width 186 height 30
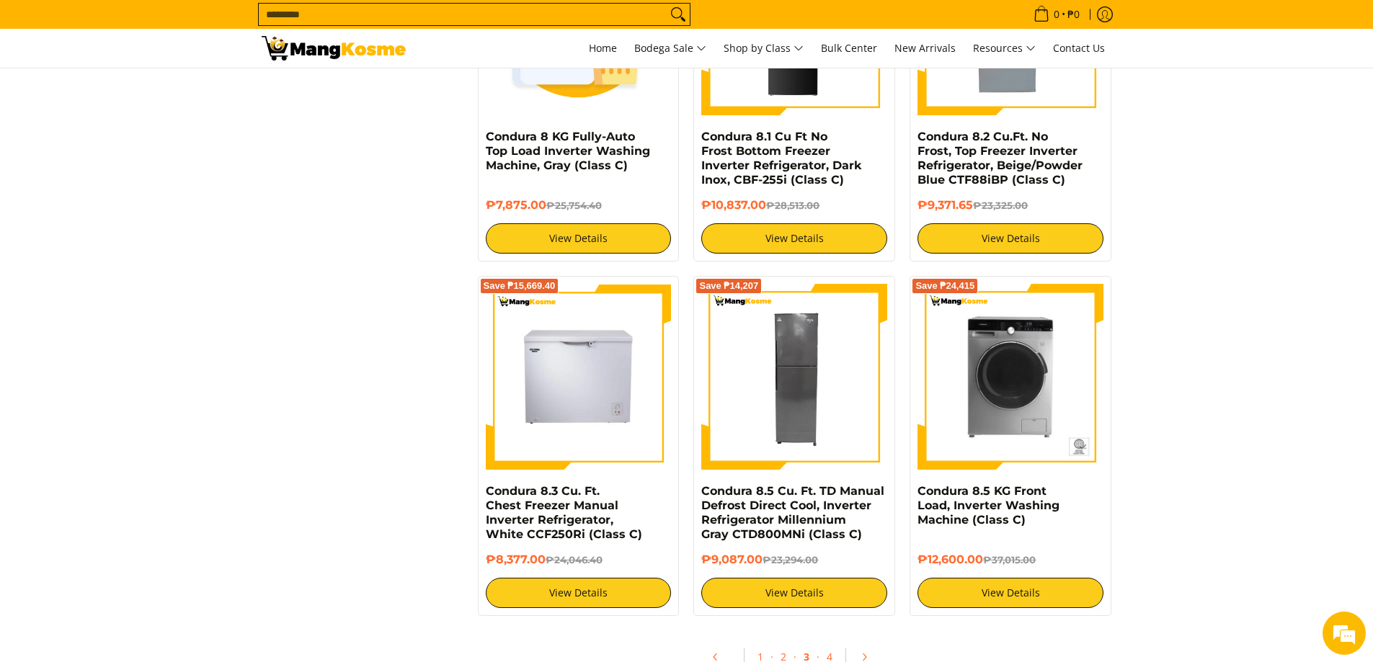
scroll to position [2594, 0]
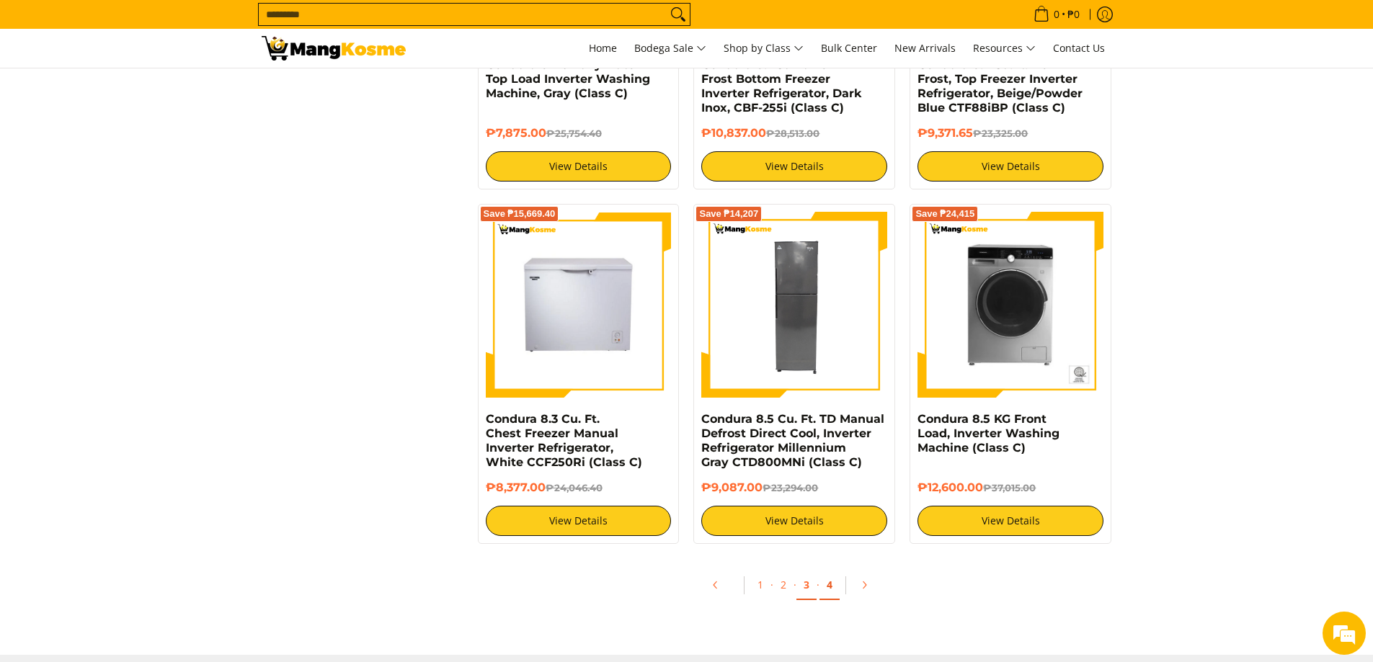
click at [826, 587] on link "4" at bounding box center [829, 586] width 20 height 30
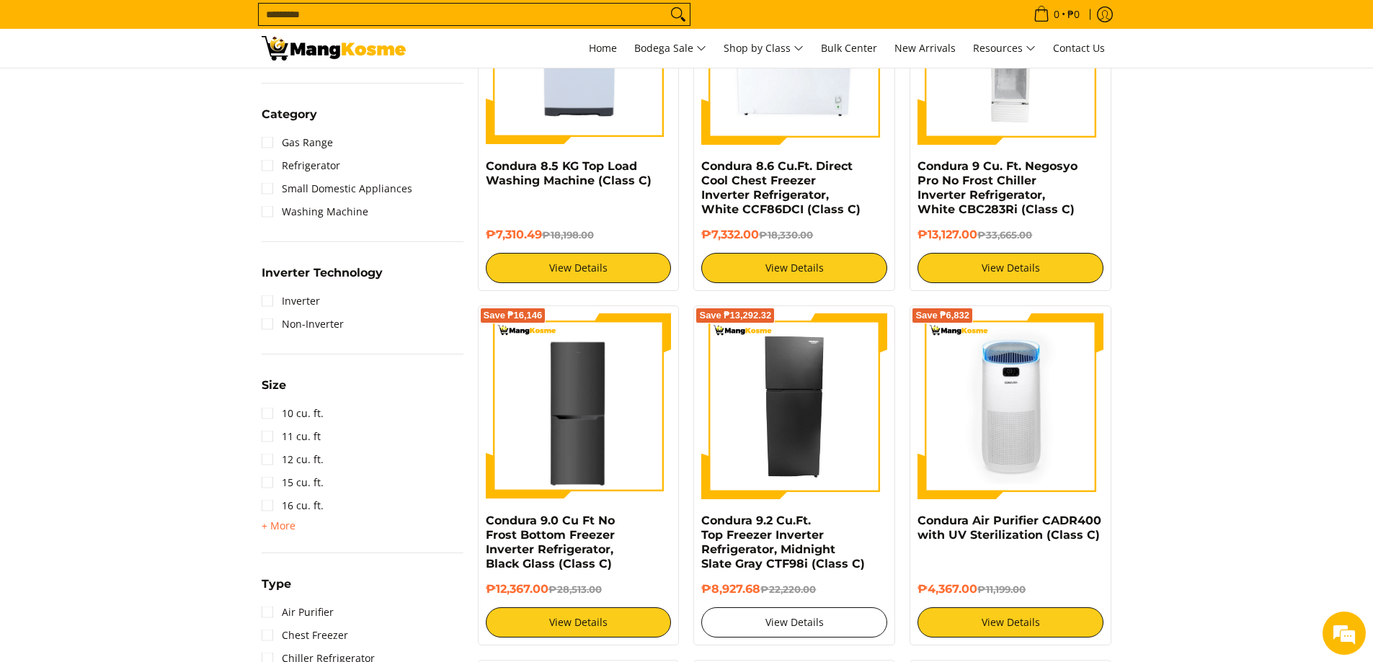
click at [807, 625] on link "View Details" at bounding box center [794, 622] width 186 height 30
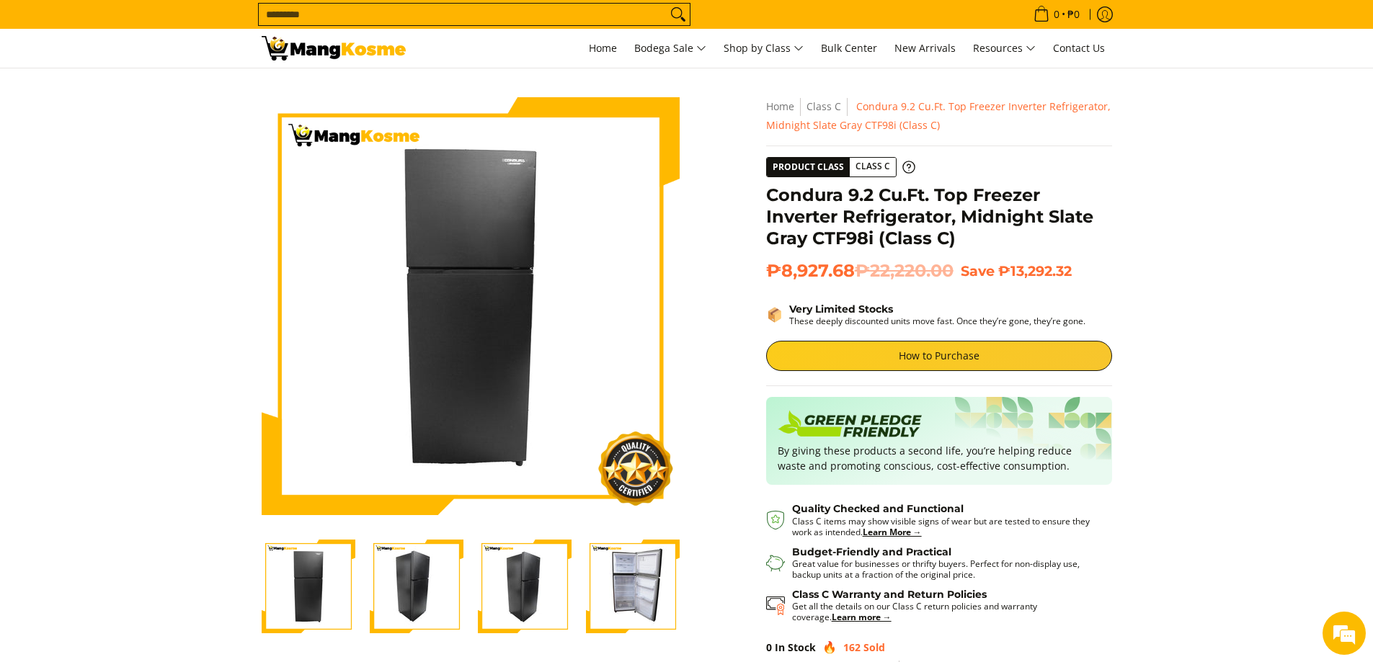
scroll to position [72, 0]
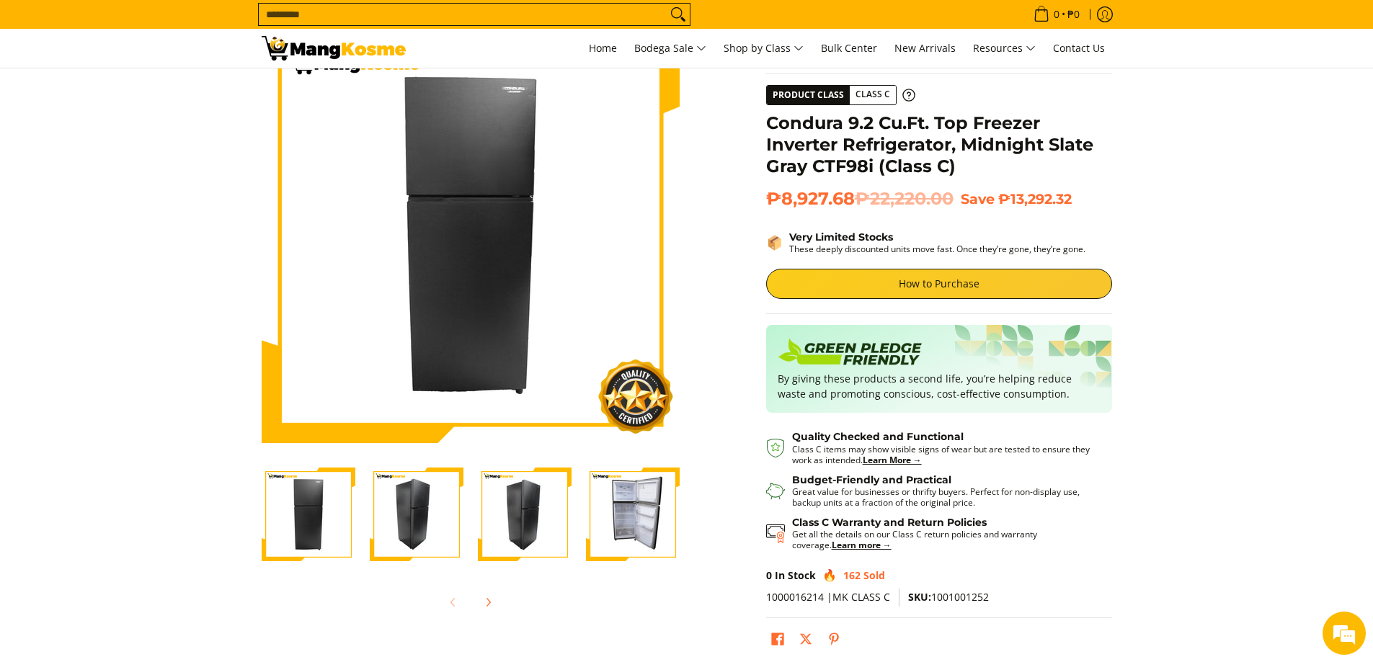
click at [618, 520] on img "Condura 9.2 Cu.Ft. Top Freezer Inverter Refrigerator, Midnight Slate Gray CTF98…" at bounding box center [633, 515] width 94 height 94
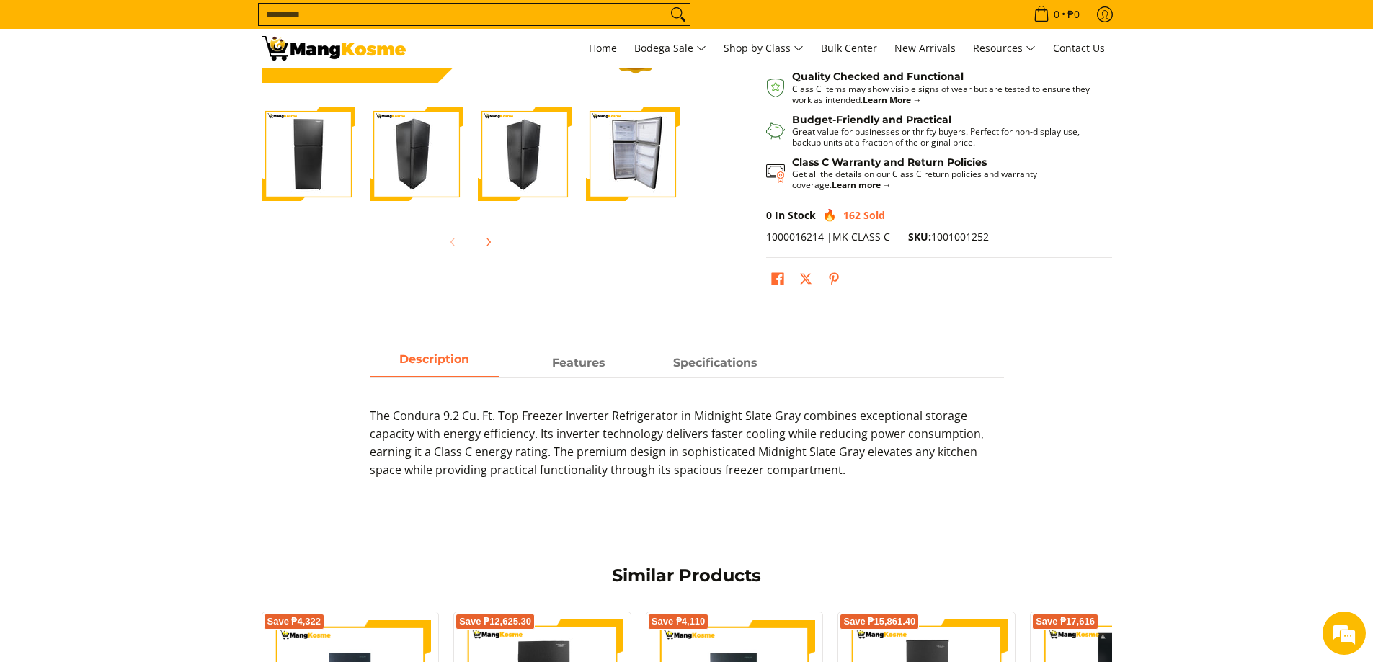
scroll to position [504, 0]
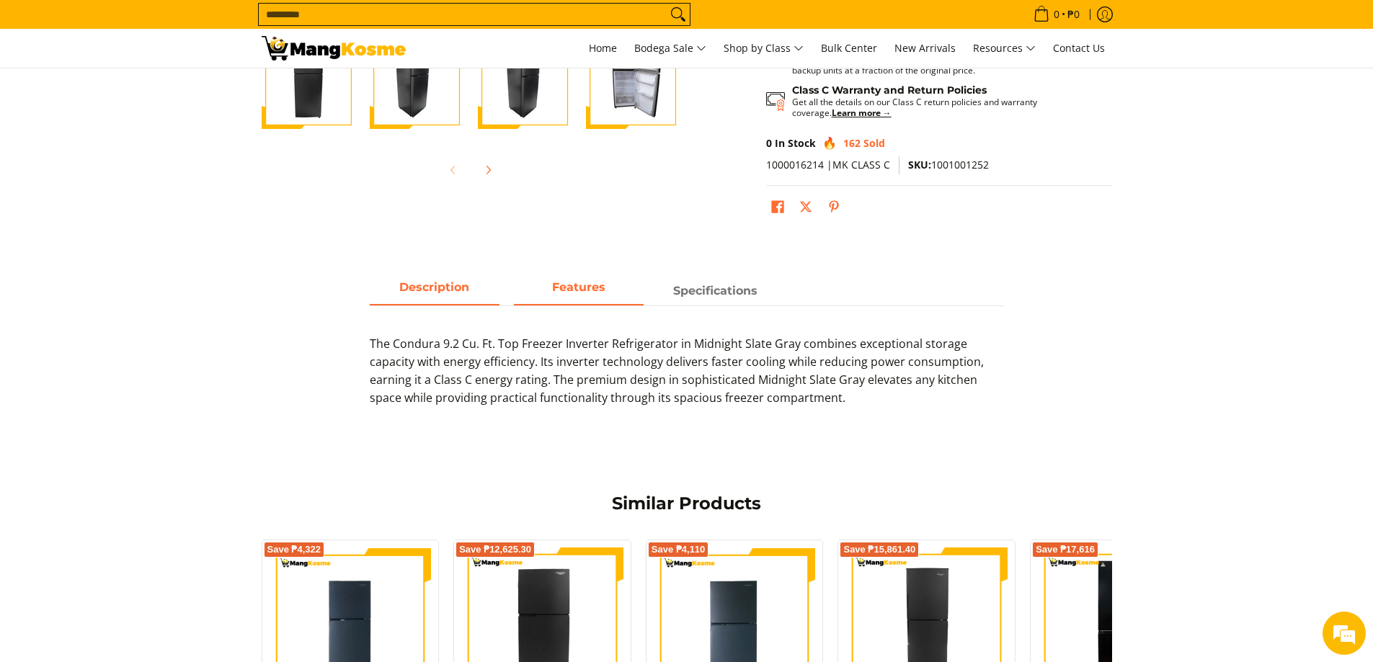
click at [576, 282] on span "Features" at bounding box center [579, 291] width 130 height 26
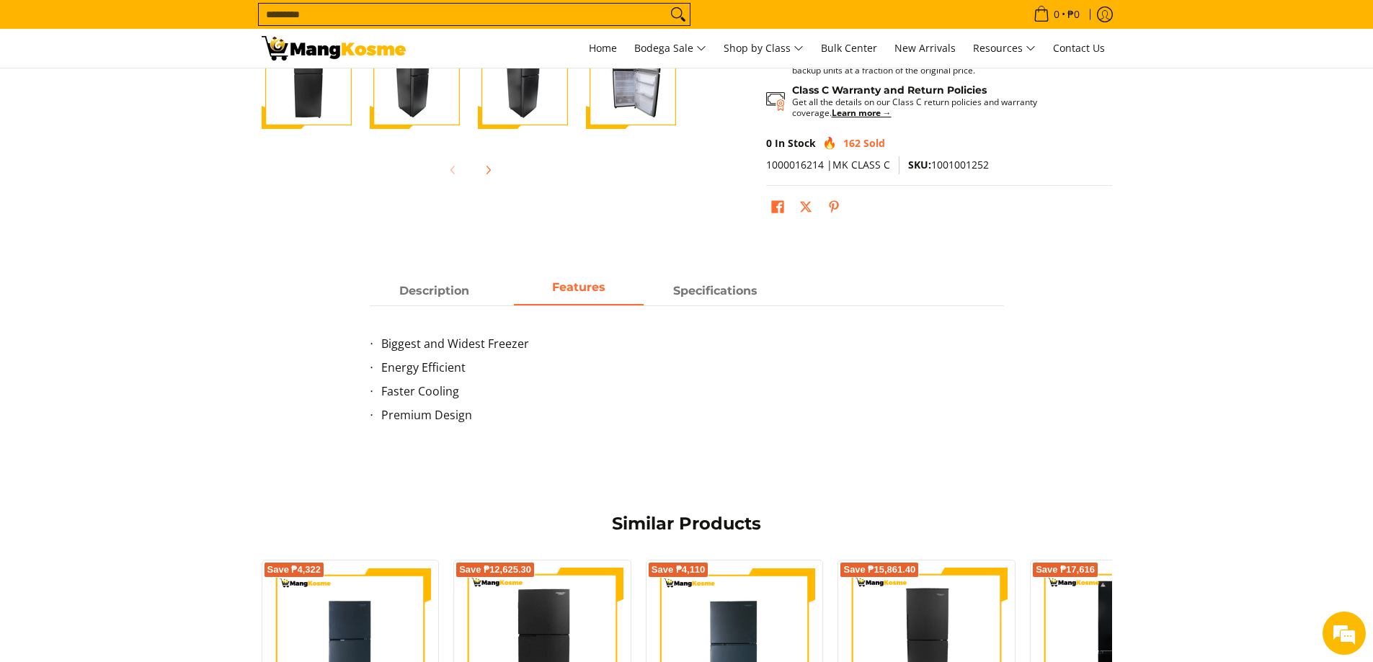
click at [577, 286] on strong "Features" at bounding box center [578, 287] width 53 height 14
click at [679, 294] on strong "Specifications" at bounding box center [715, 287] width 84 height 14
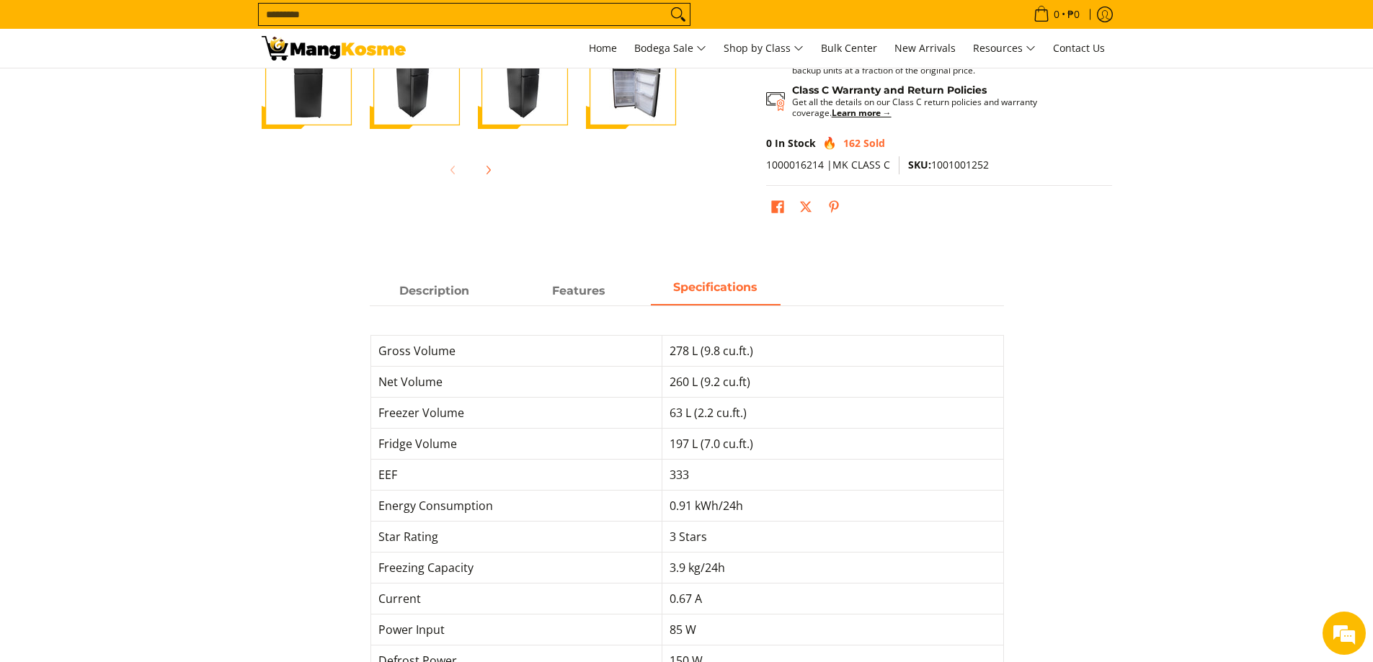
click at [698, 294] on strong "Specifications" at bounding box center [715, 287] width 84 height 14
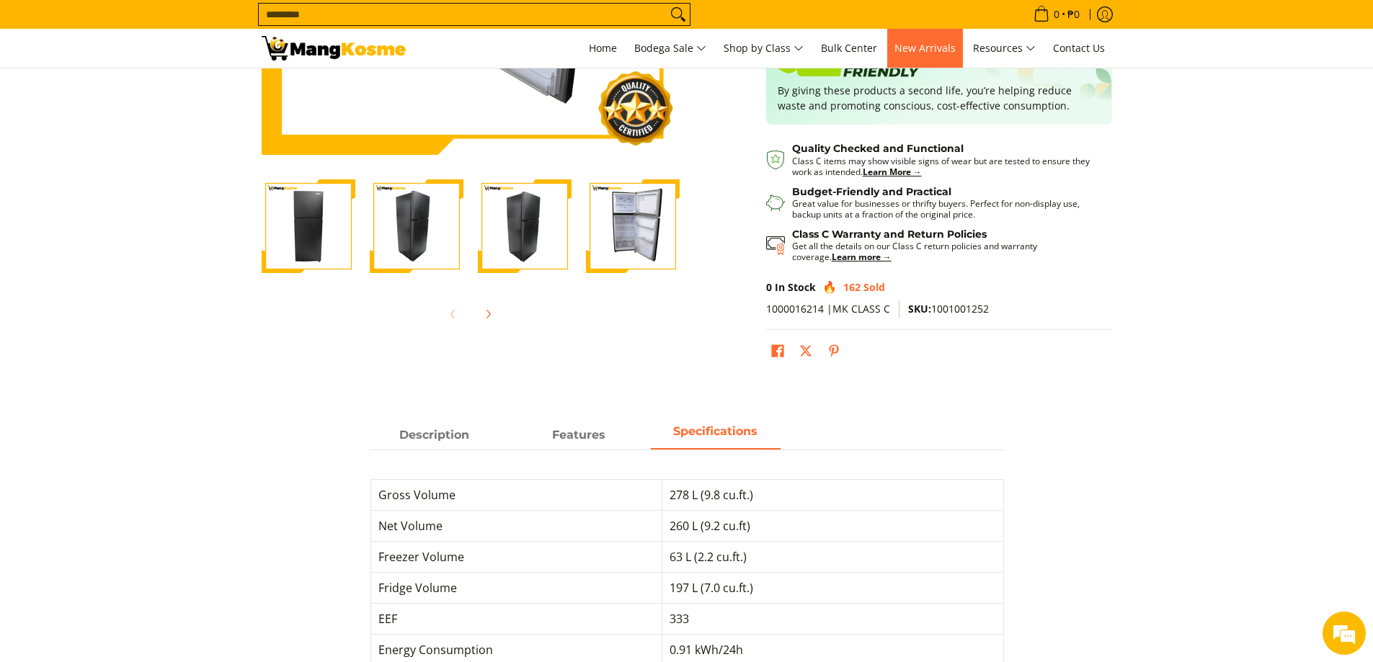
click at [938, 47] on span "New Arrivals" at bounding box center [924, 48] width 61 height 14
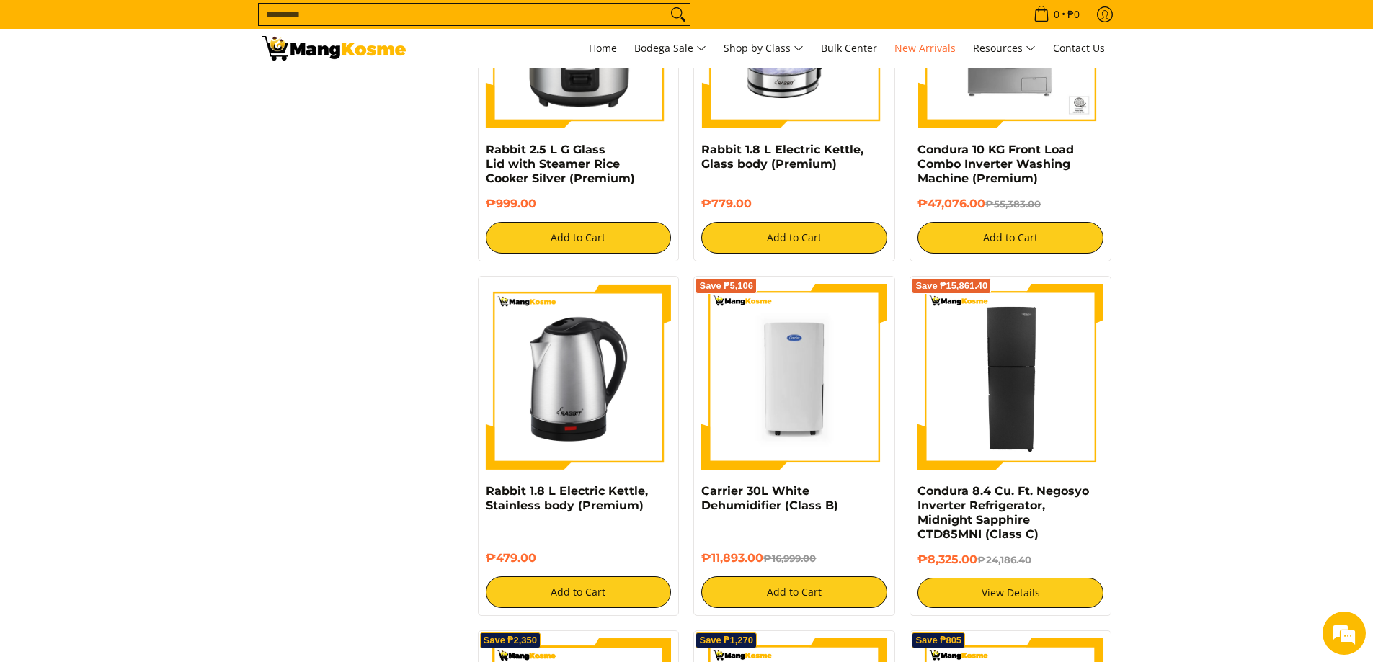
scroll to position [2162, 0]
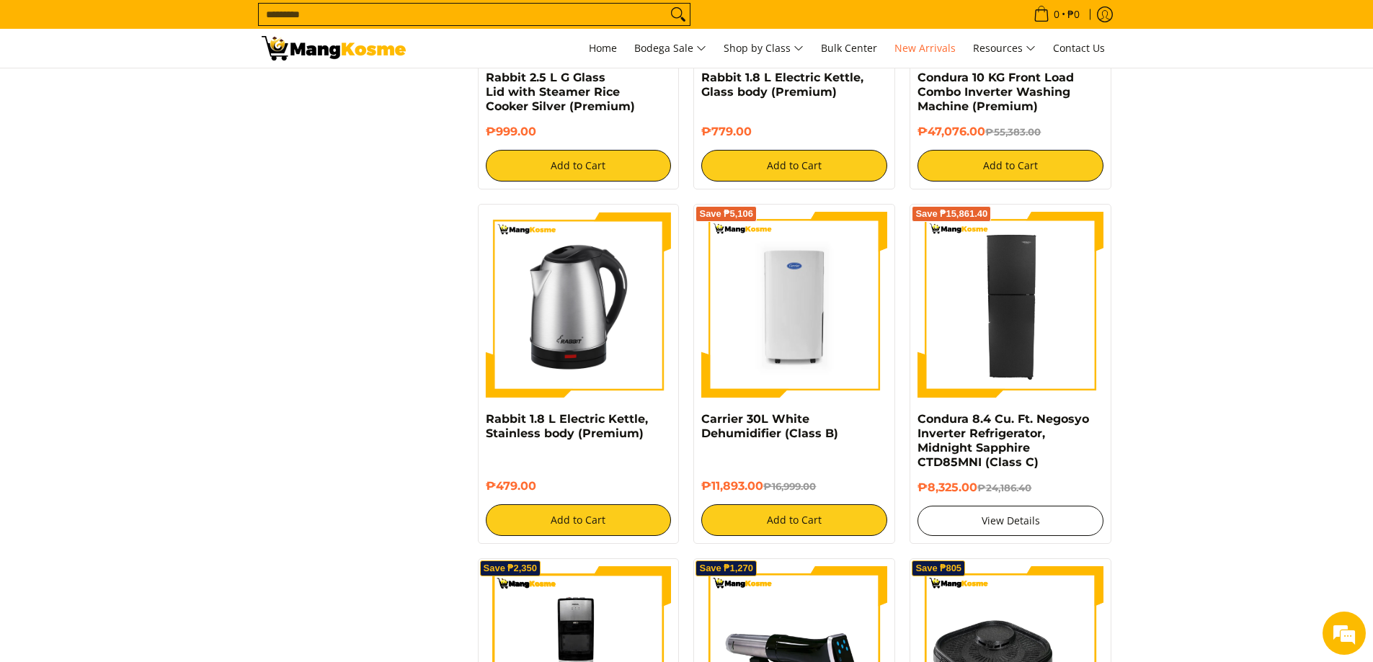
click at [976, 507] on link "View Details" at bounding box center [1010, 521] width 186 height 30
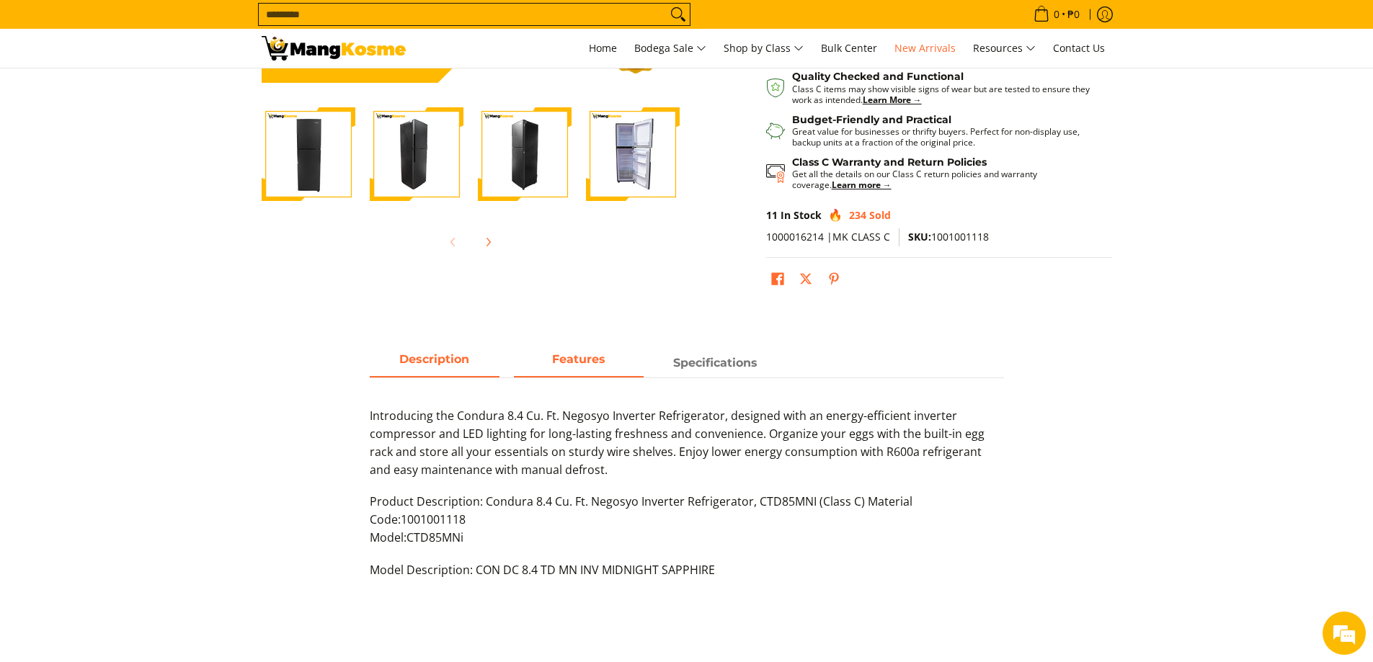
click at [592, 362] on strong "Features" at bounding box center [578, 359] width 53 height 14
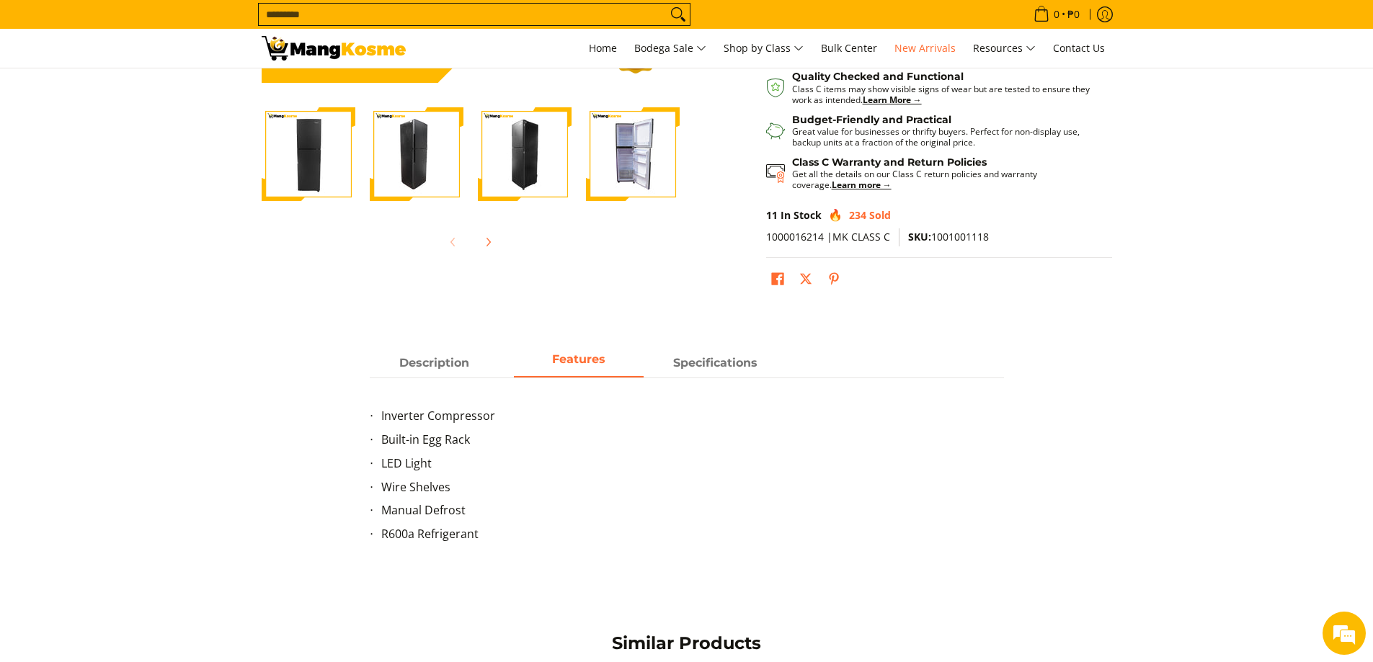
click at [625, 148] on img "Condura 8.4 Cu. Ft. Negosyo Inverter Refrigerator, Midnight Sapphire CTD85MNI (…" at bounding box center [633, 154] width 94 height 94
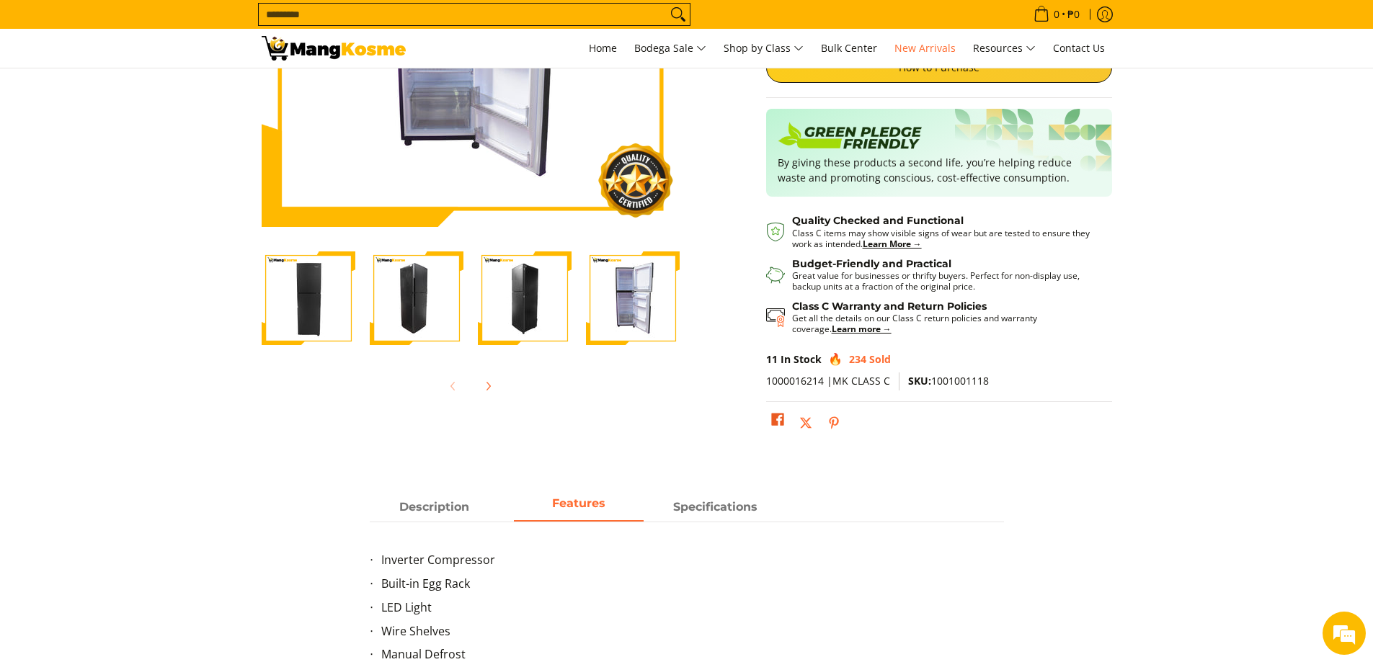
scroll to position [432, 0]
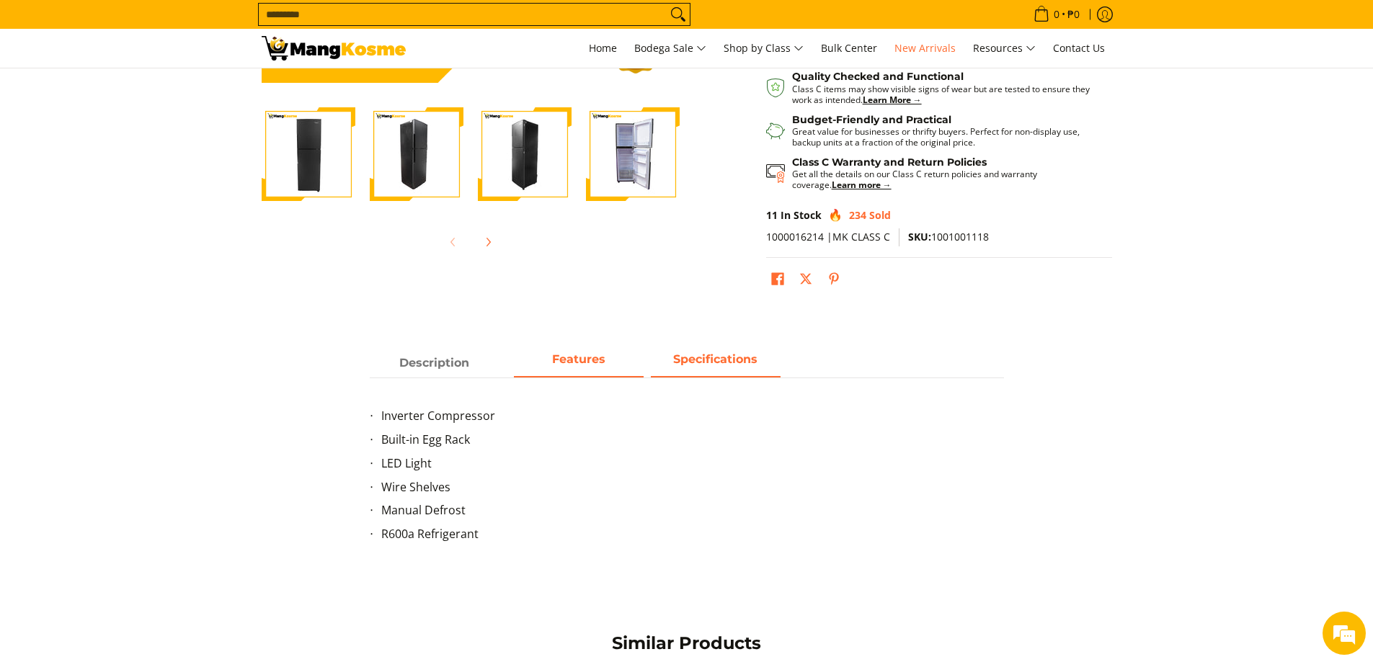
click at [715, 360] on strong "Specifications" at bounding box center [715, 359] width 84 height 14
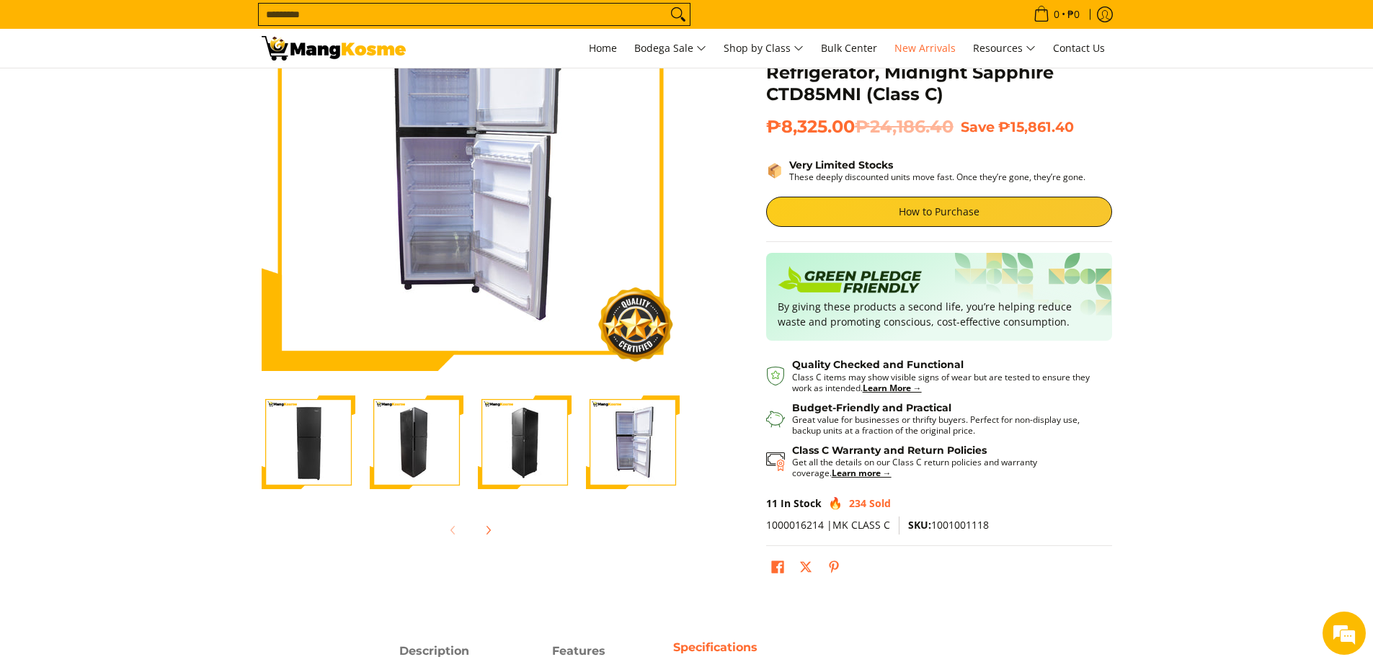
scroll to position [72, 0]
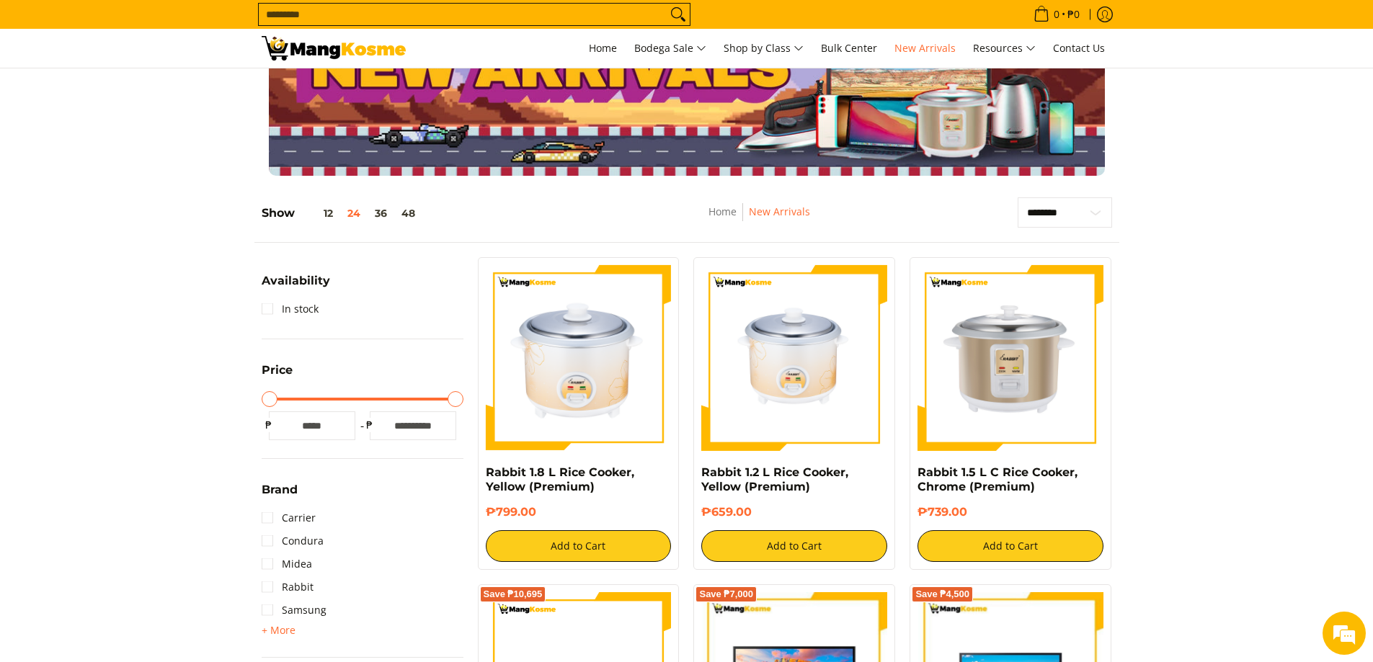
scroll to position [2, 0]
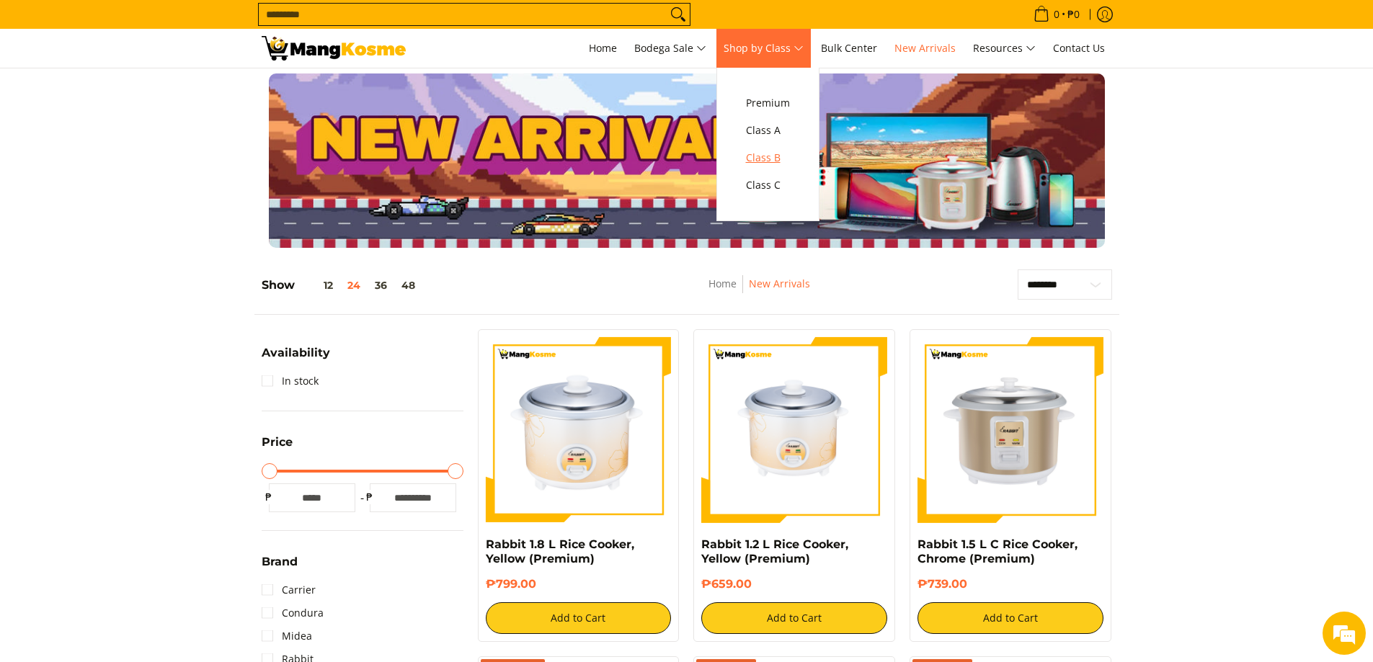
click at [763, 153] on span "Class B" at bounding box center [768, 158] width 44 height 18
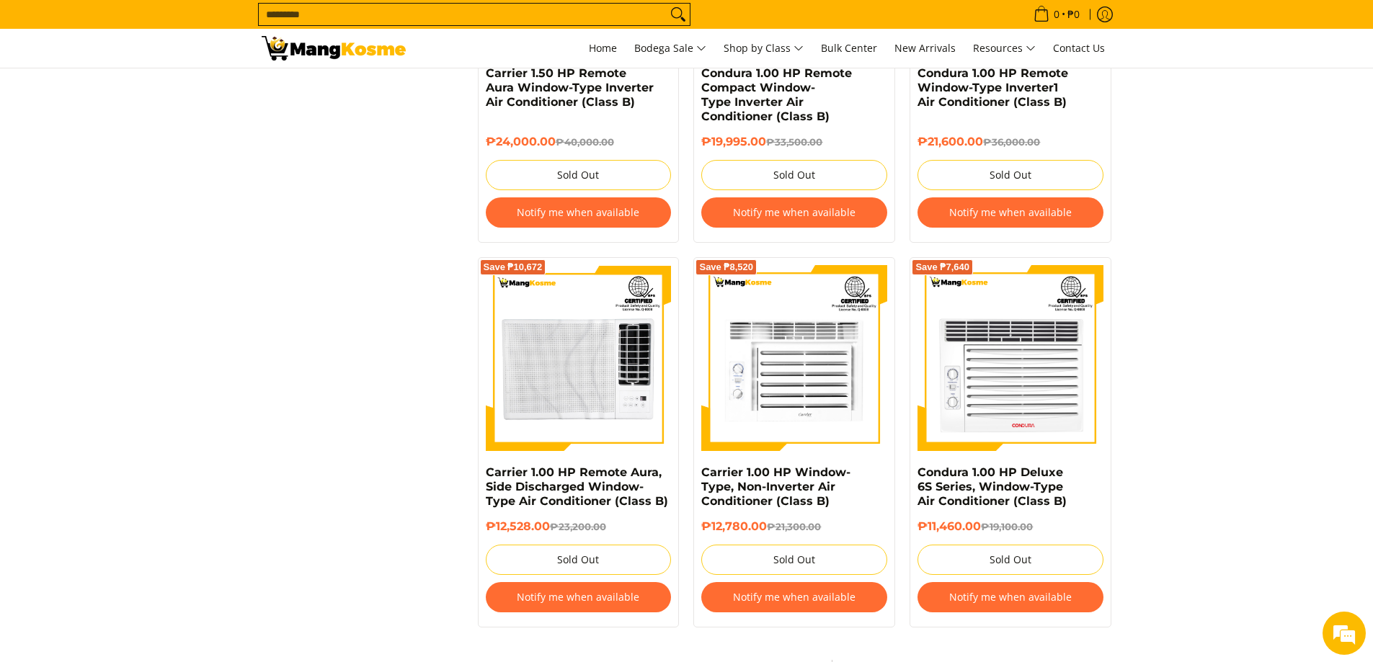
scroll to position [2810, 0]
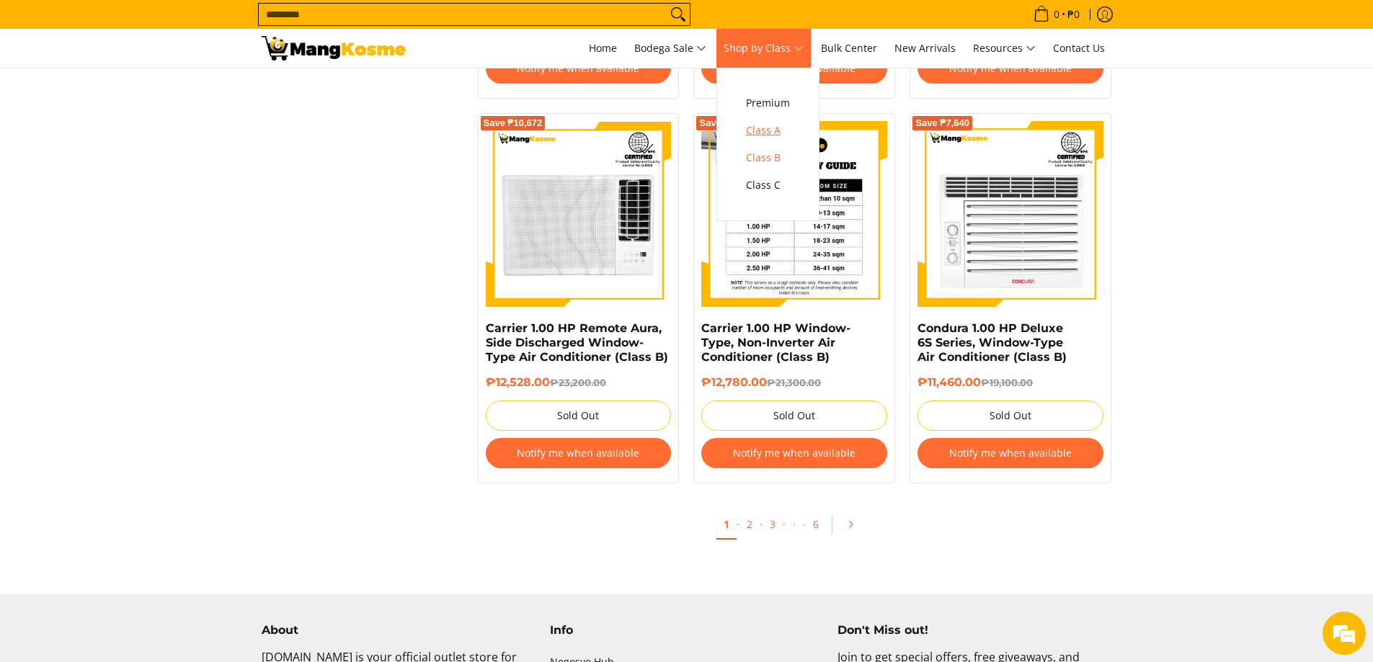
click at [774, 130] on span "Class A" at bounding box center [768, 131] width 44 height 18
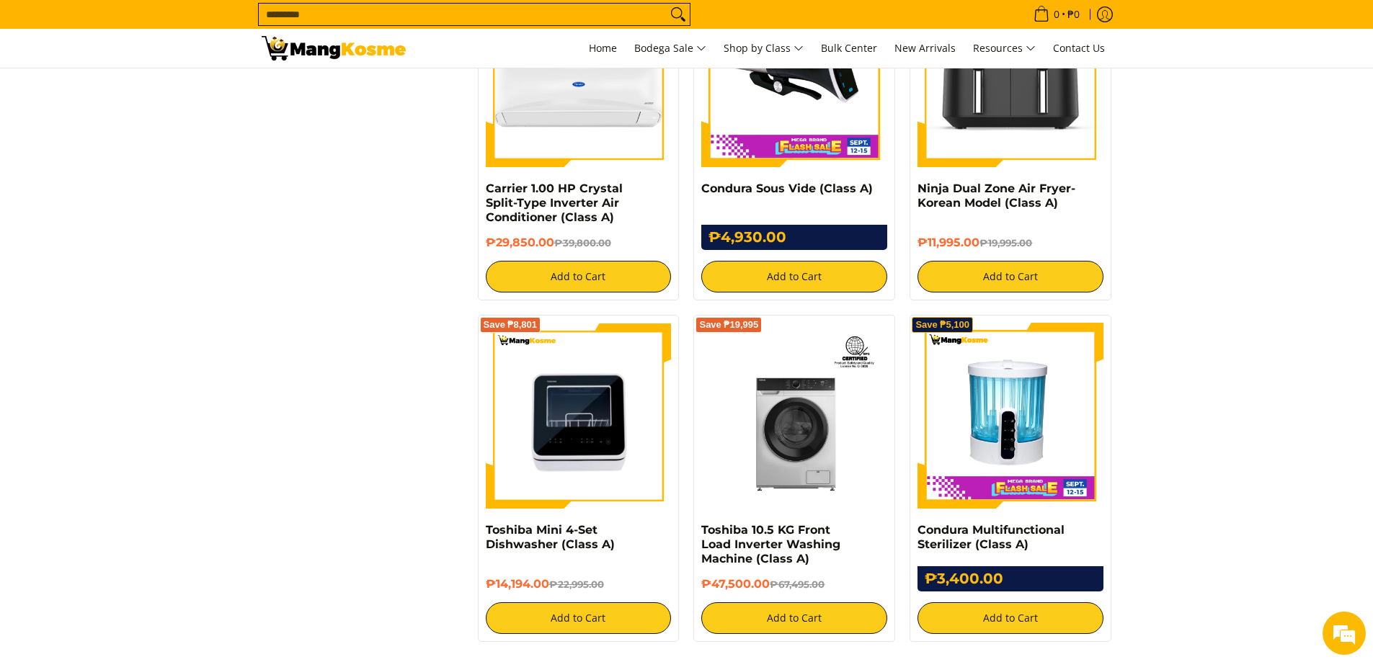
scroll to position [2522, 0]
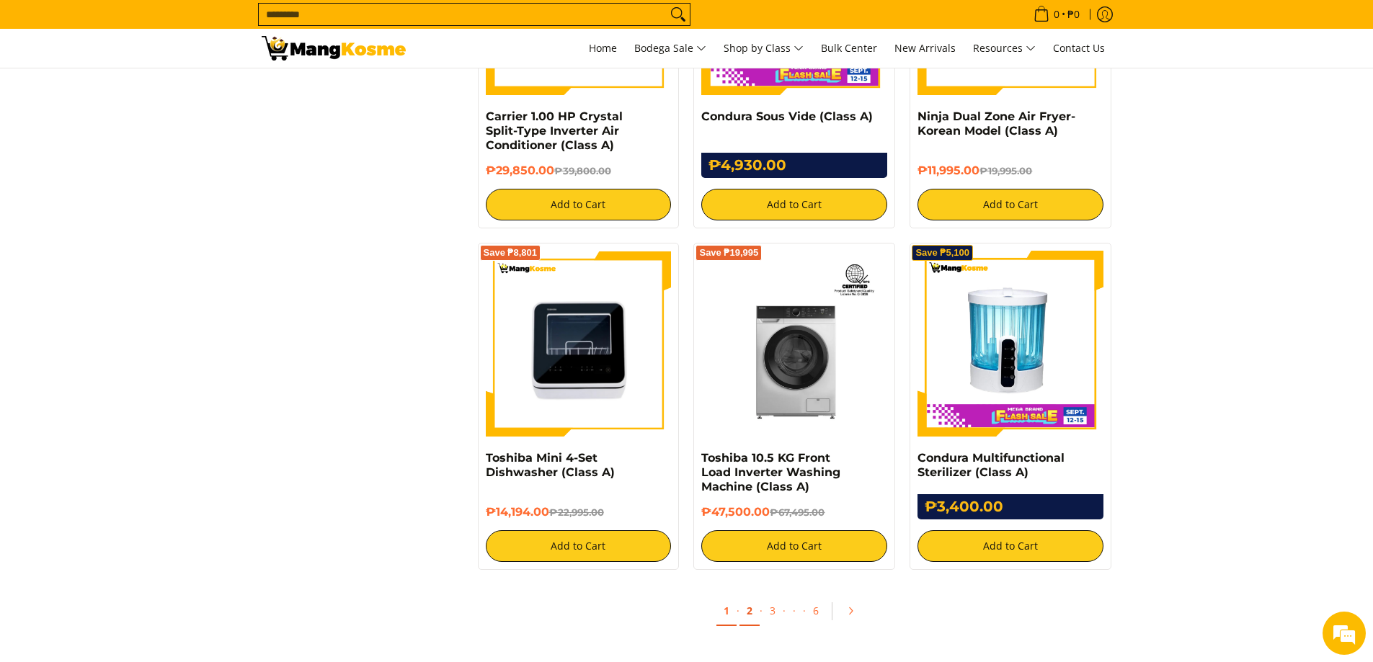
click at [749, 613] on link "2" at bounding box center [749, 612] width 20 height 30
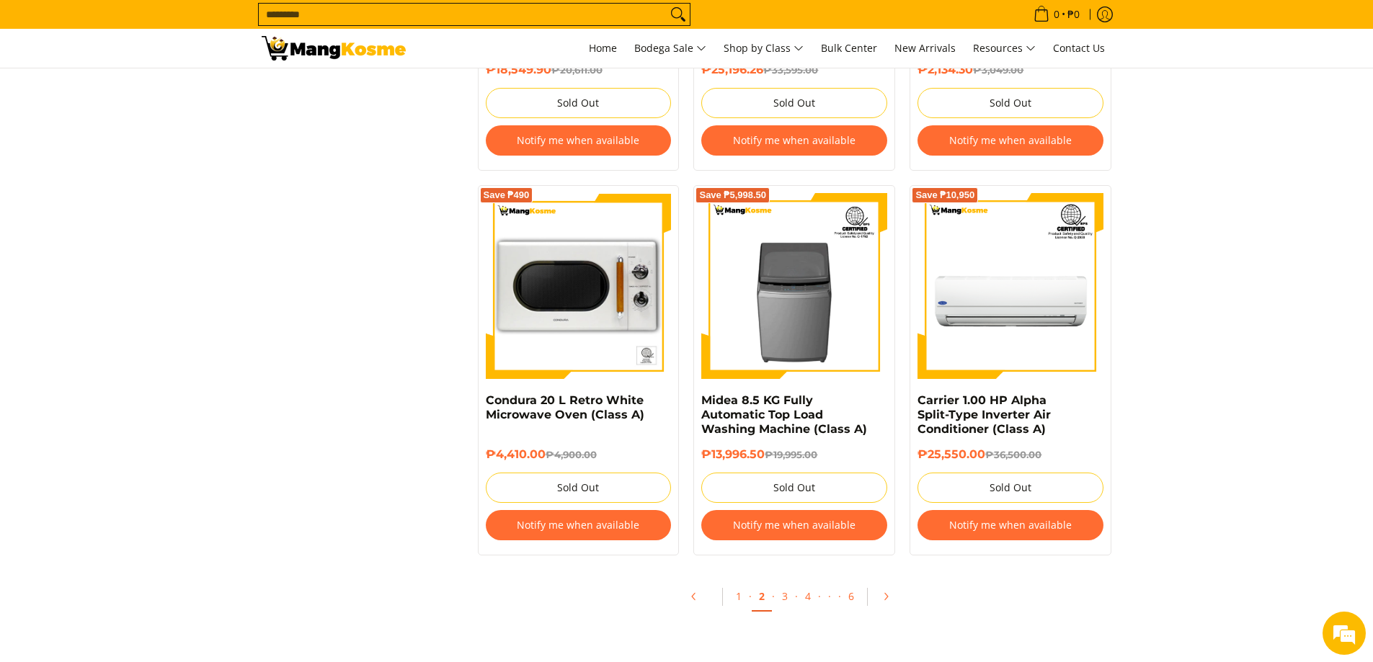
scroll to position [3026, 0]
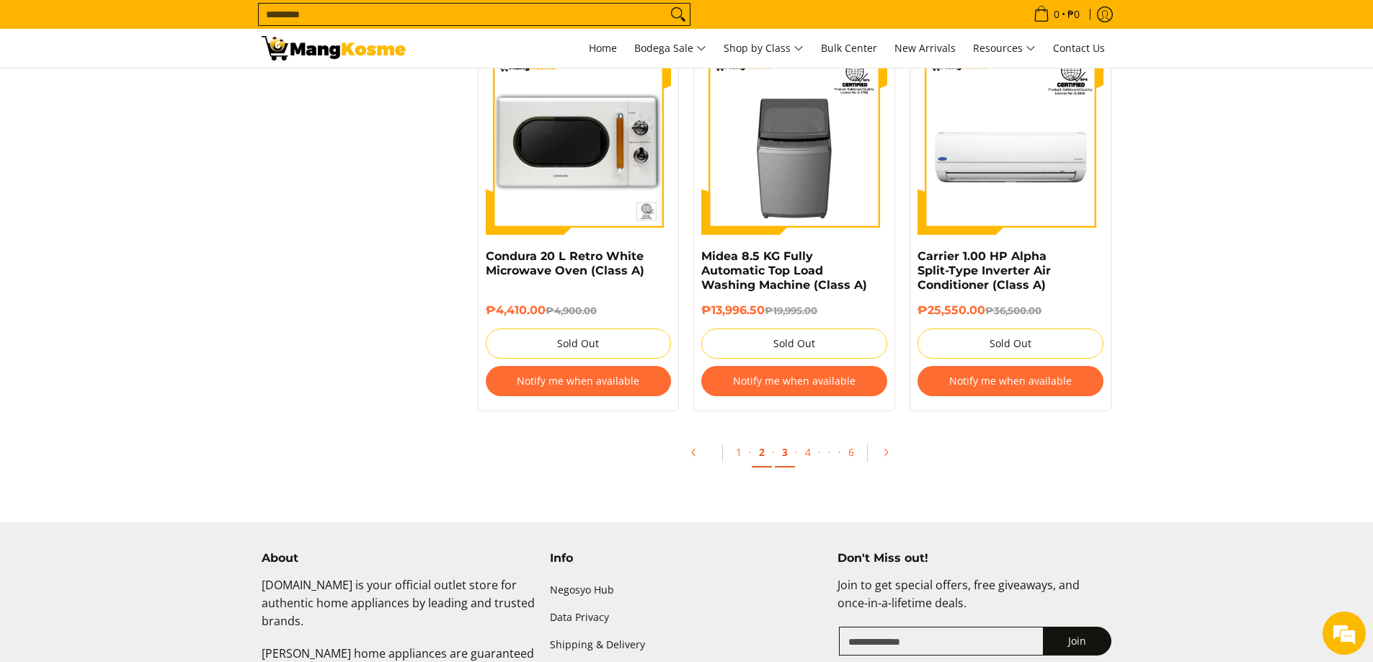
click at [784, 453] on link "3" at bounding box center [785, 453] width 20 height 30
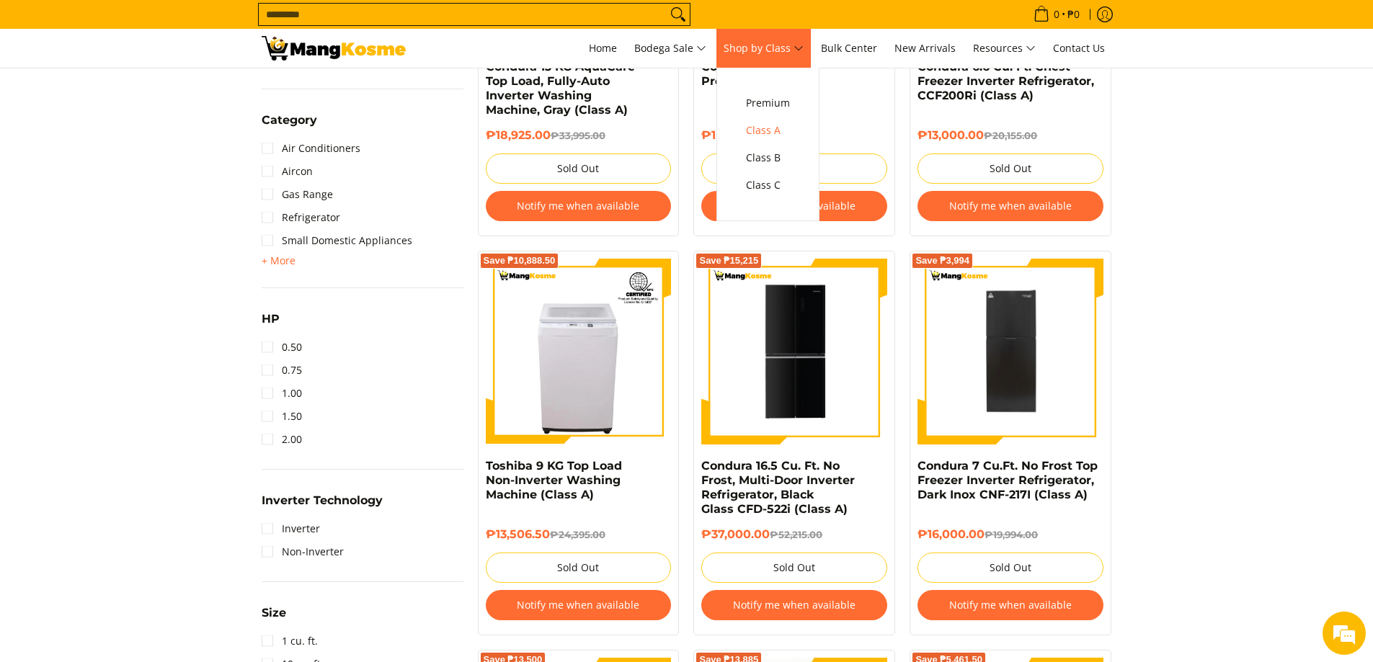
scroll to position [649, 0]
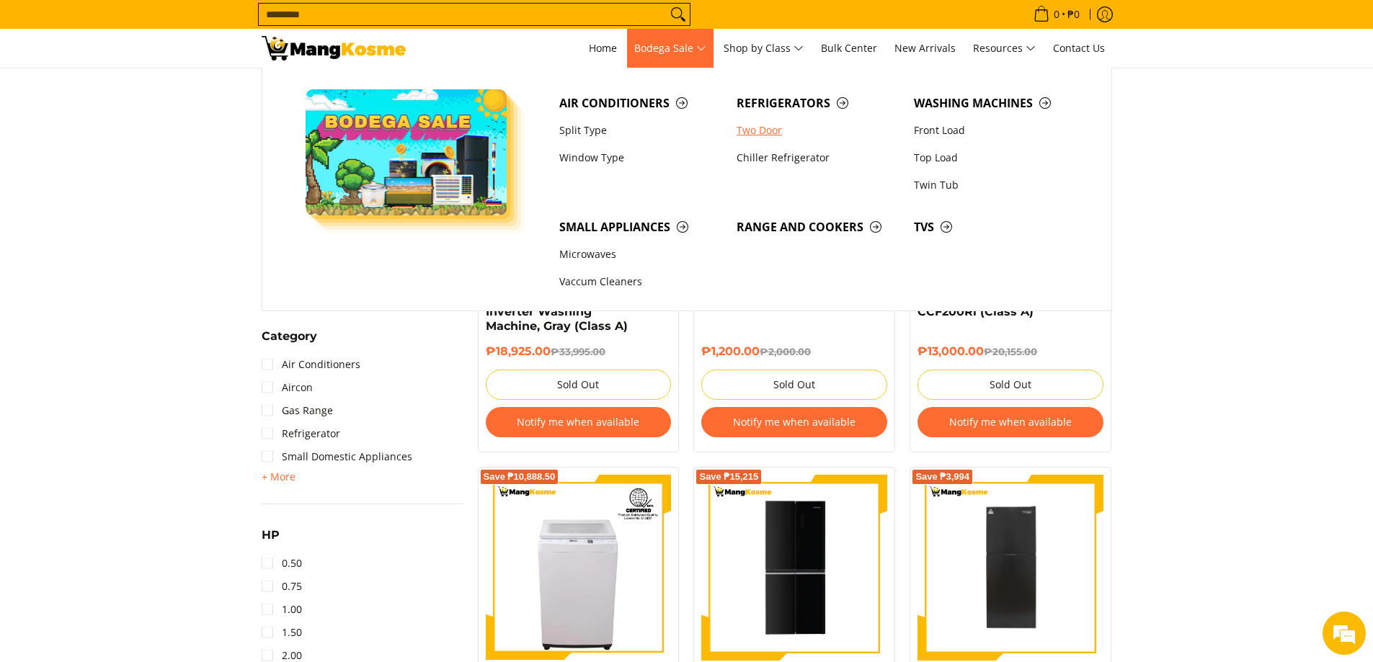
click at [769, 134] on link "Two Door" at bounding box center [817, 130] width 177 height 27
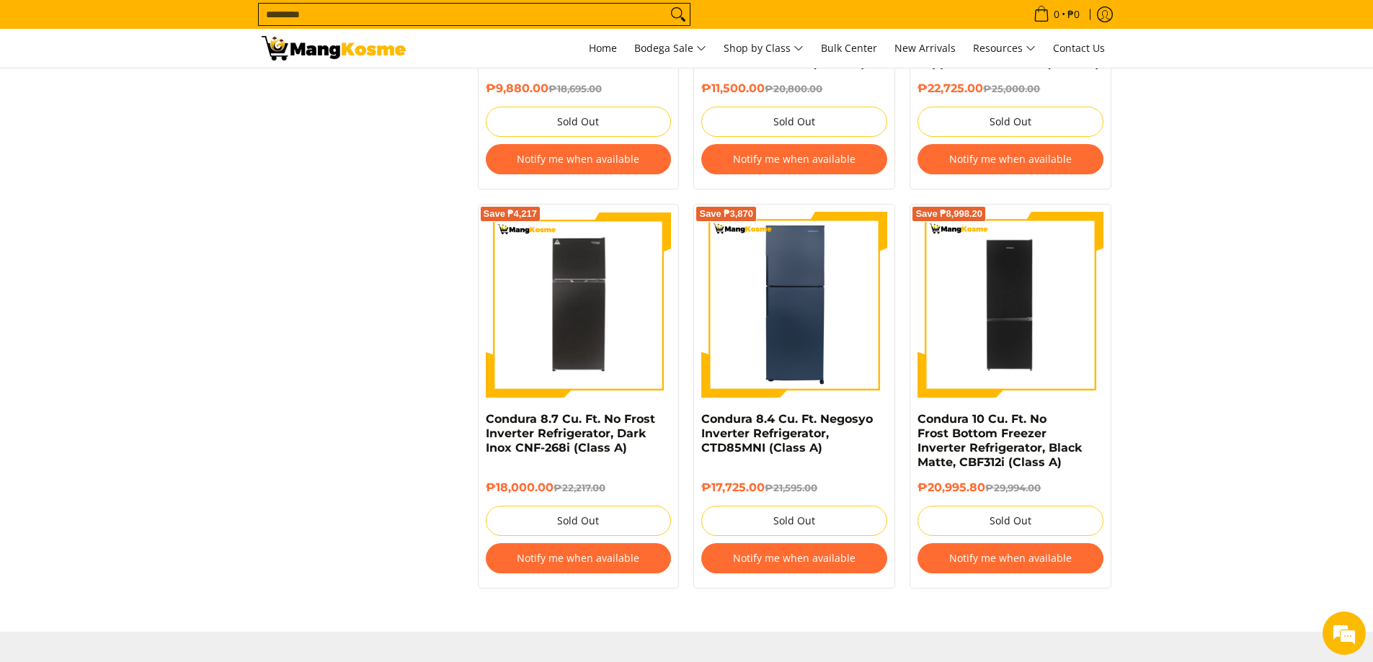
scroll to position [2738, 0]
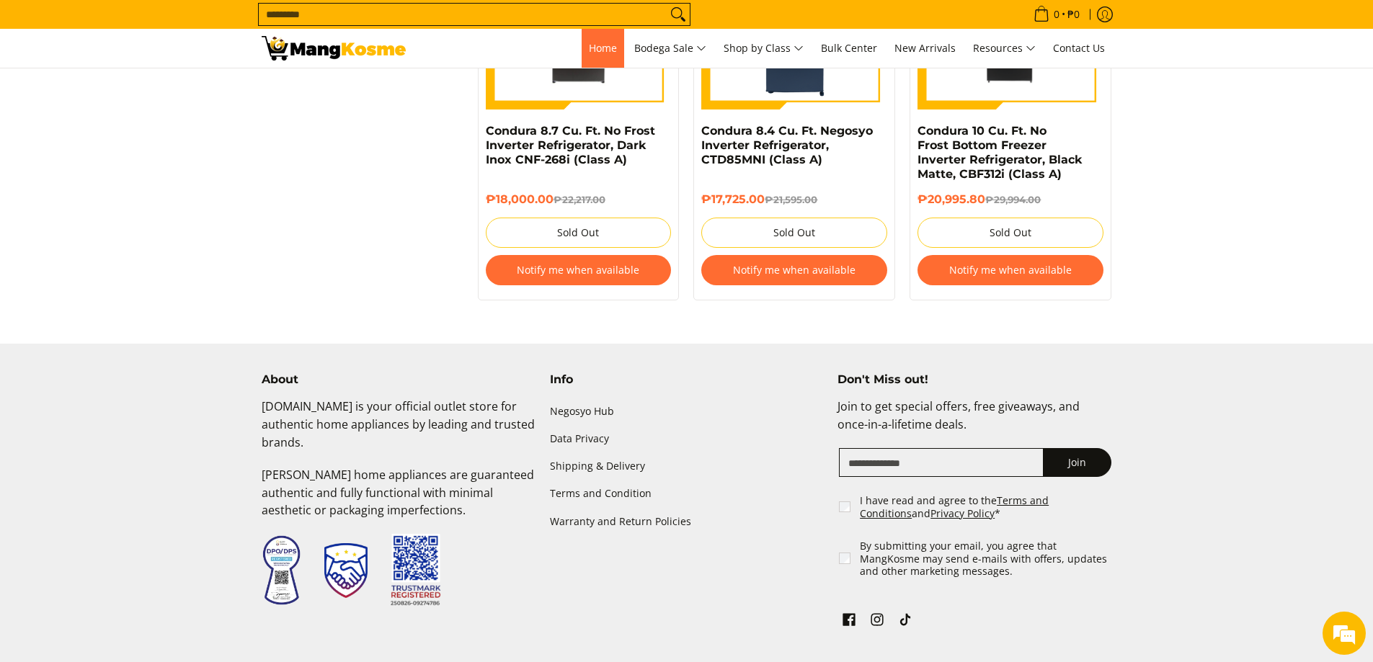
click at [601, 43] on span "Home" at bounding box center [603, 48] width 28 height 14
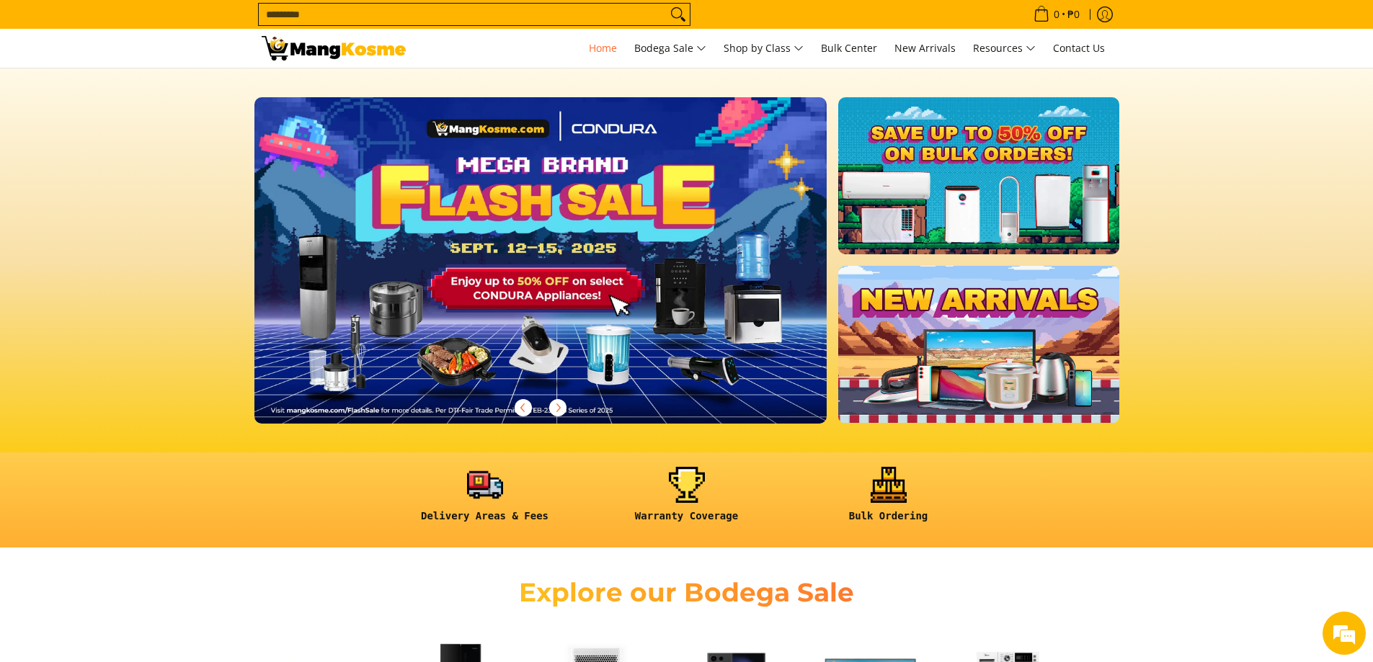
click at [575, 311] on img at bounding box center [541, 260] width 584 height 333
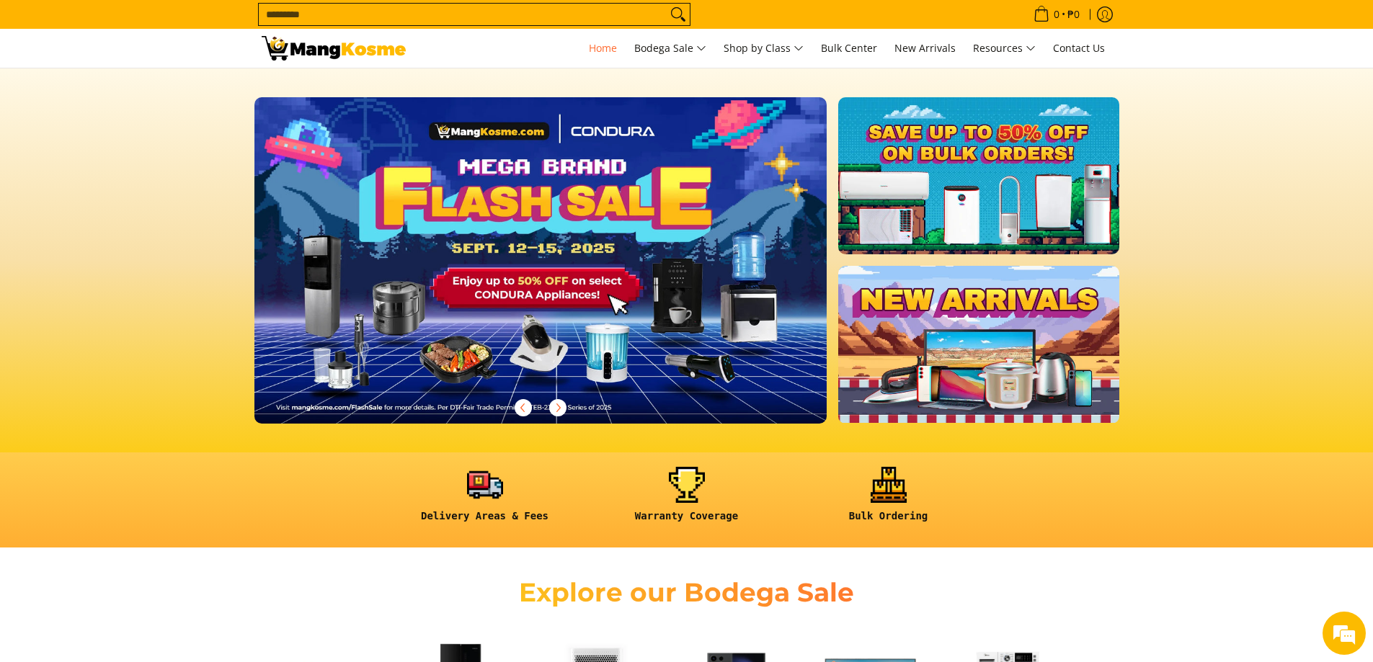
click at [957, 180] on link at bounding box center [978, 175] width 280 height 157
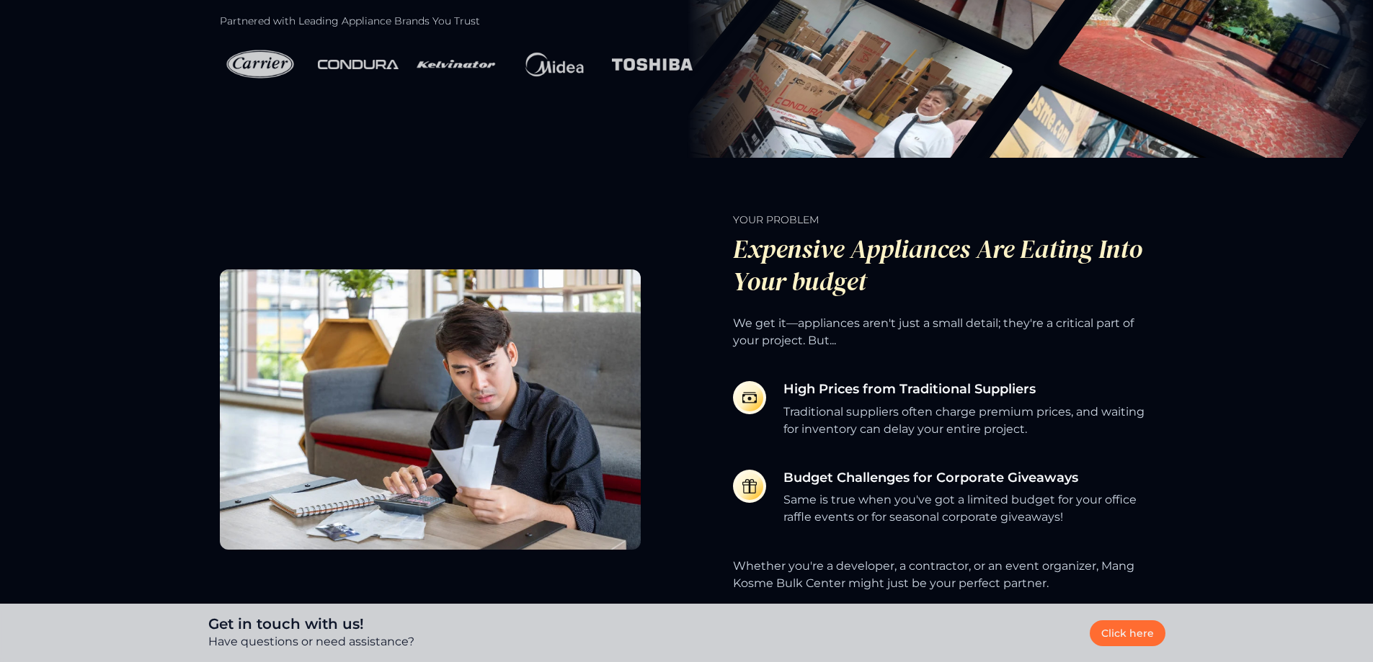
scroll to position [649, 0]
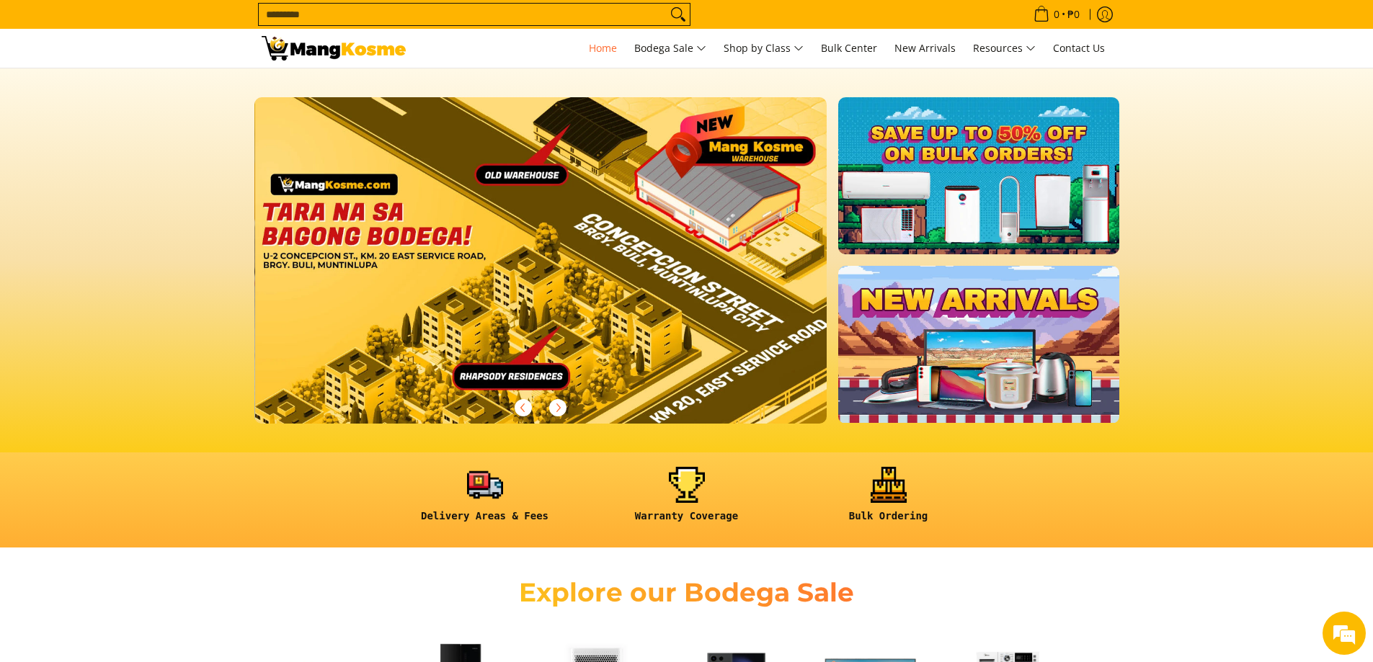
scroll to position [0, 2291]
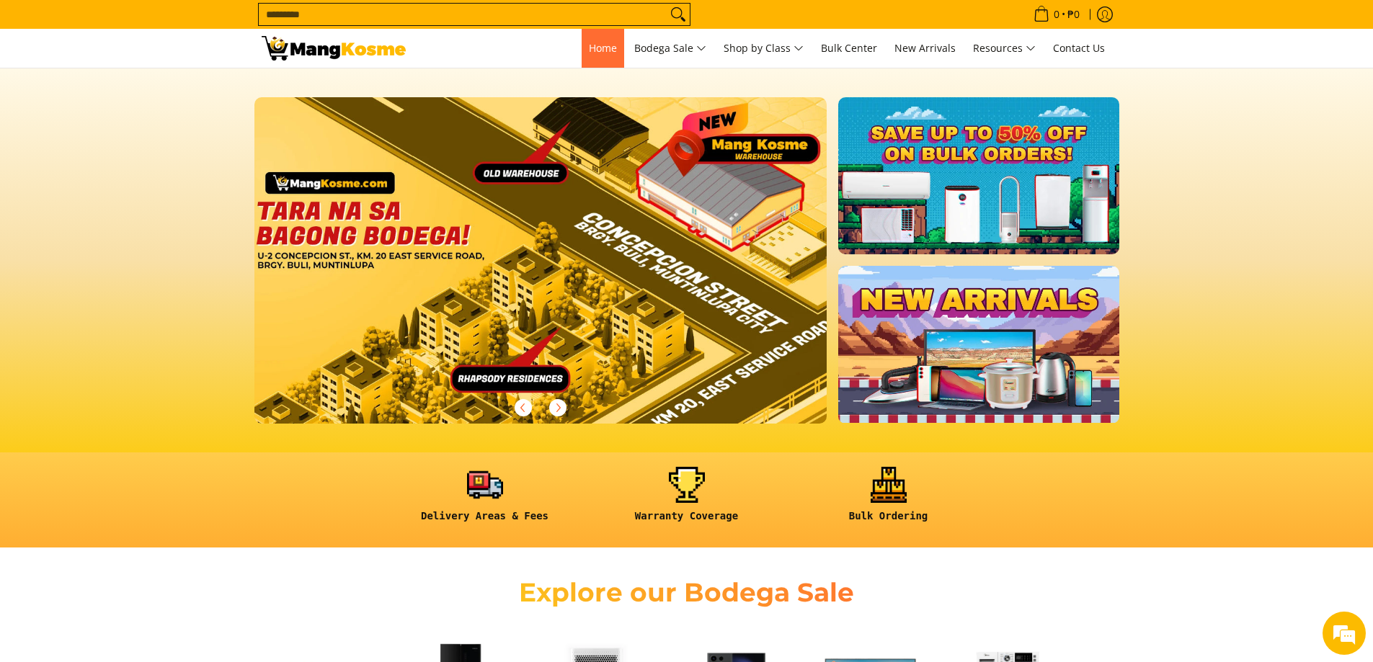
click at [606, 48] on span "Home" at bounding box center [603, 48] width 28 height 14
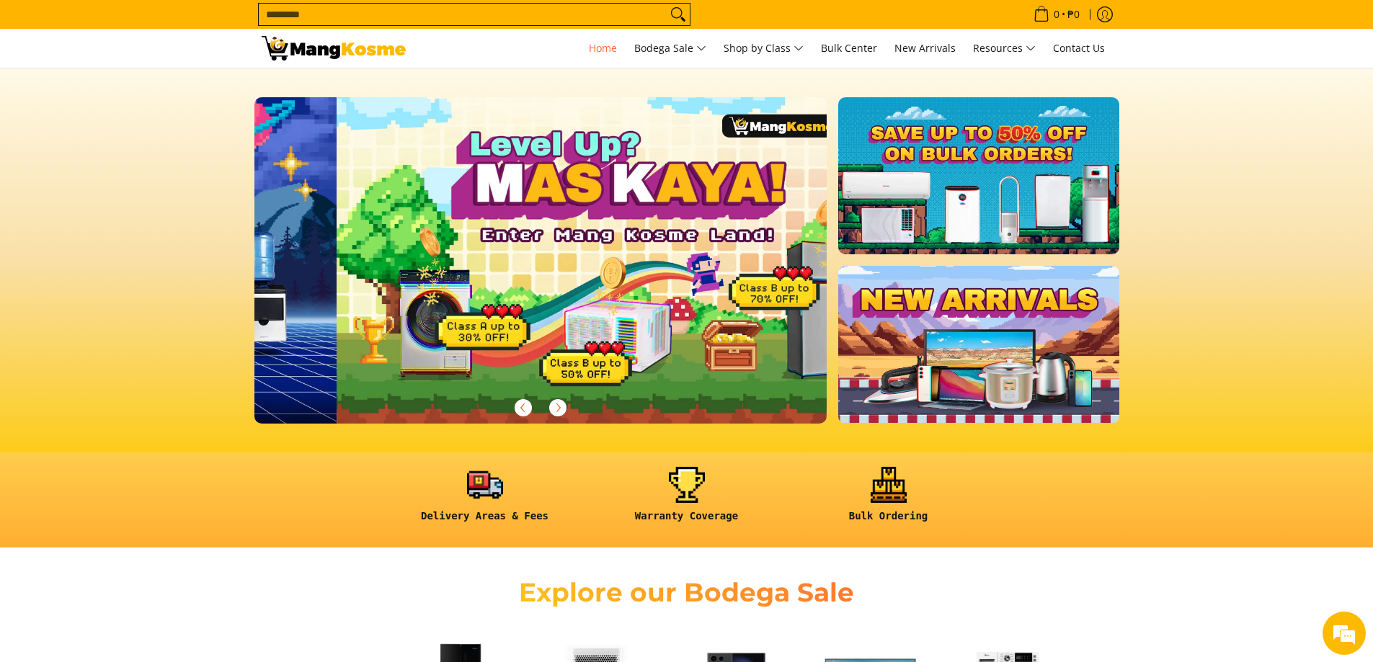
scroll to position [0, 573]
